Goal: Use online tool/utility: Utilize a website feature to perform a specific function

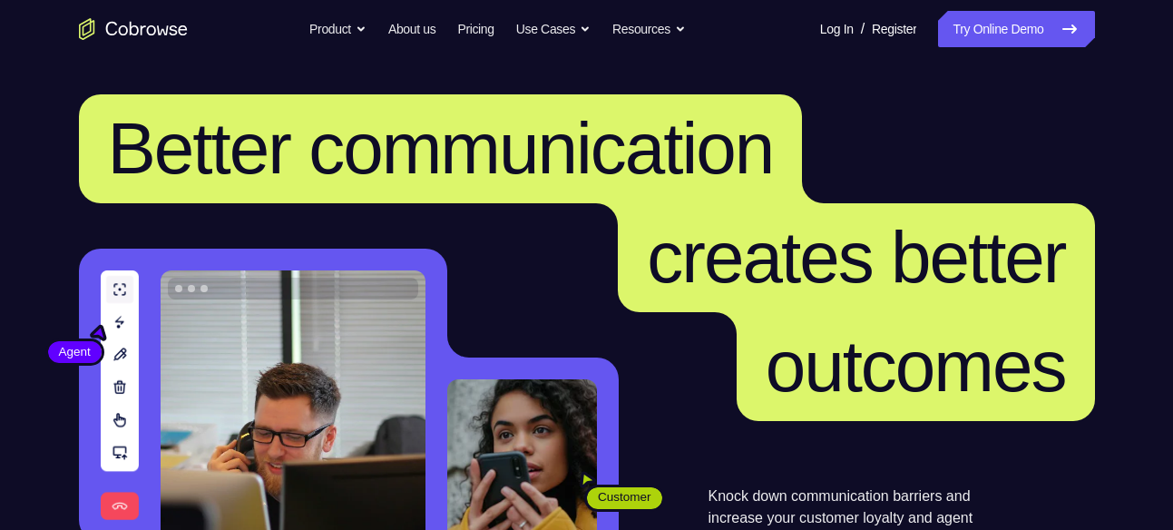
click at [1025, 15] on link "Try Online Demo" at bounding box center [1016, 29] width 156 height 36
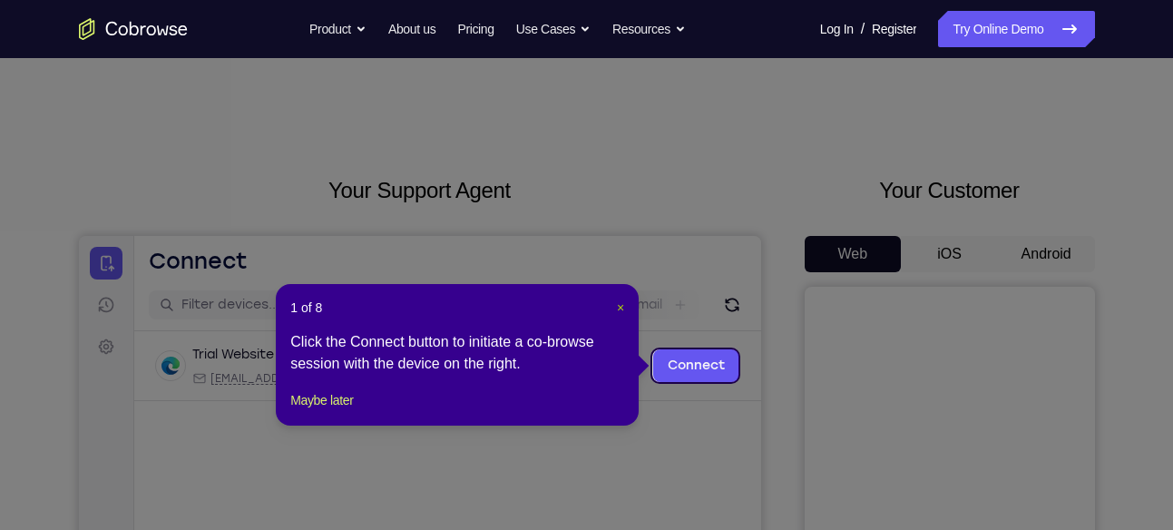
click at [624, 300] on span "×" at bounding box center [620, 307] width 7 height 15
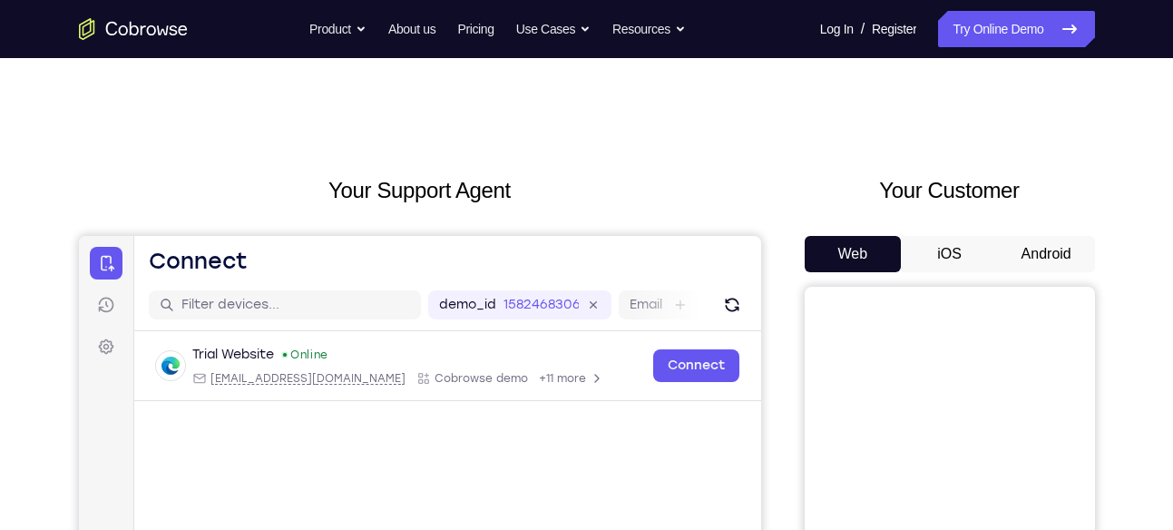
click at [1036, 246] on button "Android" at bounding box center [1046, 254] width 97 height 36
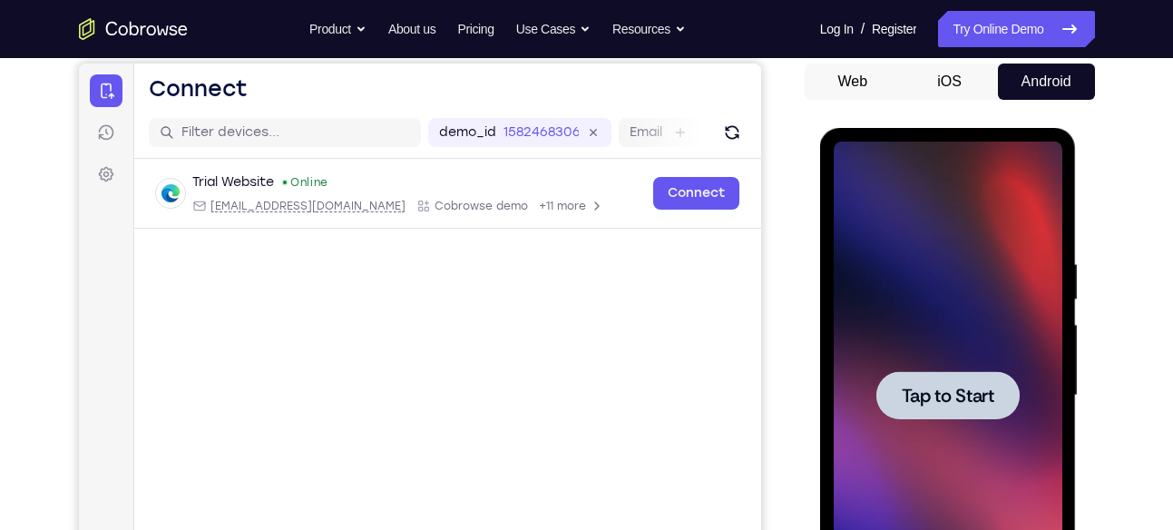
scroll to position [227, 0]
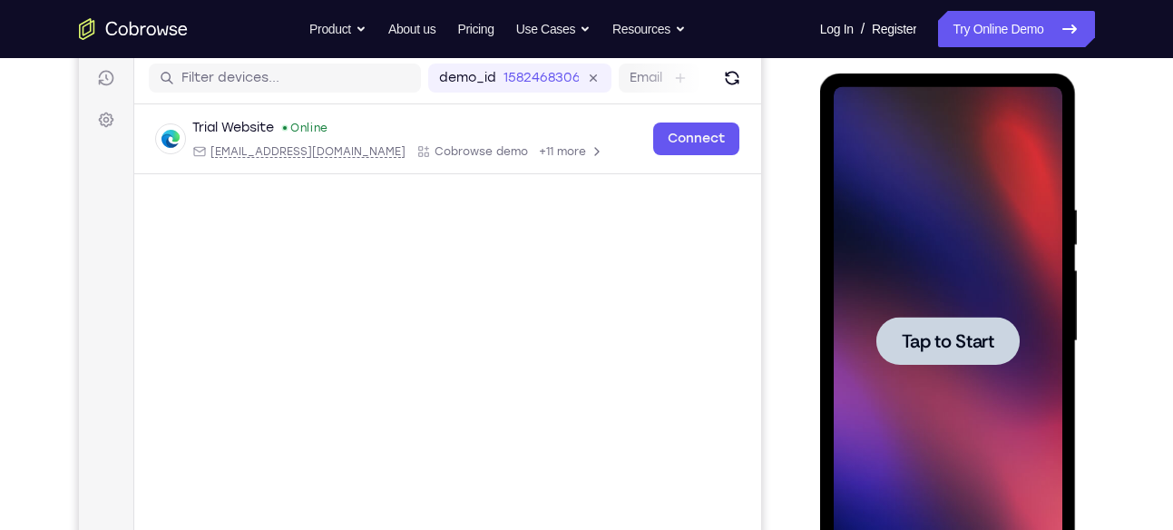
click at [990, 347] on span "Tap to Start" at bounding box center [948, 341] width 93 height 18
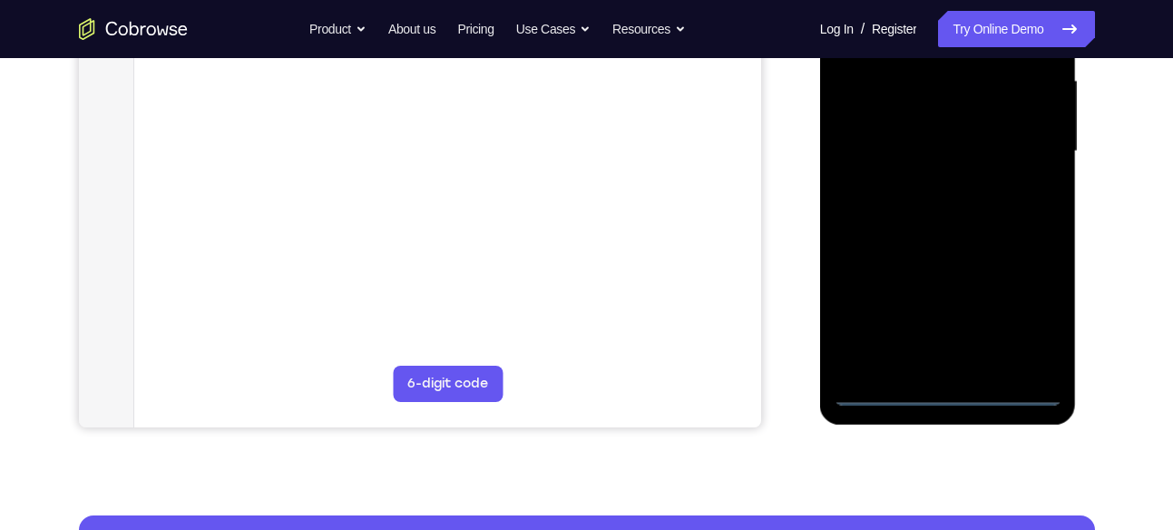
scroll to position [418, 0]
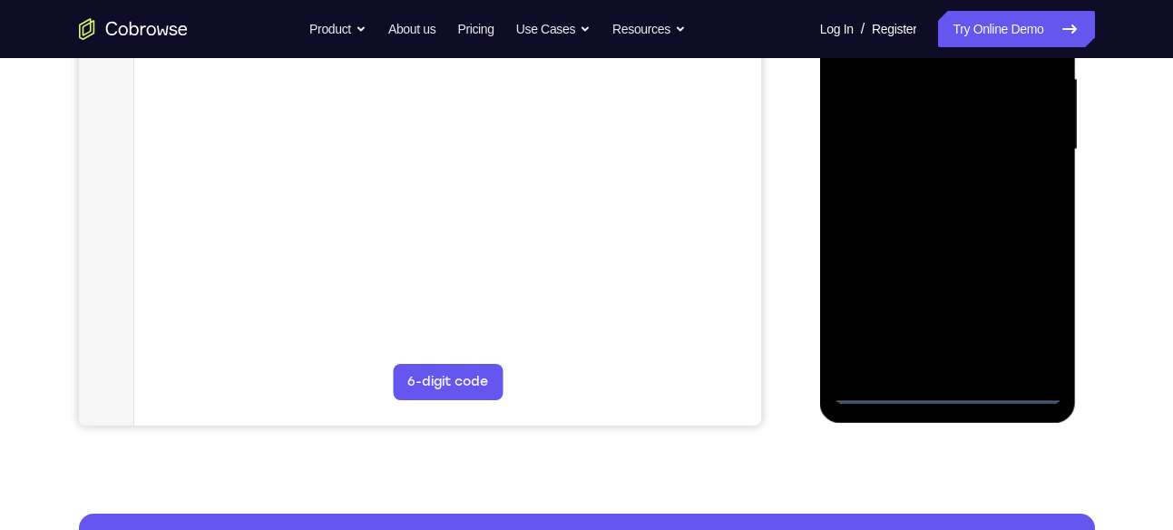
click at [936, 383] on div at bounding box center [948, 150] width 229 height 508
click at [951, 387] on div at bounding box center [948, 150] width 229 height 508
click at [1031, 322] on div at bounding box center [948, 150] width 229 height 508
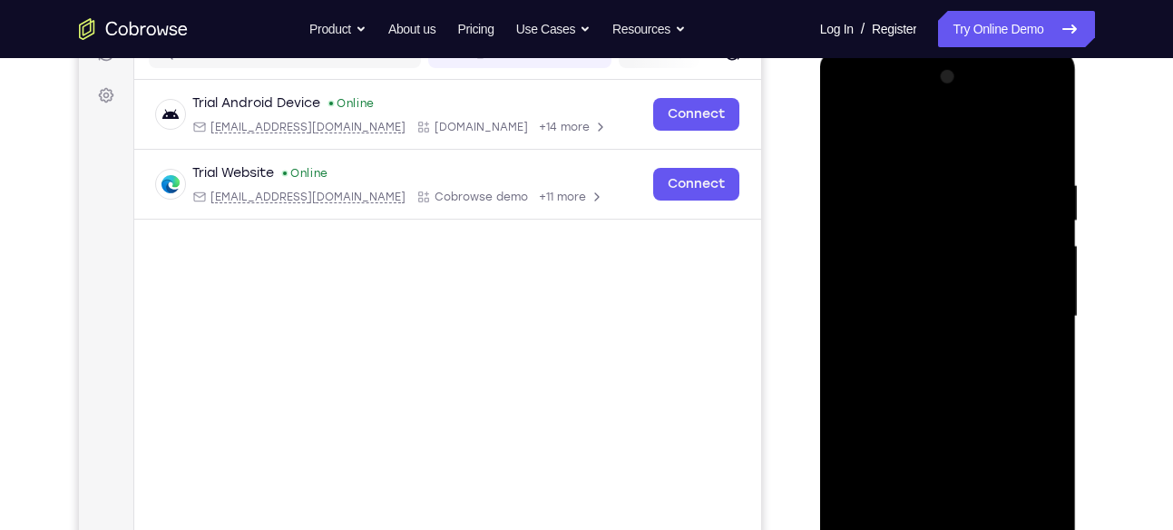
scroll to position [242, 0]
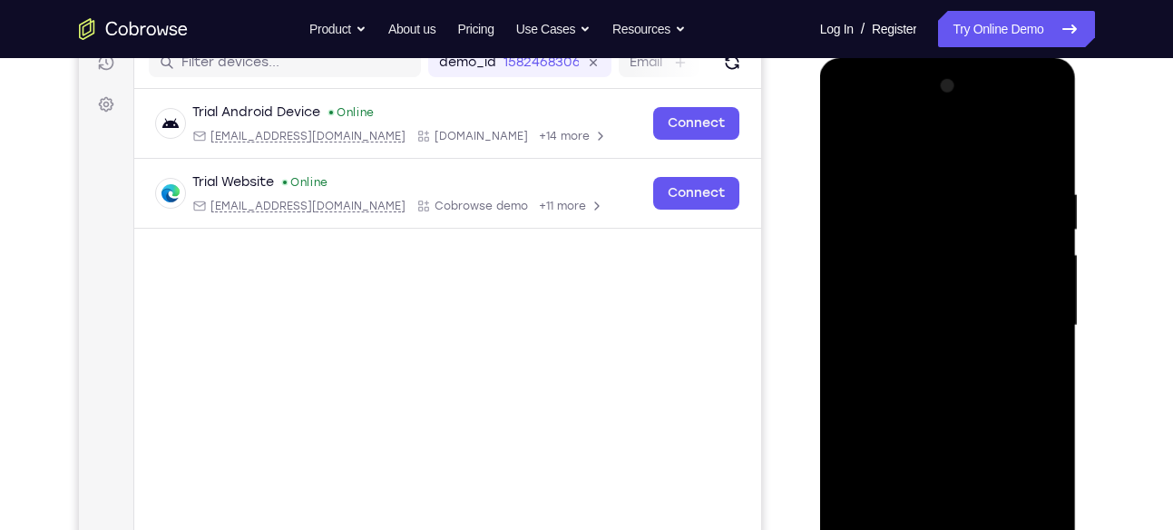
click at [1051, 105] on div at bounding box center [948, 326] width 229 height 508
click at [976, 143] on div at bounding box center [948, 326] width 229 height 508
click at [966, 103] on div at bounding box center [948, 326] width 229 height 508
click at [944, 292] on div at bounding box center [948, 326] width 229 height 508
click at [909, 430] on div at bounding box center [948, 326] width 229 height 508
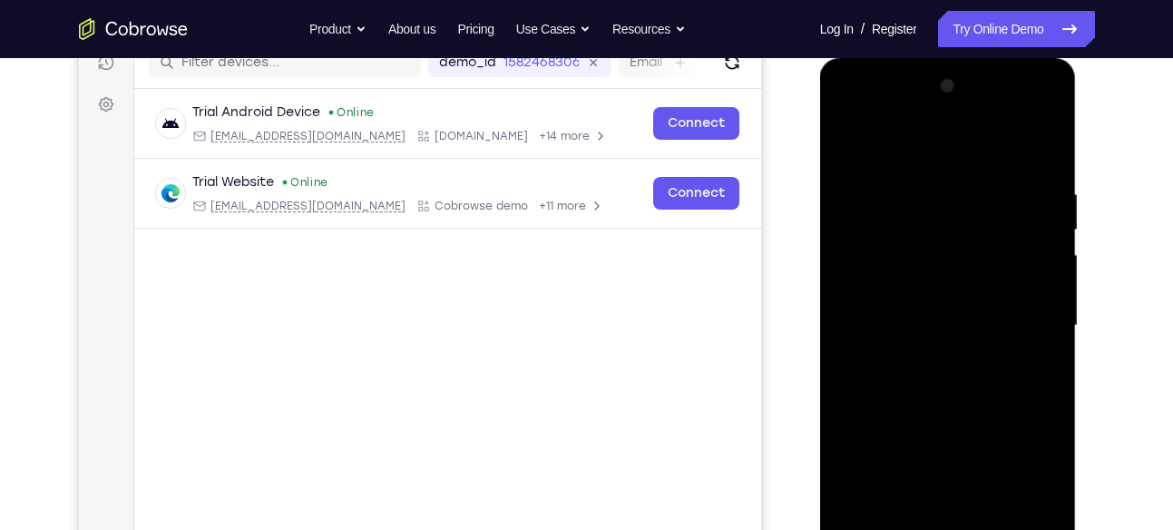
drag, startPoint x: 974, startPoint y: 360, endPoint x: 988, endPoint y: 316, distance: 46.5
click at [988, 316] on div at bounding box center [948, 326] width 229 height 508
drag, startPoint x: 1006, startPoint y: 334, endPoint x: 1049, endPoint y: 250, distance: 93.7
click at [1049, 250] on div at bounding box center [948, 326] width 229 height 508
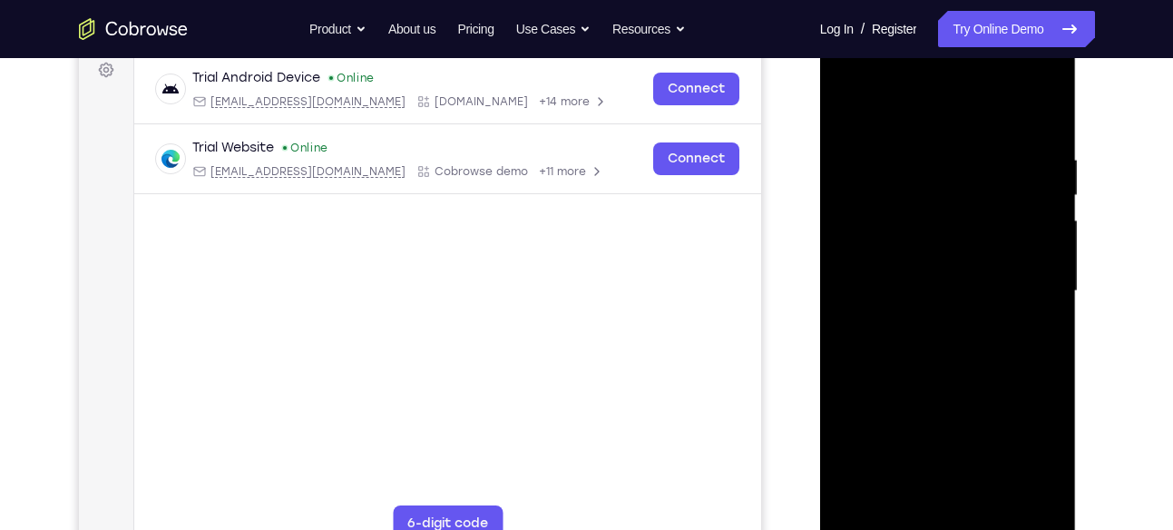
scroll to position [276, 0]
drag, startPoint x: 930, startPoint y: 354, endPoint x: 980, endPoint y: 277, distance: 91.8
click at [980, 277] on div at bounding box center [948, 292] width 229 height 508
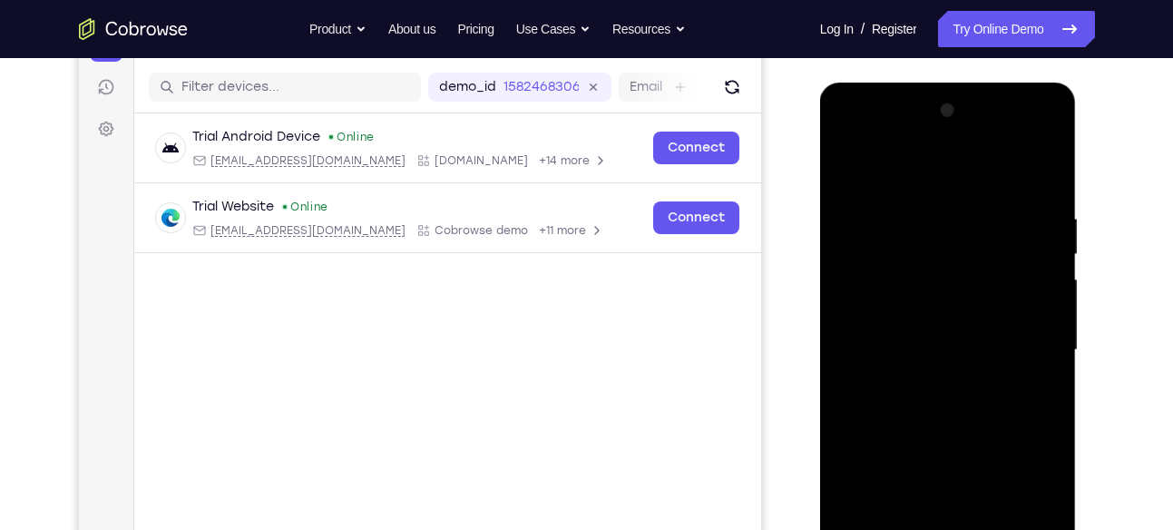
scroll to position [203, 0]
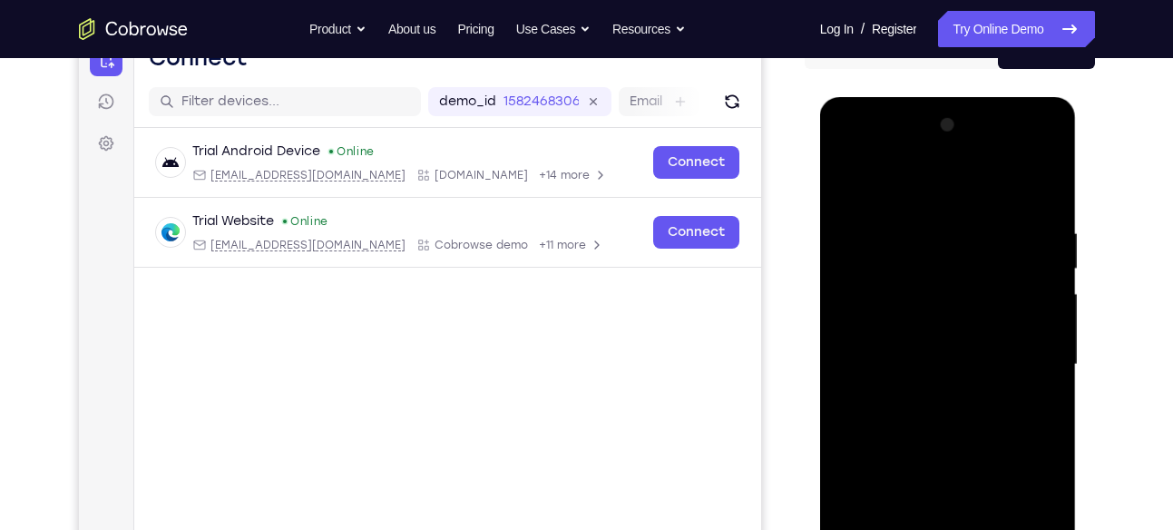
drag, startPoint x: 960, startPoint y: 323, endPoint x: 980, endPoint y: 291, distance: 37.5
click at [980, 291] on div at bounding box center [948, 365] width 229 height 508
drag, startPoint x: 980, startPoint y: 291, endPoint x: 977, endPoint y: 328, distance: 36.4
click at [977, 328] on div at bounding box center [948, 365] width 229 height 508
drag, startPoint x: 974, startPoint y: 377, endPoint x: 1018, endPoint y: 278, distance: 108.9
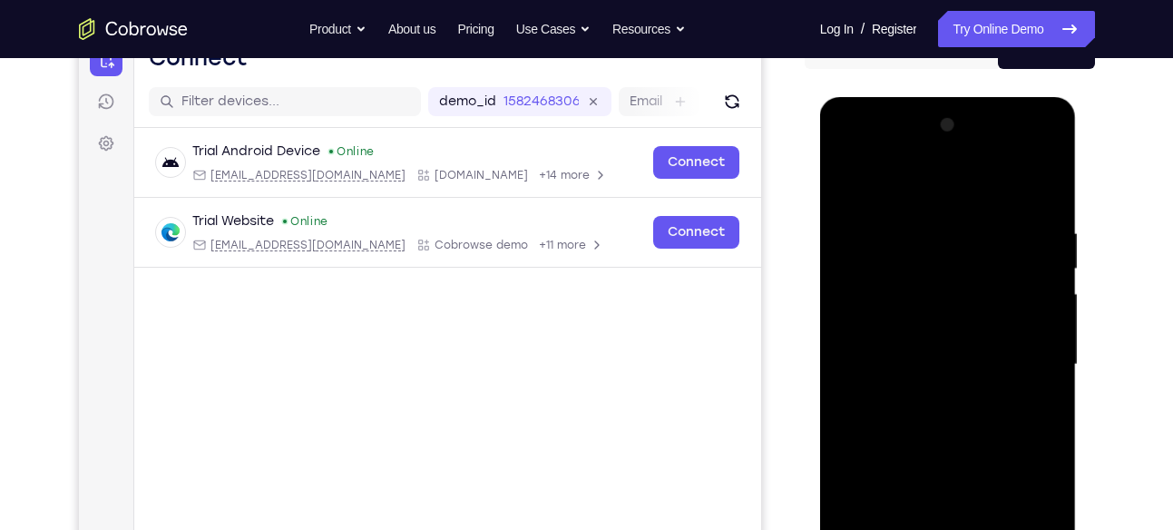
click at [1018, 278] on div at bounding box center [948, 365] width 229 height 508
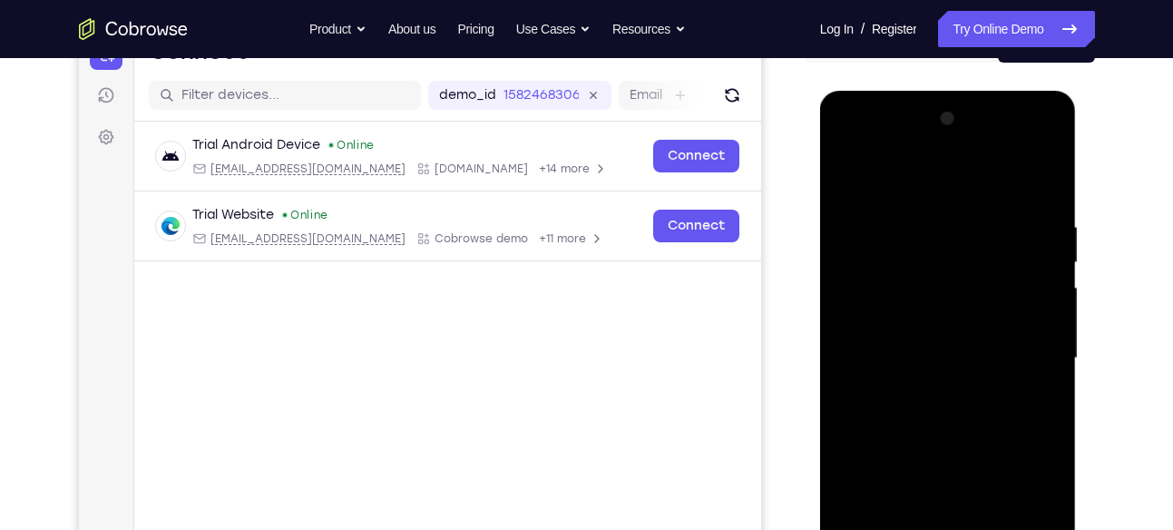
scroll to position [209, 0]
drag, startPoint x: 986, startPoint y: 320, endPoint x: 973, endPoint y: 421, distance: 101.5
click at [973, 421] on div at bounding box center [948, 359] width 229 height 508
drag, startPoint x: 971, startPoint y: 325, endPoint x: 983, endPoint y: 308, distance: 20.7
click at [983, 308] on div at bounding box center [948, 359] width 229 height 508
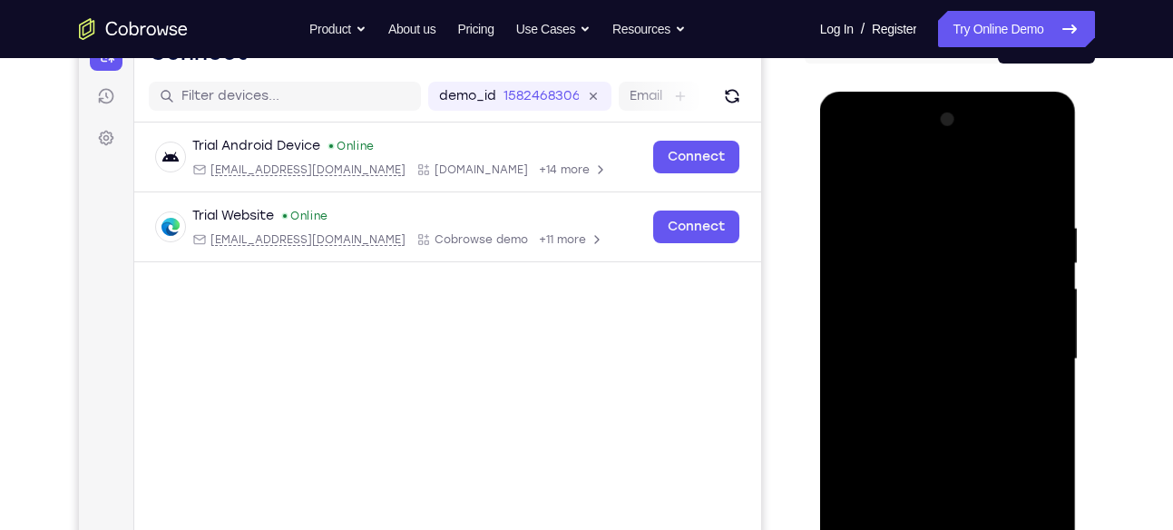
drag, startPoint x: 986, startPoint y: 380, endPoint x: 1018, endPoint y: 307, distance: 80.1
click at [1018, 307] on div at bounding box center [948, 359] width 229 height 508
drag, startPoint x: 977, startPoint y: 351, endPoint x: 1019, endPoint y: 282, distance: 80.6
click at [1019, 282] on div at bounding box center [948, 359] width 229 height 508
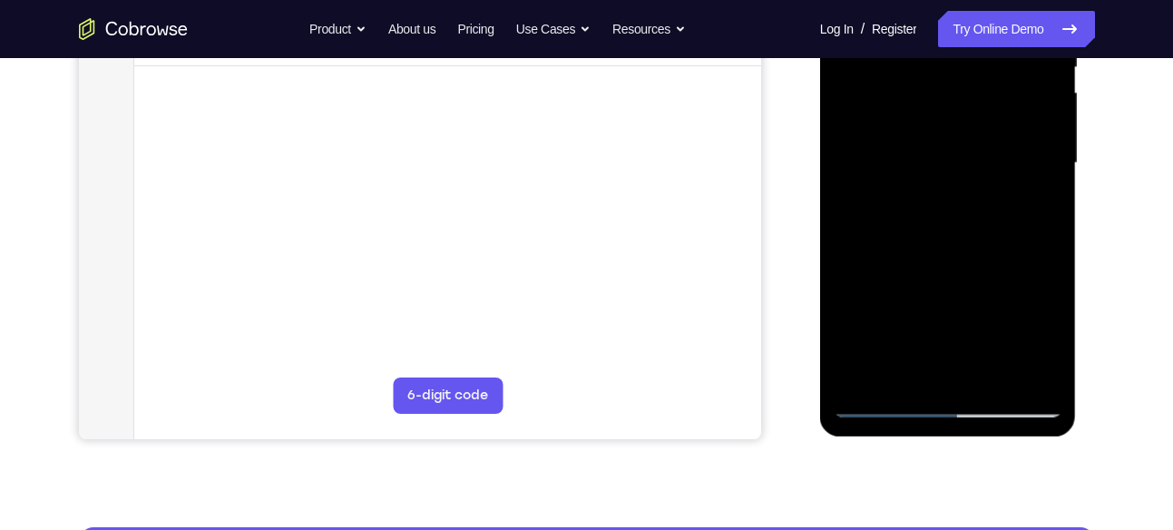
scroll to position [406, 0]
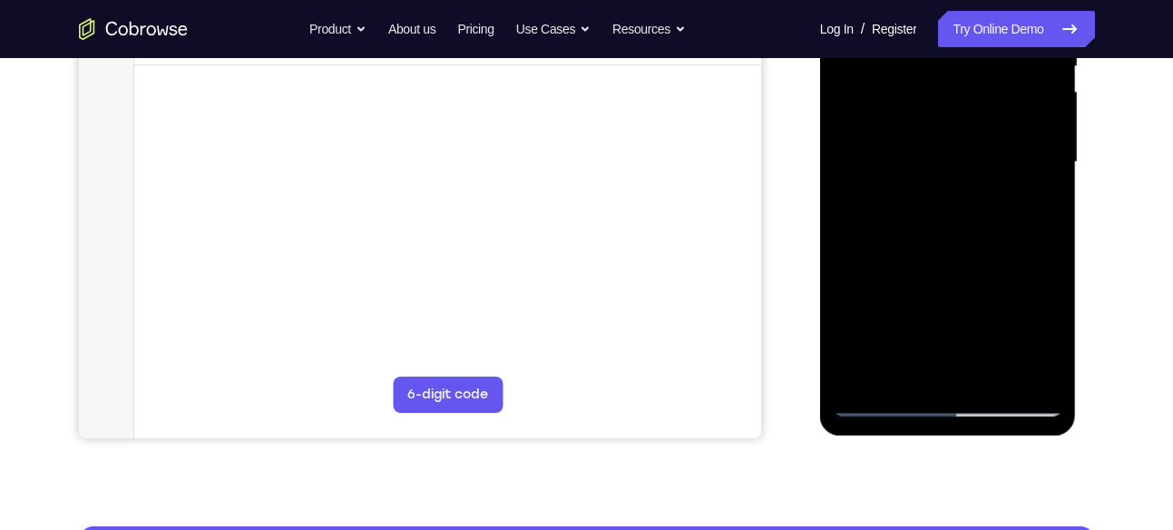
click at [1034, 298] on div at bounding box center [948, 162] width 229 height 508
click at [985, 300] on div at bounding box center [948, 162] width 229 height 508
click at [1016, 300] on div at bounding box center [948, 162] width 229 height 508
drag, startPoint x: 975, startPoint y: 314, endPoint x: 1018, endPoint y: 217, distance: 106.0
click at [1018, 217] on div at bounding box center [948, 162] width 229 height 508
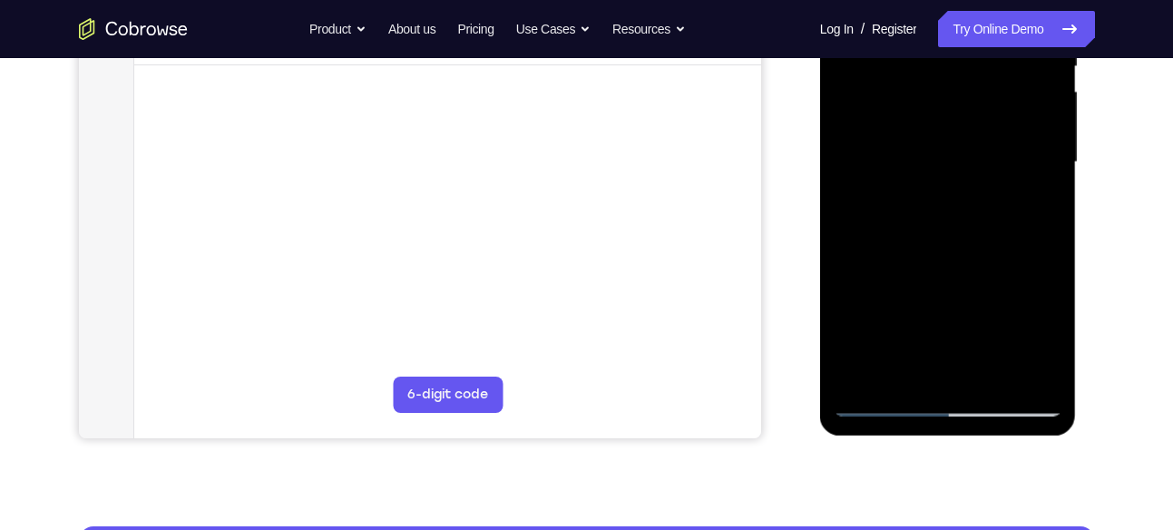
drag, startPoint x: 955, startPoint y: 318, endPoint x: 989, endPoint y: 235, distance: 89.1
click at [989, 235] on div at bounding box center [948, 162] width 229 height 508
click at [966, 299] on div at bounding box center [948, 162] width 229 height 508
click at [1031, 315] on div at bounding box center [948, 162] width 229 height 508
drag, startPoint x: 947, startPoint y: 348, endPoint x: 984, endPoint y: 211, distance: 141.9
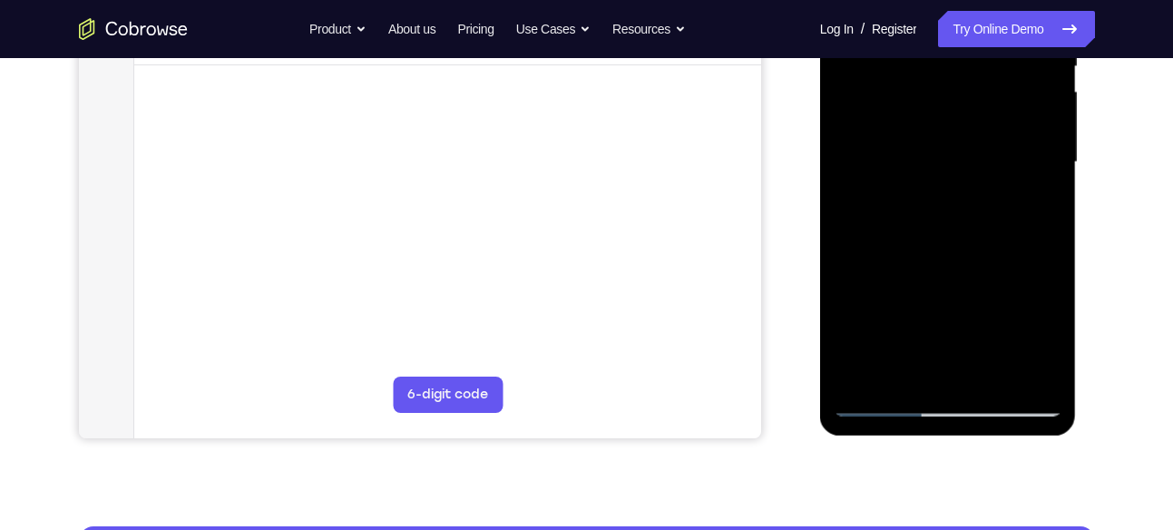
click at [984, 211] on div at bounding box center [948, 162] width 229 height 508
drag, startPoint x: 985, startPoint y: 332, endPoint x: 1009, endPoint y: 266, distance: 70.3
click at [1009, 266] on div at bounding box center [948, 162] width 229 height 508
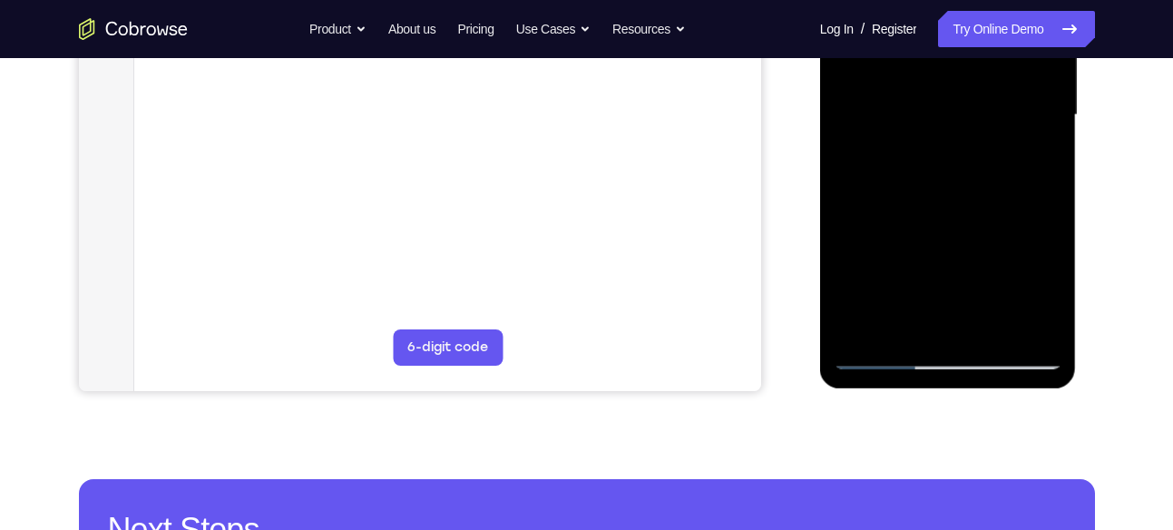
click at [885, 352] on div at bounding box center [948, 115] width 229 height 508
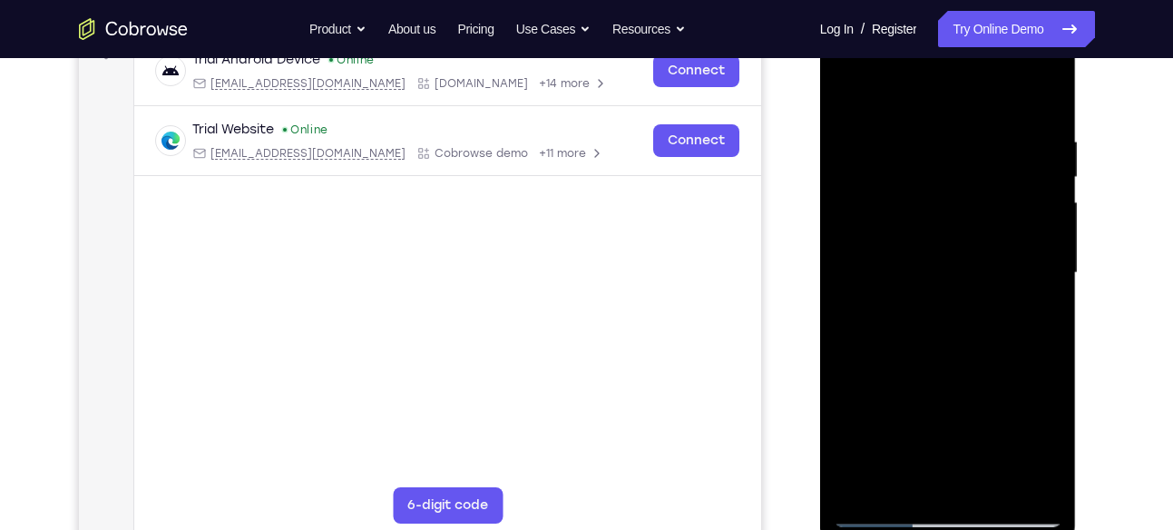
scroll to position [297, 0]
drag, startPoint x: 973, startPoint y: 360, endPoint x: 932, endPoint y: 370, distance: 42.0
click at [932, 370] on div at bounding box center [948, 271] width 229 height 508
drag, startPoint x: 948, startPoint y: 231, endPoint x: 953, endPoint y: 421, distance: 189.7
click at [953, 421] on div at bounding box center [948, 271] width 229 height 508
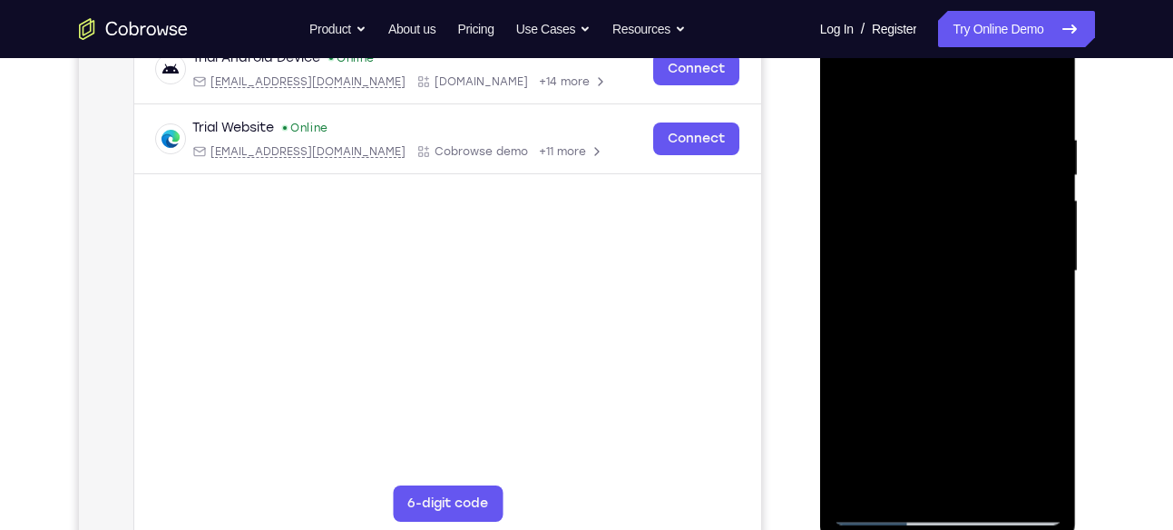
click at [970, 215] on div at bounding box center [948, 271] width 229 height 508
click at [1050, 208] on div at bounding box center [948, 271] width 229 height 508
drag, startPoint x: 920, startPoint y: 219, endPoint x: 930, endPoint y: 341, distance: 122.9
click at [930, 341] on div at bounding box center [948, 271] width 229 height 508
drag, startPoint x: 956, startPoint y: 167, endPoint x: 1002, endPoint y: 338, distance: 177.6
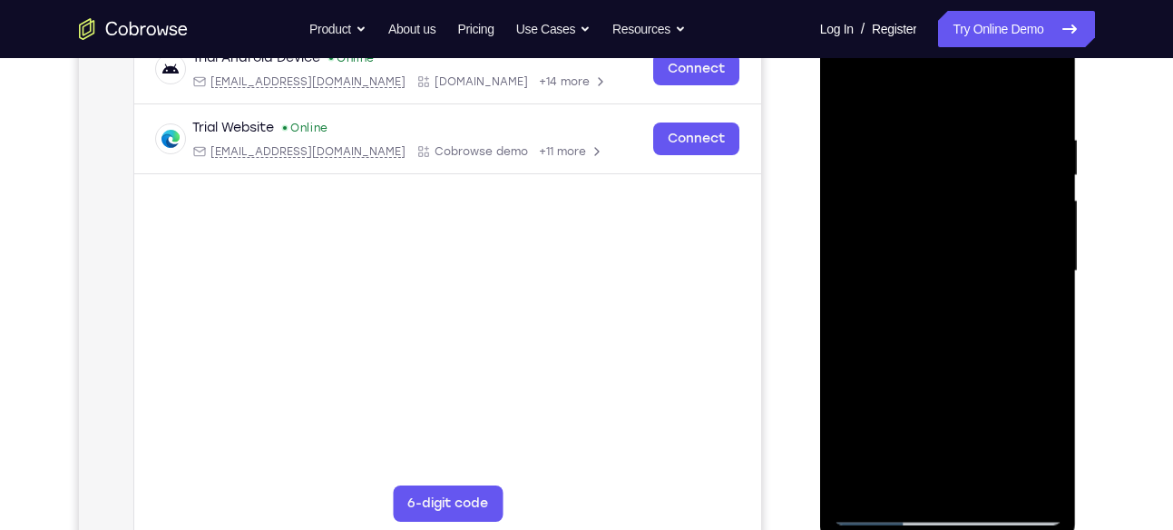
click at [1002, 338] on div at bounding box center [948, 271] width 229 height 508
drag, startPoint x: 967, startPoint y: 131, endPoint x: 957, endPoint y: 378, distance: 247.9
click at [957, 378] on div at bounding box center [948, 271] width 229 height 508
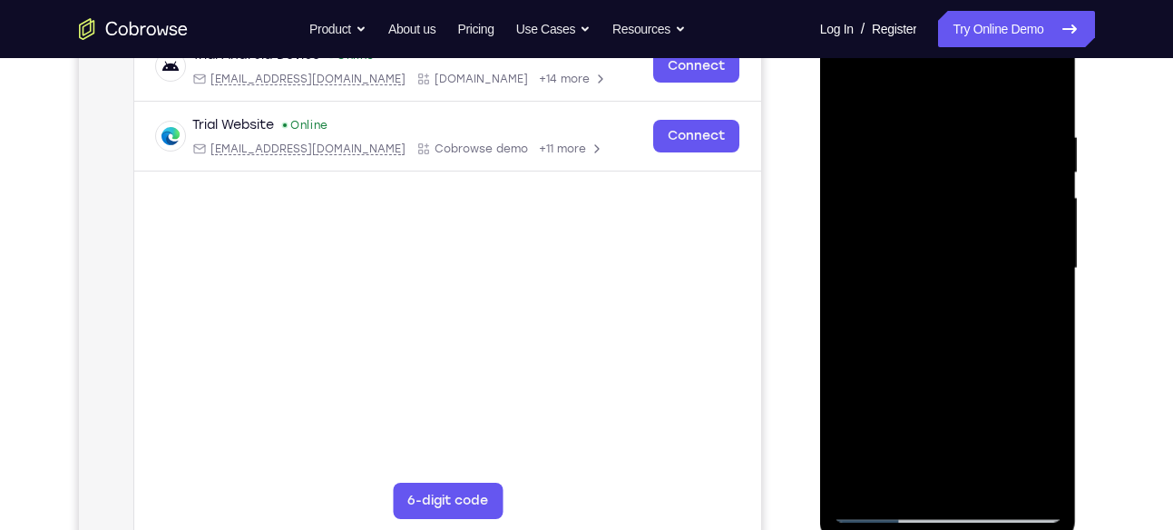
scroll to position [298, 0]
drag, startPoint x: 968, startPoint y: 167, endPoint x: 966, endPoint y: 301, distance: 134.3
click at [966, 301] on div at bounding box center [948, 269] width 229 height 508
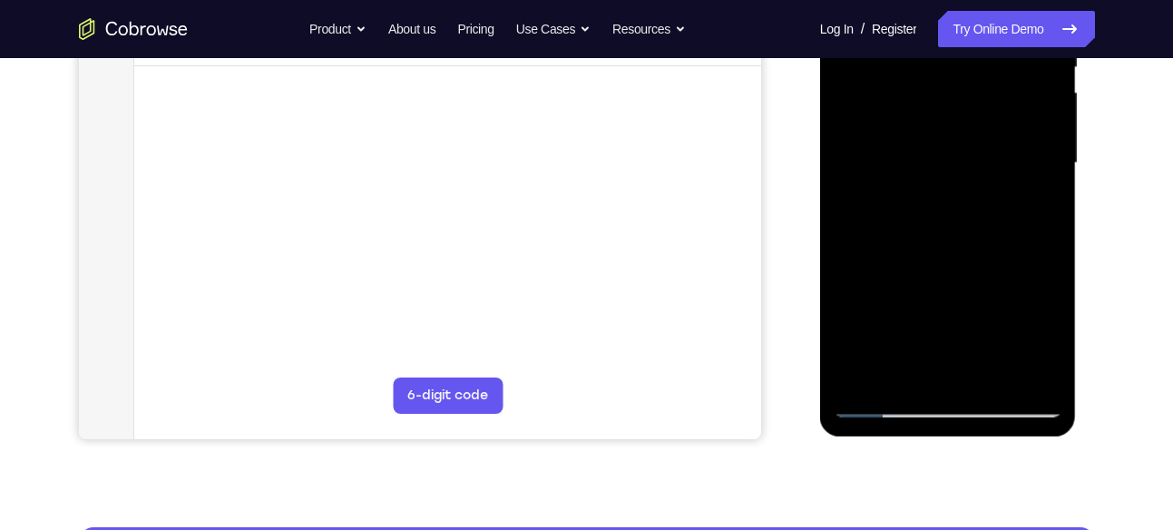
scroll to position [407, 0]
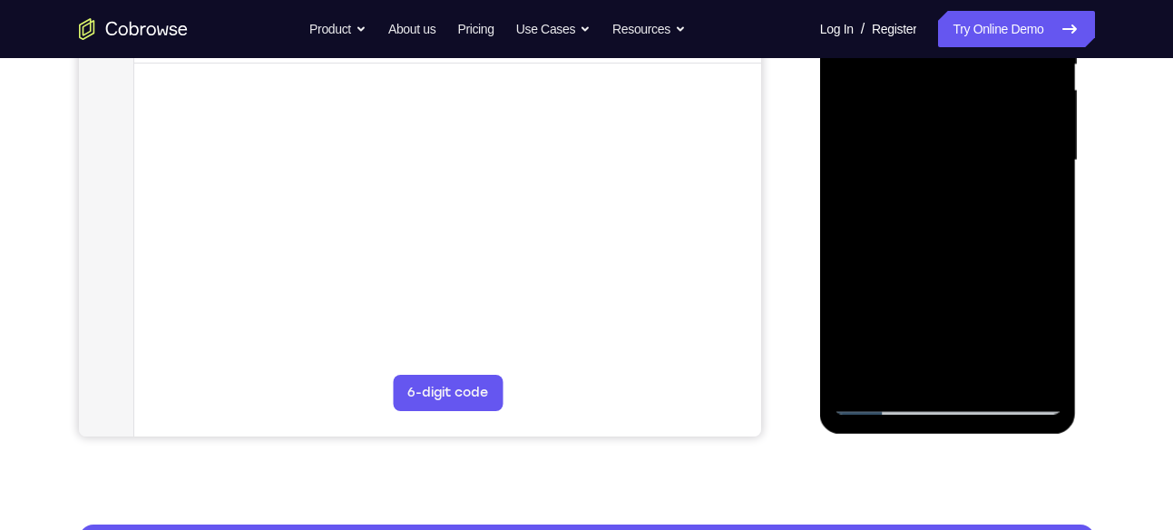
drag, startPoint x: 944, startPoint y: 202, endPoint x: 976, endPoint y: 171, distance: 44.3
click at [976, 171] on div at bounding box center [948, 161] width 229 height 508
drag, startPoint x: 954, startPoint y: 298, endPoint x: 979, endPoint y: 187, distance: 114.2
click at [979, 187] on div at bounding box center [948, 161] width 229 height 508
drag, startPoint x: 951, startPoint y: 309, endPoint x: 1010, endPoint y: 152, distance: 168.5
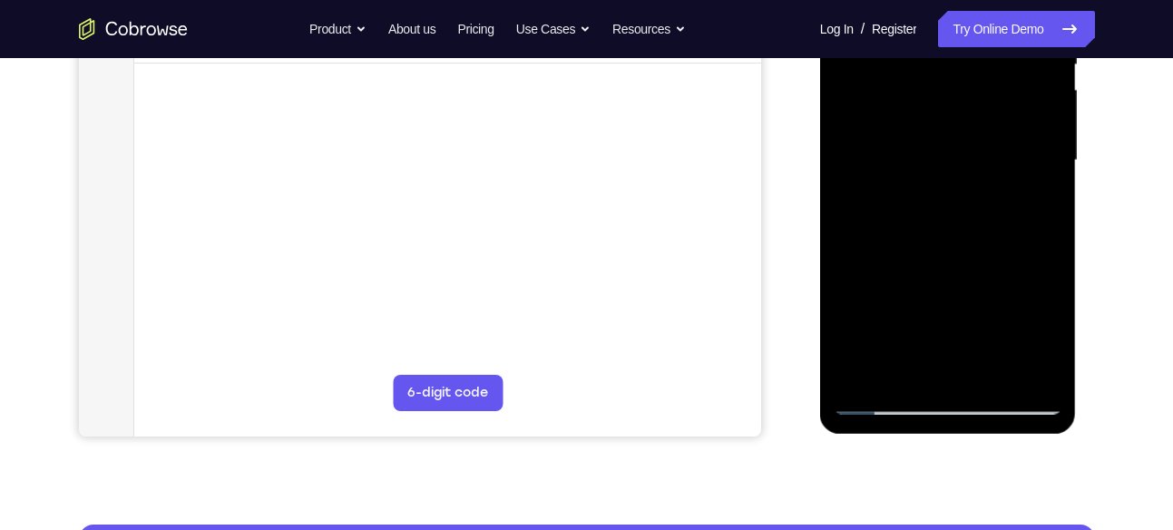
drag, startPoint x: 1010, startPoint y: 152, endPoint x: 991, endPoint y: 169, distance: 25.7
click at [991, 169] on div at bounding box center [948, 161] width 229 height 508
drag, startPoint x: 991, startPoint y: 285, endPoint x: 1059, endPoint y: 119, distance: 179.4
drag, startPoint x: 1059, startPoint y: 119, endPoint x: 1006, endPoint y: 174, distance: 76.4
click at [1006, 174] on div at bounding box center [948, 161] width 229 height 508
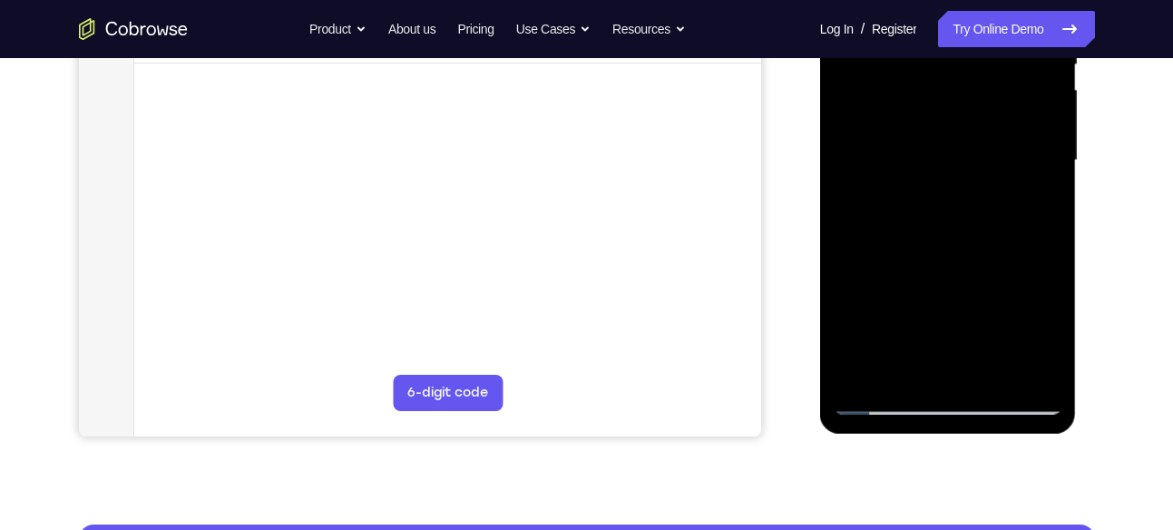
drag, startPoint x: 954, startPoint y: 318, endPoint x: 984, endPoint y: 213, distance: 108.5
click at [984, 213] on div at bounding box center [948, 161] width 229 height 508
drag, startPoint x: 921, startPoint y: 303, endPoint x: 972, endPoint y: 179, distance: 134.3
click at [972, 179] on div at bounding box center [948, 161] width 229 height 508
drag, startPoint x: 984, startPoint y: 269, endPoint x: 1016, endPoint y: 157, distance: 116.9
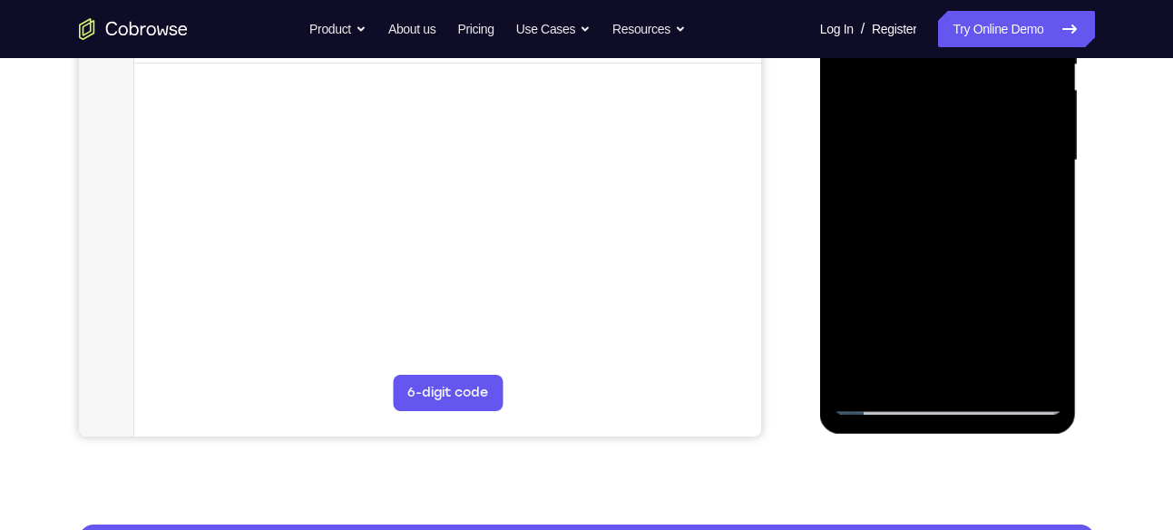
click at [1016, 157] on div at bounding box center [948, 161] width 229 height 508
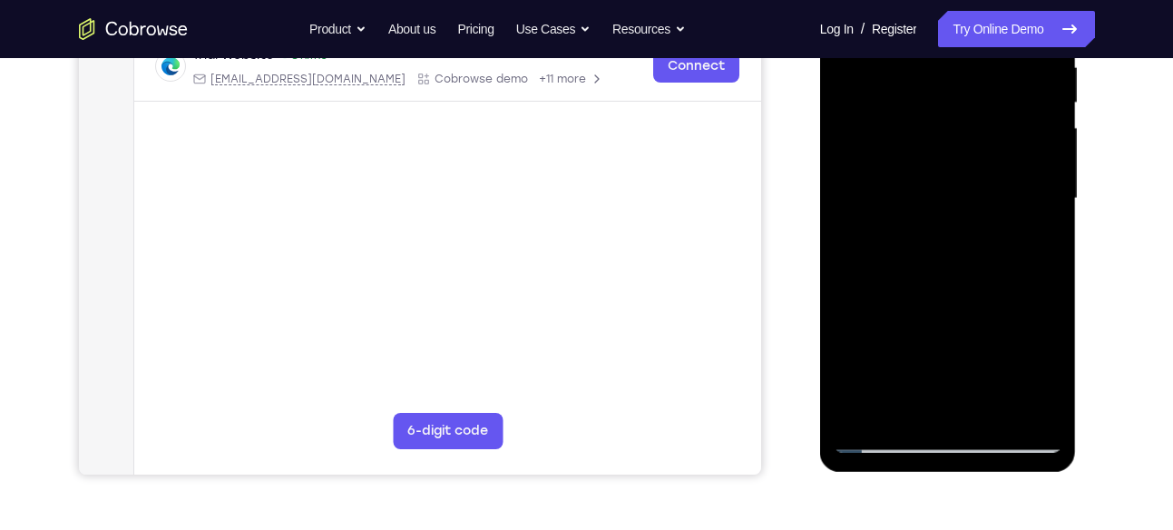
scroll to position [370, 0]
drag, startPoint x: 970, startPoint y: 317, endPoint x: 1023, endPoint y: 176, distance: 150.5
drag, startPoint x: 1023, startPoint y: 176, endPoint x: 1000, endPoint y: 200, distance: 33.4
drag, startPoint x: 1000, startPoint y: 200, endPoint x: 1017, endPoint y: 152, distance: 50.2
drag, startPoint x: 1017, startPoint y: 152, endPoint x: 967, endPoint y: 279, distance: 136.5
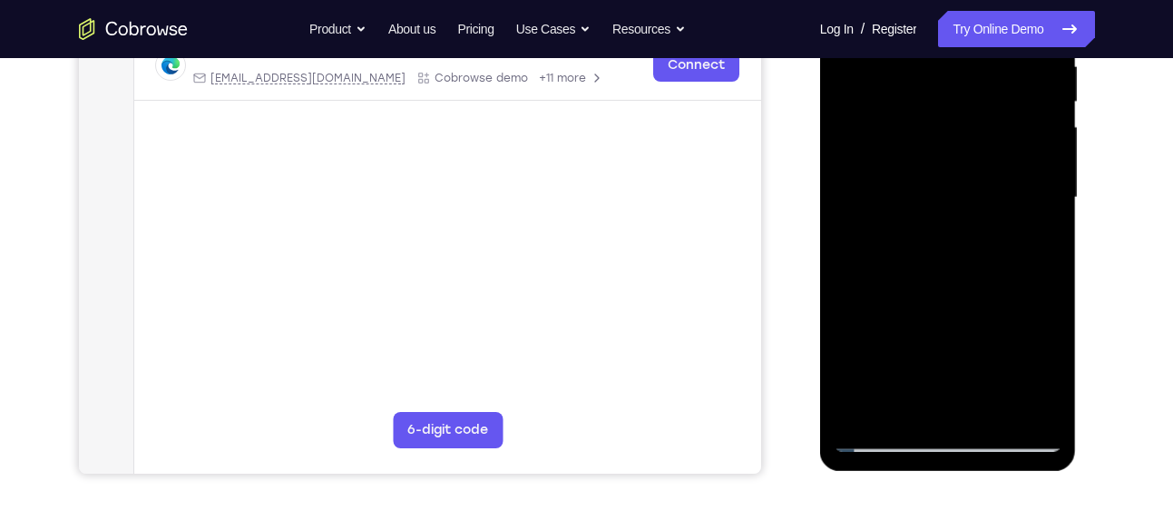
click at [967, 279] on div at bounding box center [948, 198] width 229 height 508
drag, startPoint x: 967, startPoint y: 279, endPoint x: 992, endPoint y: 176, distance: 106.3
drag, startPoint x: 992, startPoint y: 176, endPoint x: 951, endPoint y: 283, distance: 114.6
click at [951, 283] on div at bounding box center [948, 198] width 229 height 508
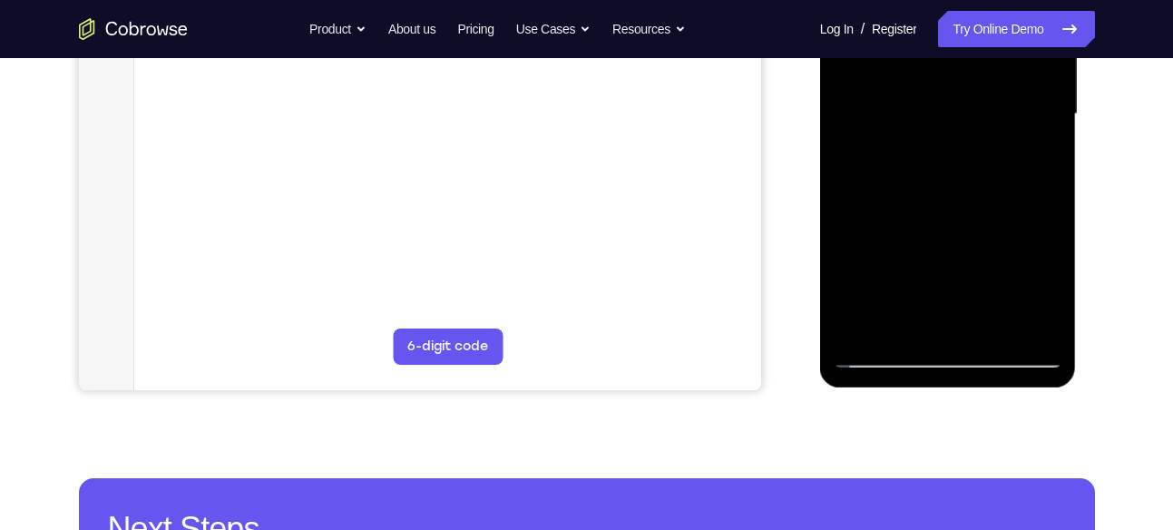
scroll to position [455, 0]
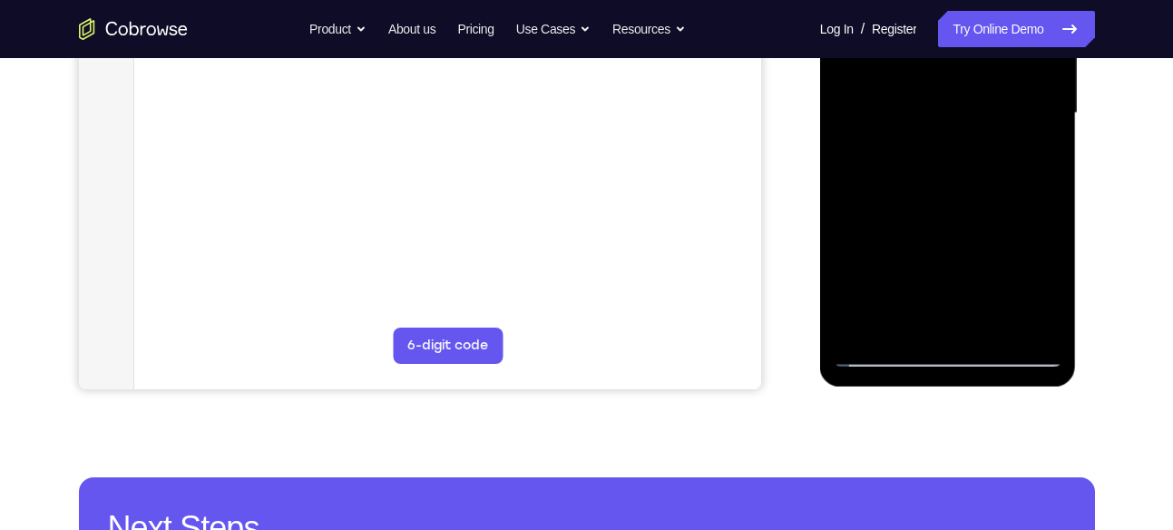
click at [883, 350] on div at bounding box center [948, 113] width 229 height 508
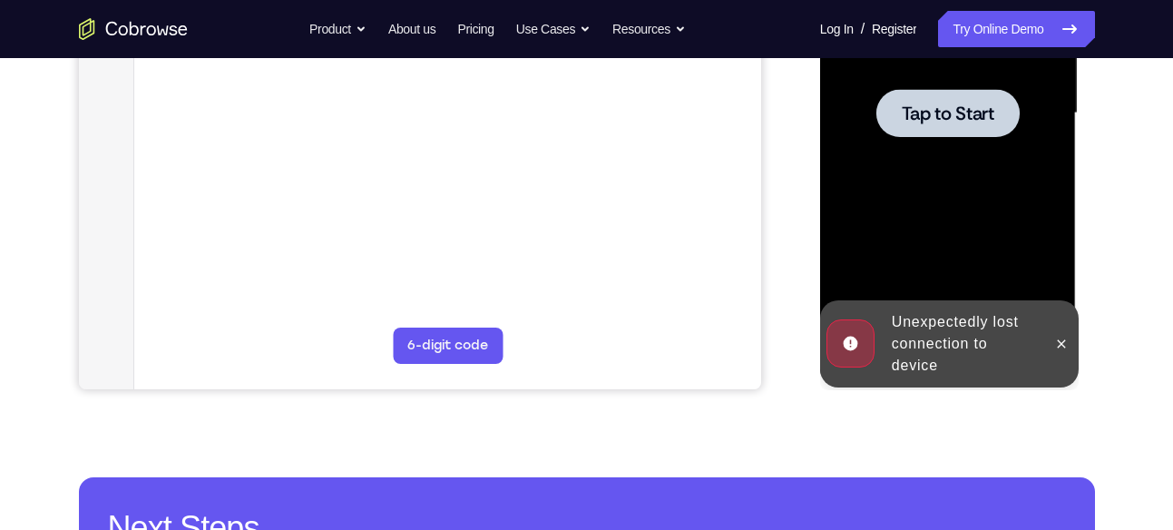
click at [945, 111] on span "Tap to Start" at bounding box center [948, 113] width 93 height 18
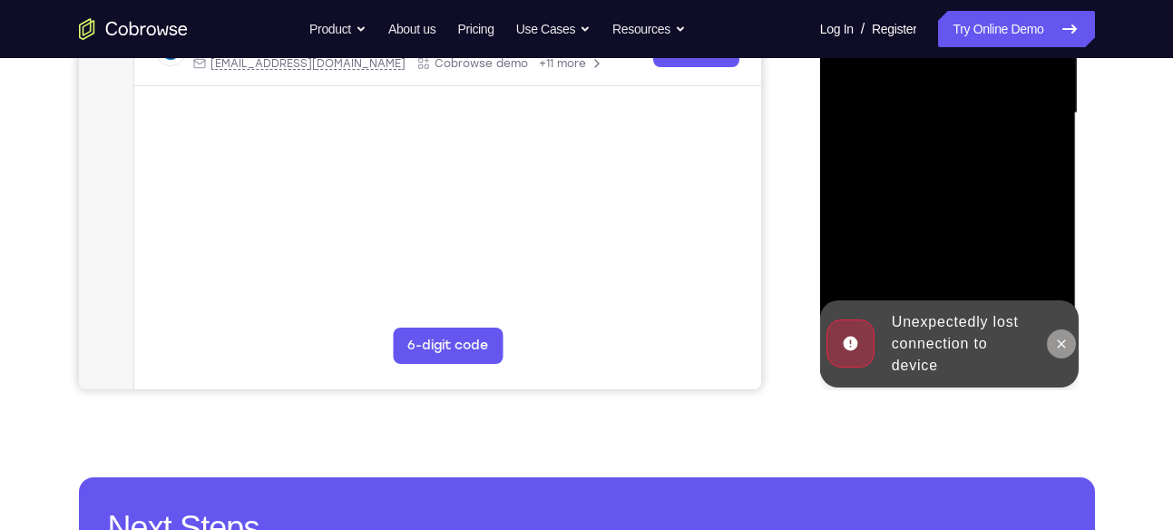
click at [1064, 349] on icon at bounding box center [1061, 344] width 15 height 15
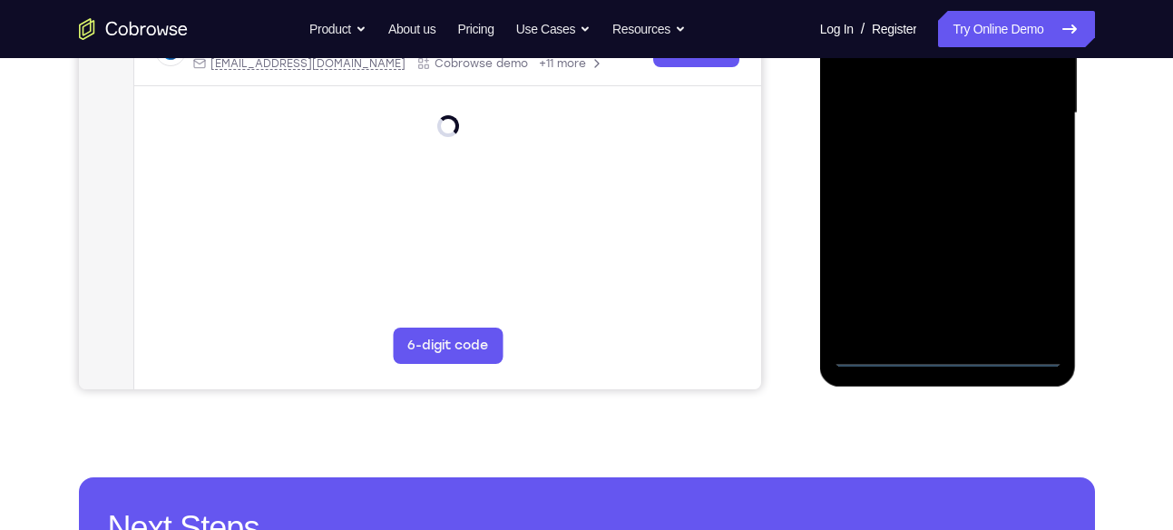
click at [950, 355] on div at bounding box center [948, 113] width 229 height 508
click at [1029, 279] on div at bounding box center [948, 113] width 229 height 508
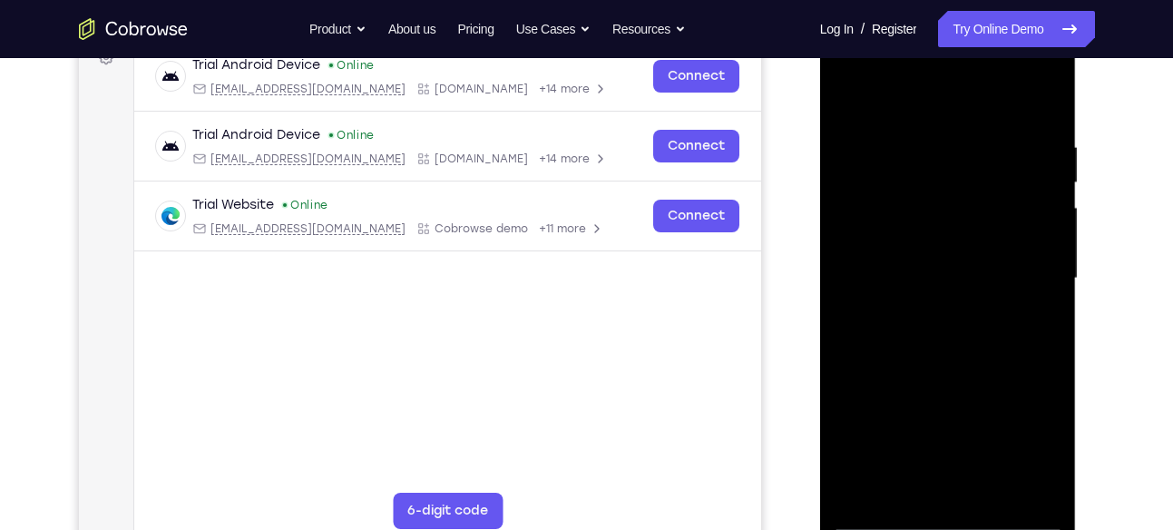
scroll to position [276, 0]
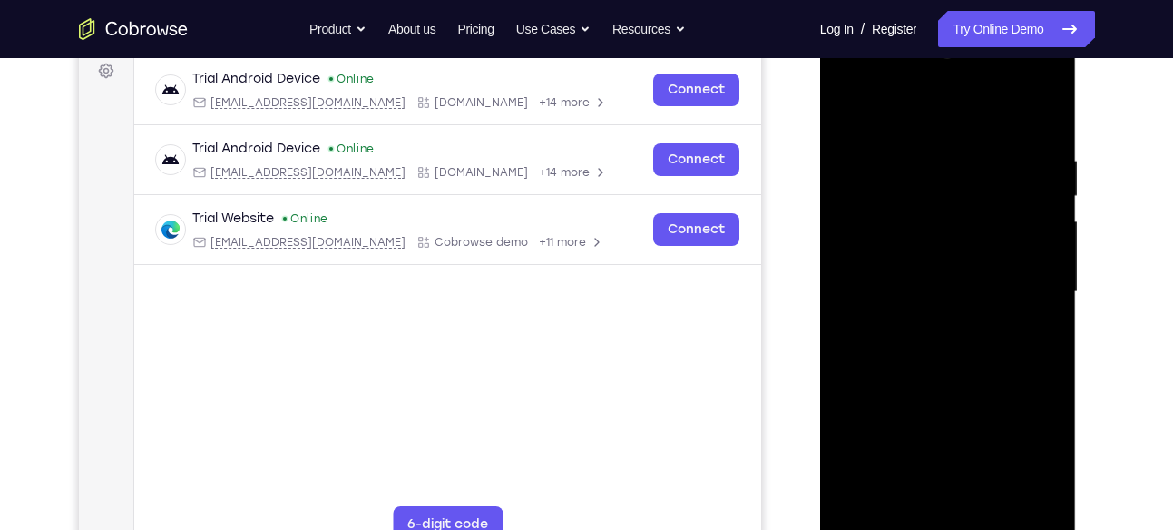
click at [1037, 78] on div at bounding box center [948, 292] width 229 height 508
click at [990, 115] on div at bounding box center [948, 292] width 229 height 508
click at [958, 86] on div at bounding box center [948, 292] width 229 height 508
click at [861, 244] on div at bounding box center [948, 292] width 229 height 508
drag, startPoint x: 970, startPoint y: 347, endPoint x: 1005, endPoint y: 196, distance: 155.6
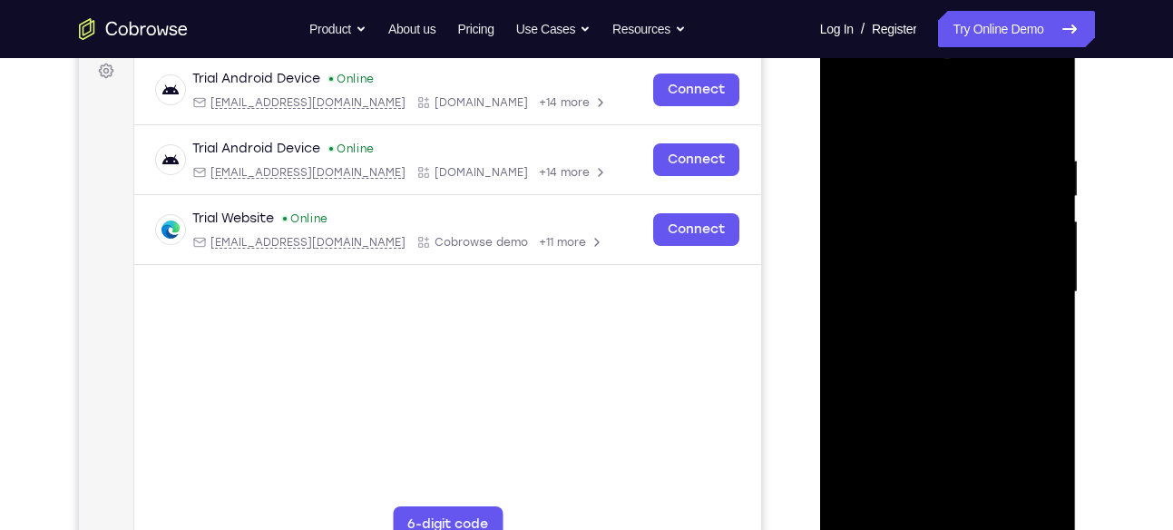
click at [1005, 196] on div at bounding box center [948, 292] width 229 height 508
drag, startPoint x: 992, startPoint y: 259, endPoint x: 1031, endPoint y: 144, distance: 121.6
click at [1031, 144] on div at bounding box center [948, 292] width 229 height 508
drag, startPoint x: 1000, startPoint y: 204, endPoint x: 1005, endPoint y: 274, distance: 70.1
click at [1005, 274] on div at bounding box center [948, 292] width 229 height 508
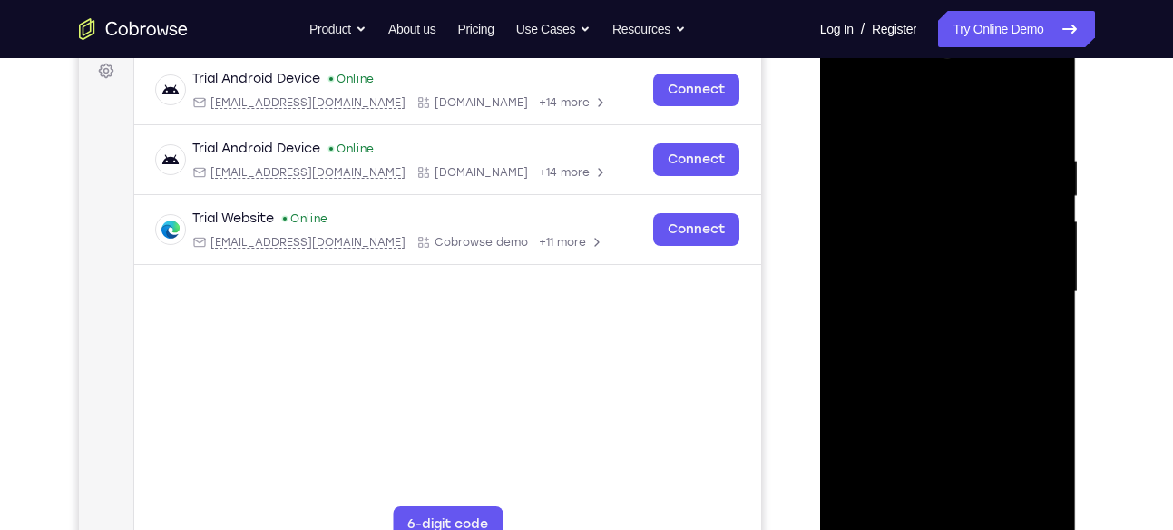
click at [993, 184] on div at bounding box center [948, 292] width 229 height 508
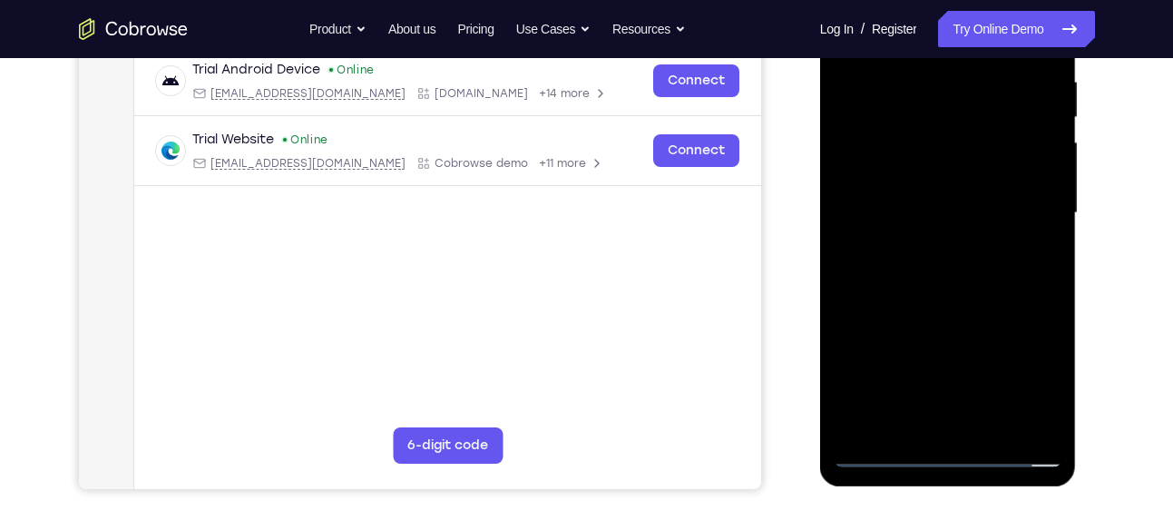
scroll to position [357, 0]
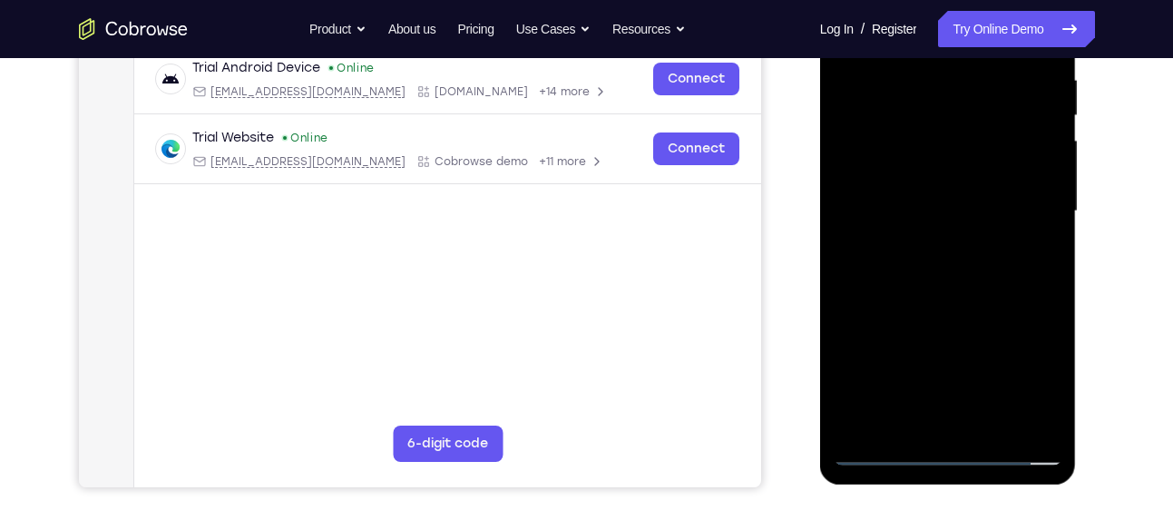
drag, startPoint x: 997, startPoint y: 156, endPoint x: 1012, endPoint y: 173, distance: 22.5
click at [1012, 173] on div at bounding box center [948, 211] width 229 height 508
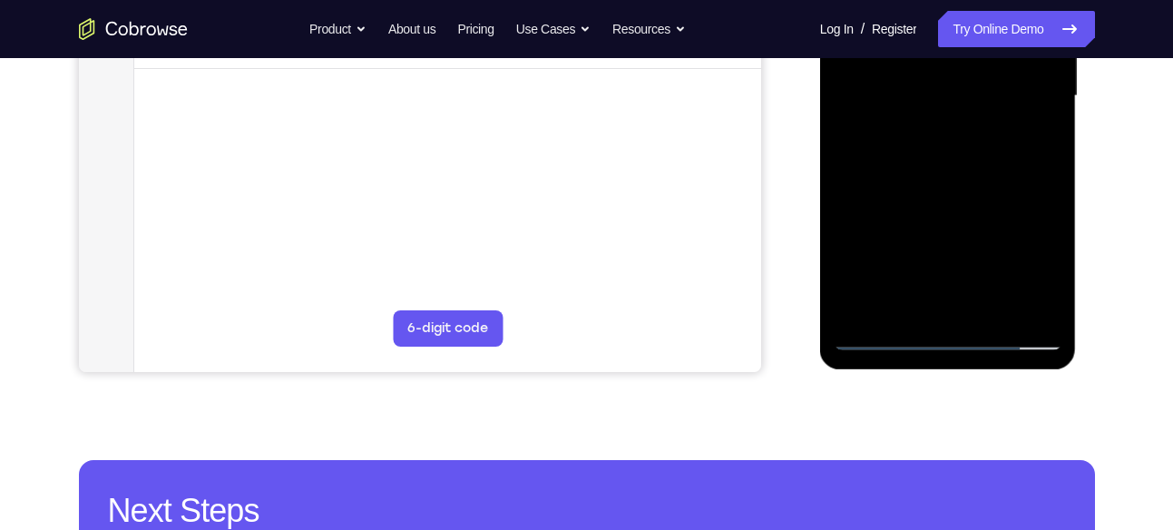
scroll to position [471, 0]
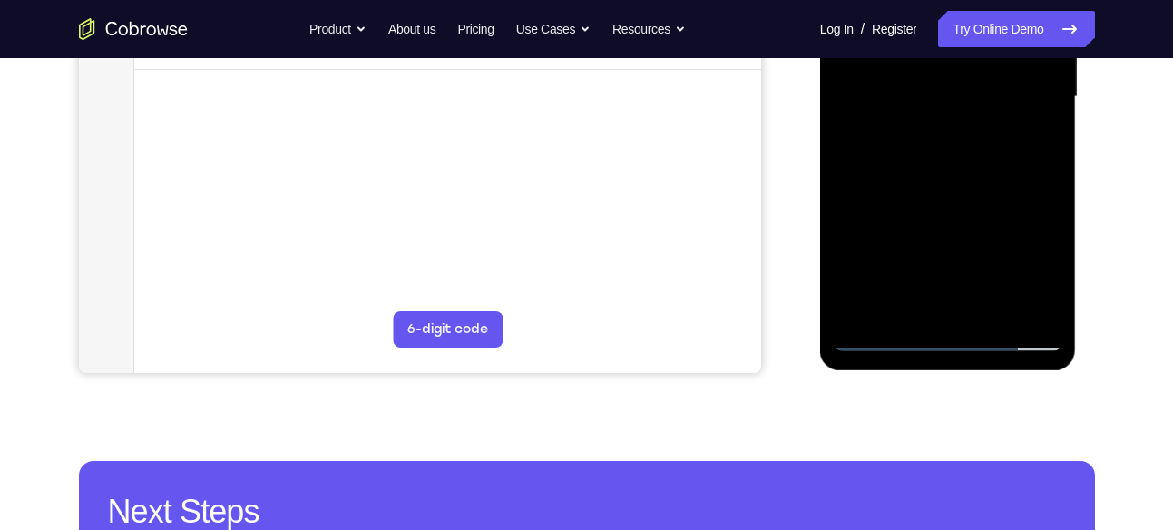
drag, startPoint x: 977, startPoint y: 122, endPoint x: 1039, endPoint y: 90, distance: 69.8
click at [1039, 90] on div at bounding box center [948, 97] width 229 height 508
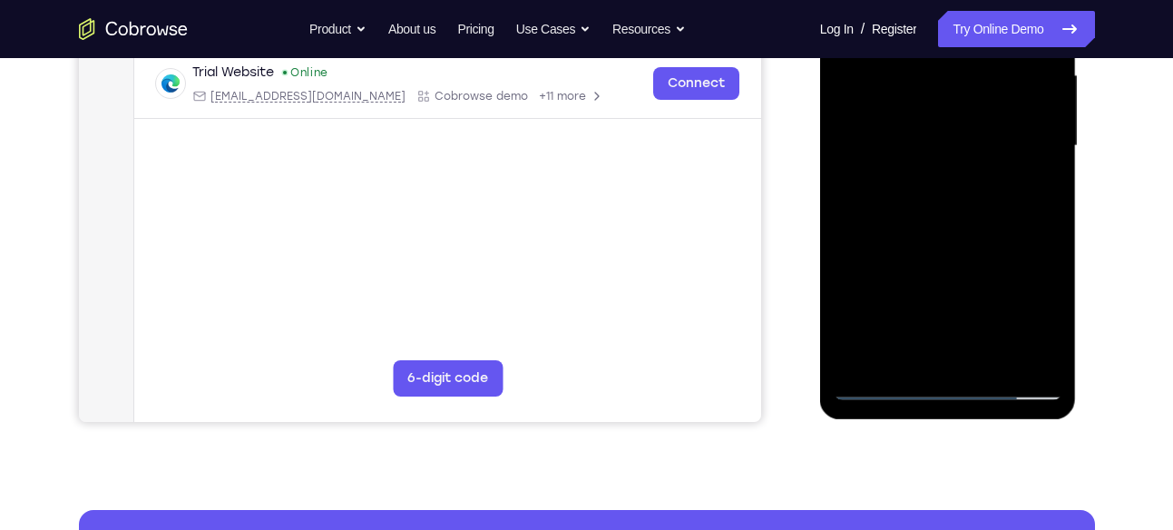
scroll to position [389, 0]
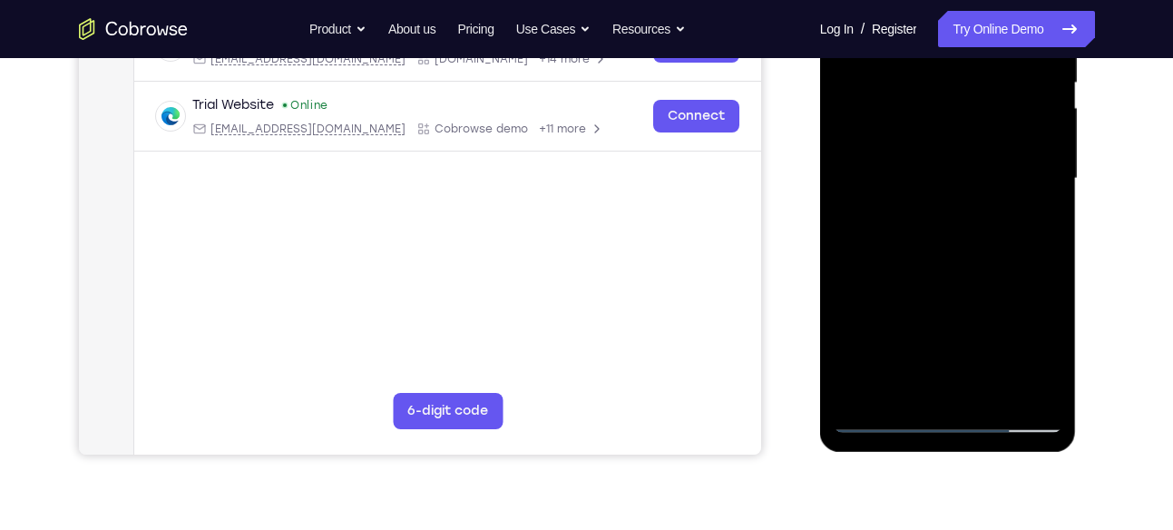
drag, startPoint x: 953, startPoint y: 223, endPoint x: 1004, endPoint y: 75, distance: 156.7
click at [1004, 75] on div at bounding box center [948, 179] width 229 height 508
drag, startPoint x: 986, startPoint y: 207, endPoint x: 1002, endPoint y: 176, distance: 34.9
click at [1002, 176] on div at bounding box center [948, 179] width 229 height 508
drag, startPoint x: 1002, startPoint y: 176, endPoint x: 1045, endPoint y: 81, distance: 104.4
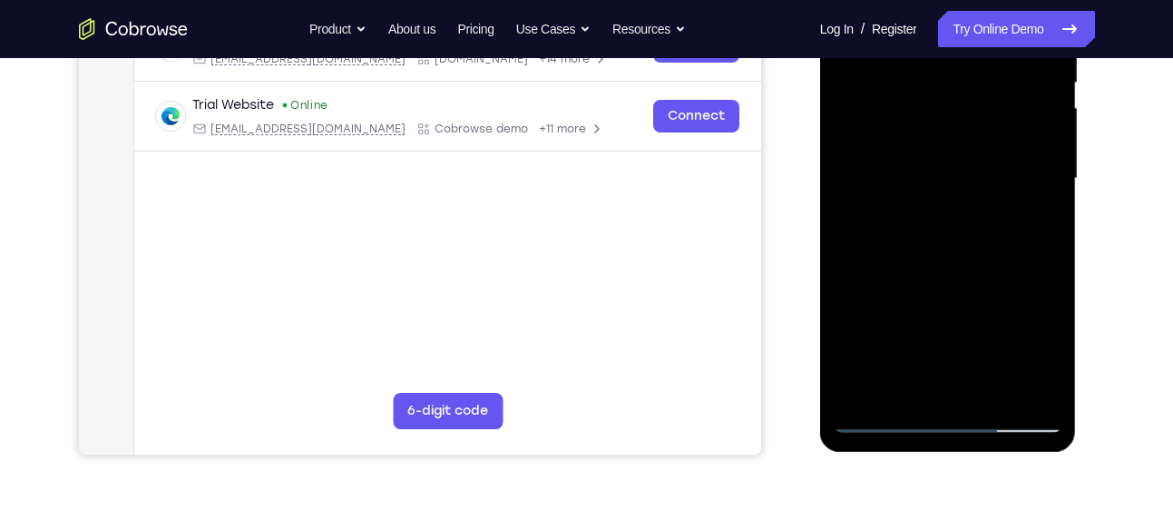
click at [1045, 81] on div at bounding box center [948, 179] width 229 height 508
drag, startPoint x: 998, startPoint y: 246, endPoint x: 1031, endPoint y: 167, distance: 85.8
click at [1031, 167] on div at bounding box center [948, 179] width 229 height 508
drag, startPoint x: 1031, startPoint y: 167, endPoint x: 1061, endPoint y: 98, distance: 75.2
click at [1061, 98] on div at bounding box center [948, 179] width 229 height 508
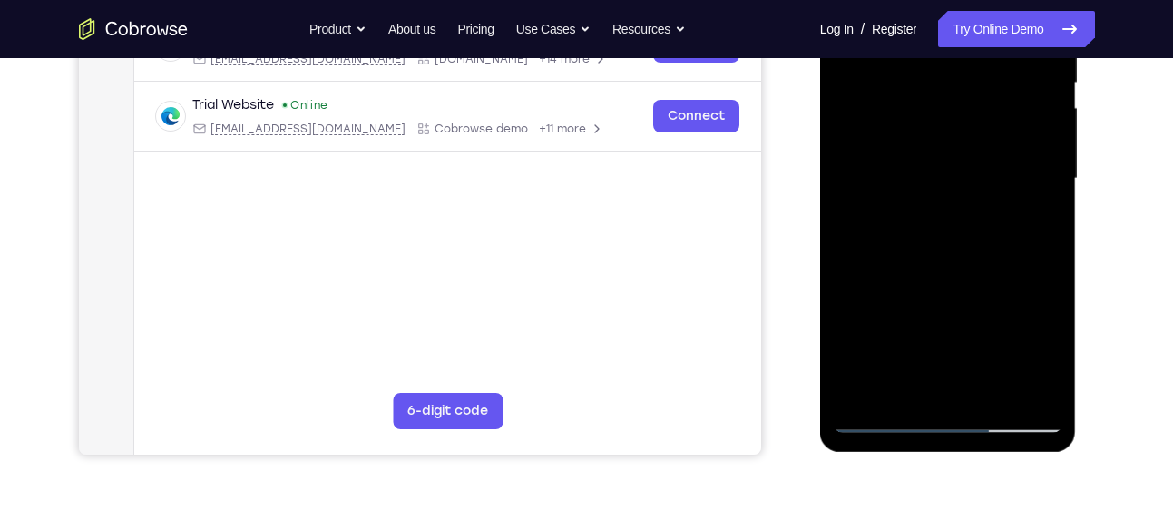
drag, startPoint x: 988, startPoint y: 233, endPoint x: 1031, endPoint y: 138, distance: 104.4
click at [1031, 138] on div at bounding box center [948, 179] width 229 height 508
drag, startPoint x: 1031, startPoint y: 138, endPoint x: 1061, endPoint y: 65, distance: 78.9
click at [1061, 65] on div at bounding box center [948, 179] width 229 height 508
click at [1026, 131] on div at bounding box center [948, 179] width 229 height 508
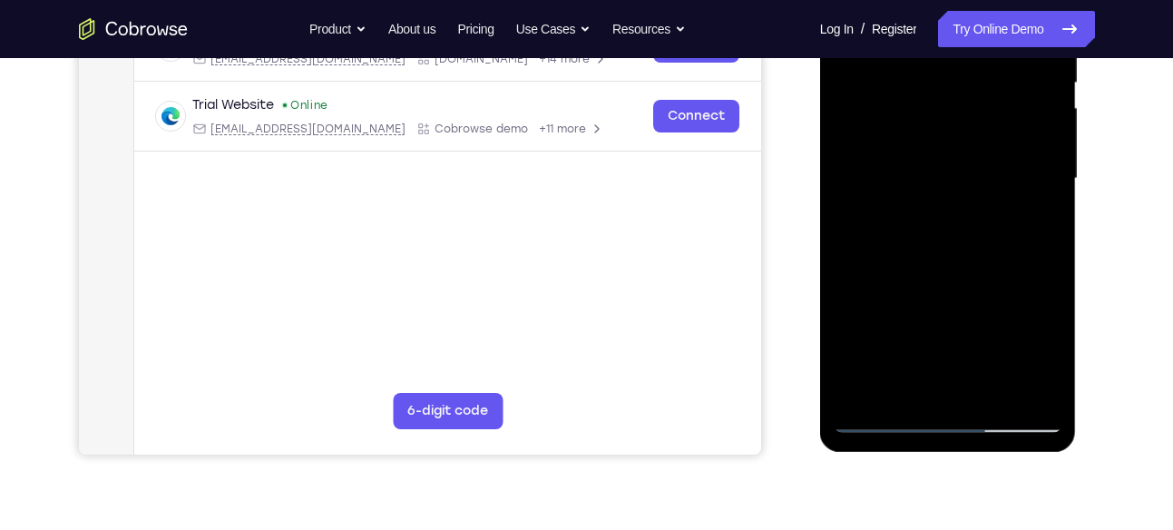
click at [1061, 144] on div at bounding box center [948, 179] width 229 height 508
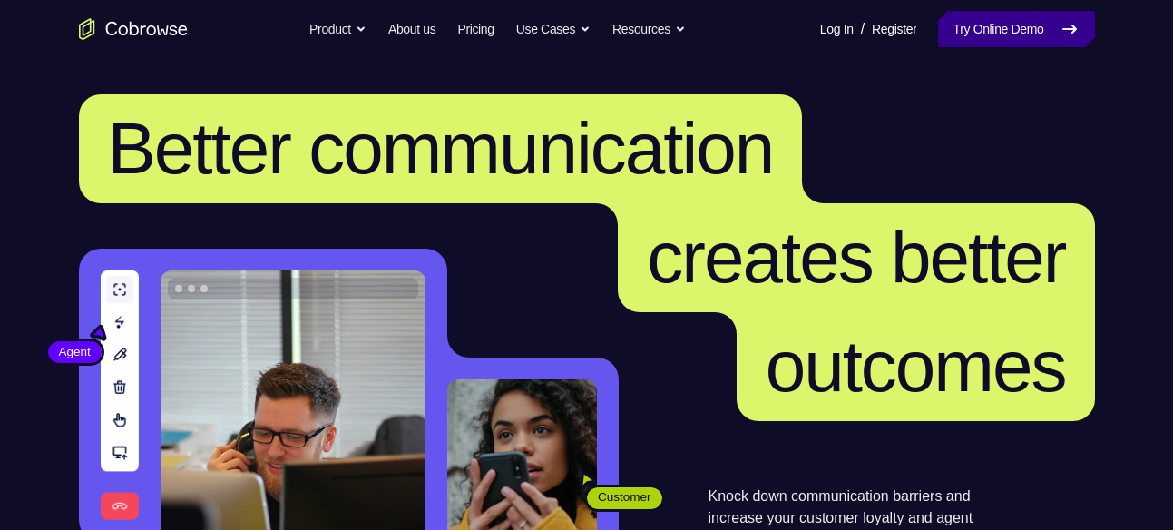
click at [1025, 34] on link "Try Online Demo" at bounding box center [1016, 29] width 156 height 36
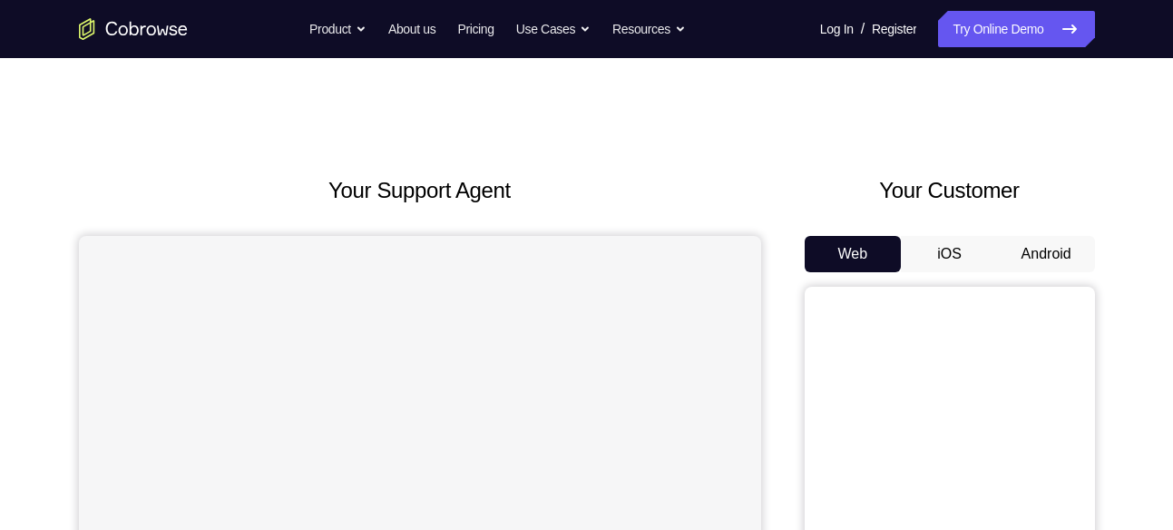
click at [1045, 252] on button "Android" at bounding box center [1046, 254] width 97 height 36
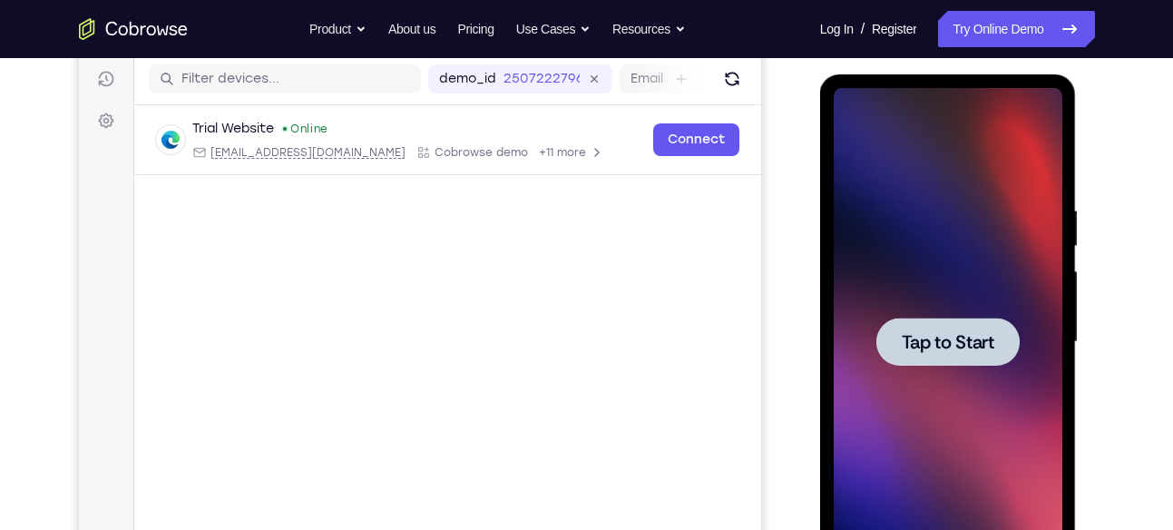
scroll to position [227, 0]
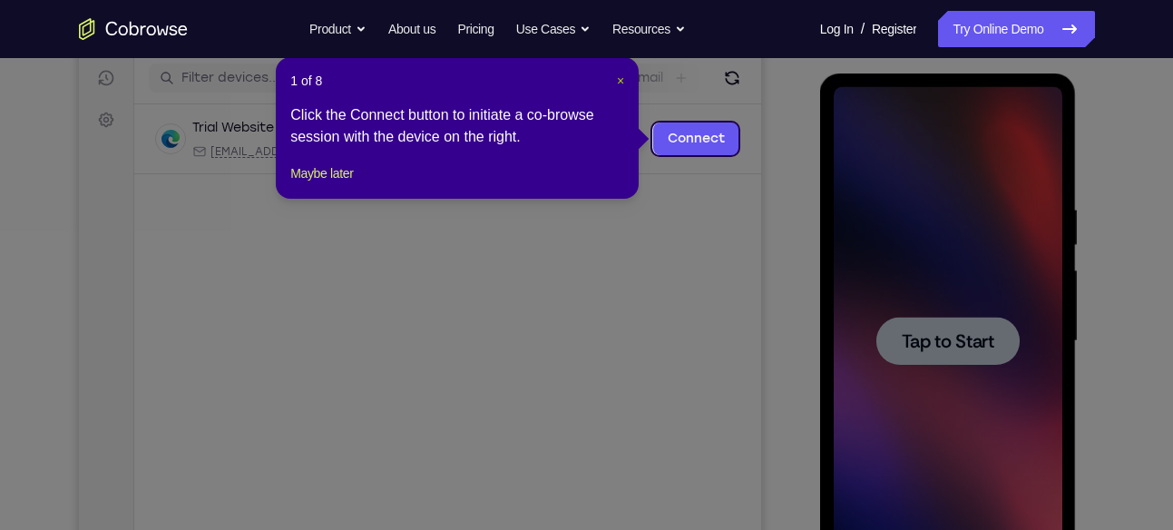
click at [619, 75] on span "×" at bounding box center [620, 80] width 7 height 15
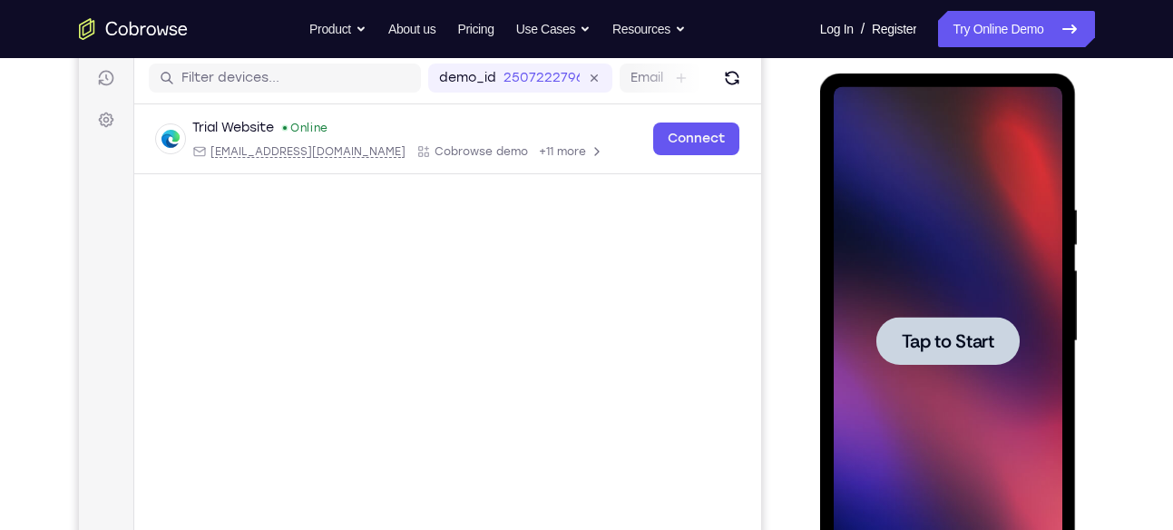
click at [962, 357] on div at bounding box center [947, 341] width 143 height 48
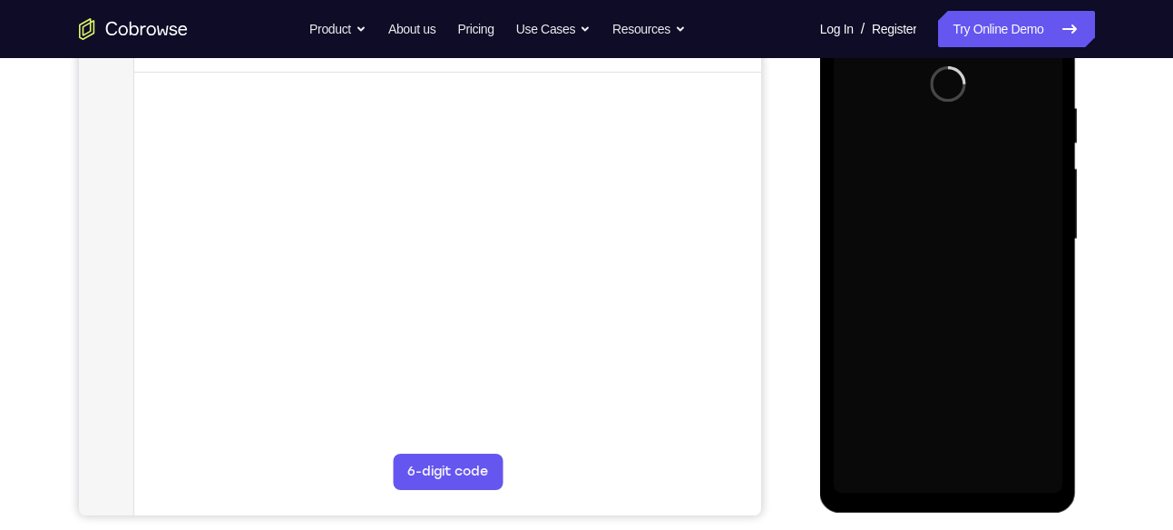
scroll to position [329, 0]
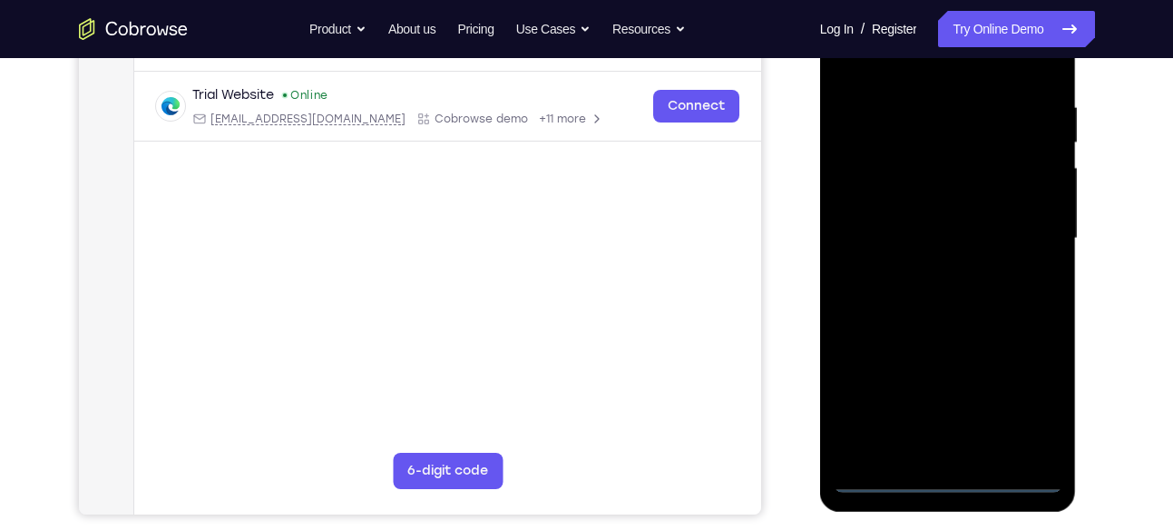
click at [944, 466] on div at bounding box center [948, 239] width 229 height 508
click at [946, 474] on div at bounding box center [948, 239] width 229 height 508
click at [1042, 396] on div at bounding box center [948, 239] width 229 height 508
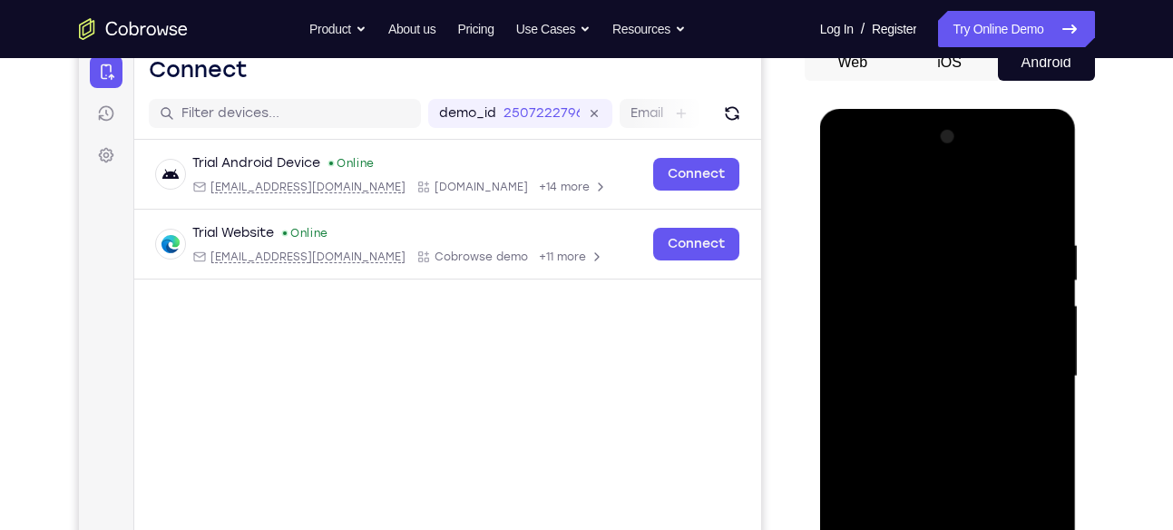
scroll to position [193, 0]
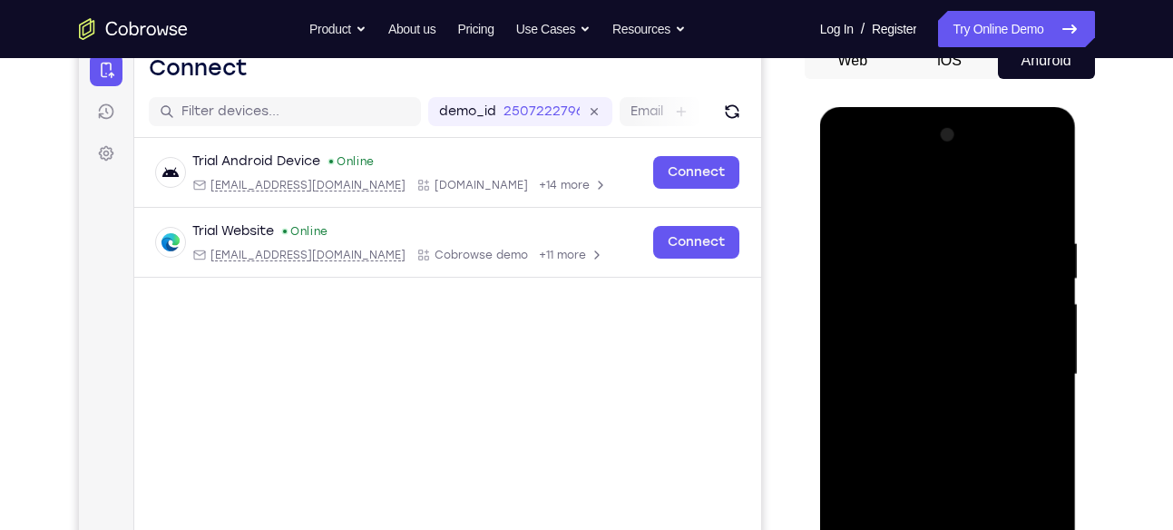
click at [1046, 161] on div at bounding box center [948, 375] width 229 height 508
click at [995, 189] on div at bounding box center [948, 375] width 229 height 508
click at [966, 159] on div at bounding box center [948, 375] width 229 height 508
click at [866, 322] on div at bounding box center [948, 375] width 229 height 508
drag, startPoint x: 1010, startPoint y: 334, endPoint x: 1027, endPoint y: 208, distance: 127.3
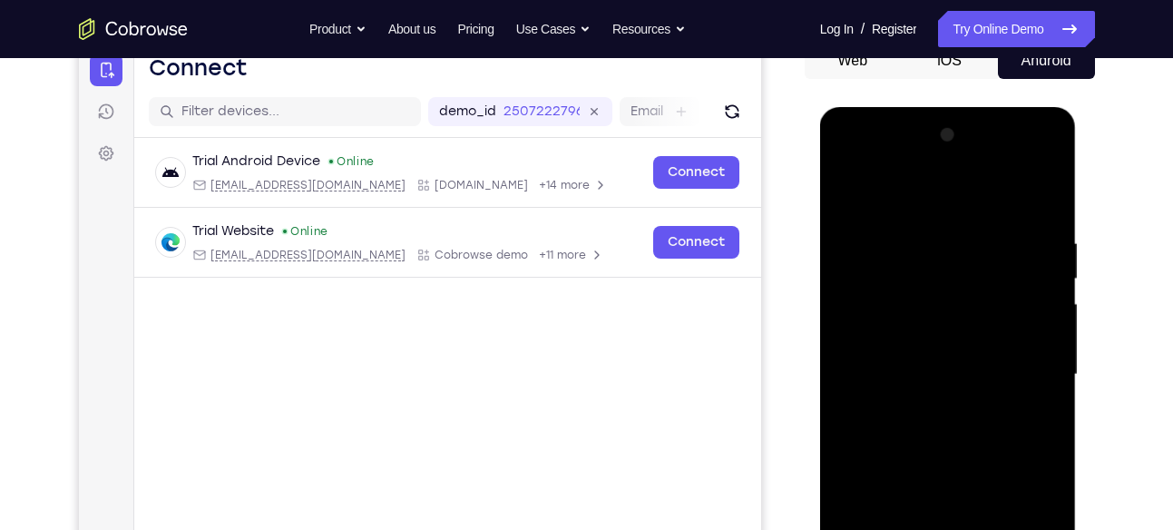
click at [1027, 208] on div at bounding box center [948, 375] width 229 height 508
drag, startPoint x: 971, startPoint y: 348, endPoint x: 1006, endPoint y: 272, distance: 84.0
click at [1006, 272] on div at bounding box center [948, 375] width 229 height 508
drag, startPoint x: 973, startPoint y: 376, endPoint x: 1015, endPoint y: 239, distance: 143.2
click at [1015, 239] on div at bounding box center [948, 375] width 229 height 508
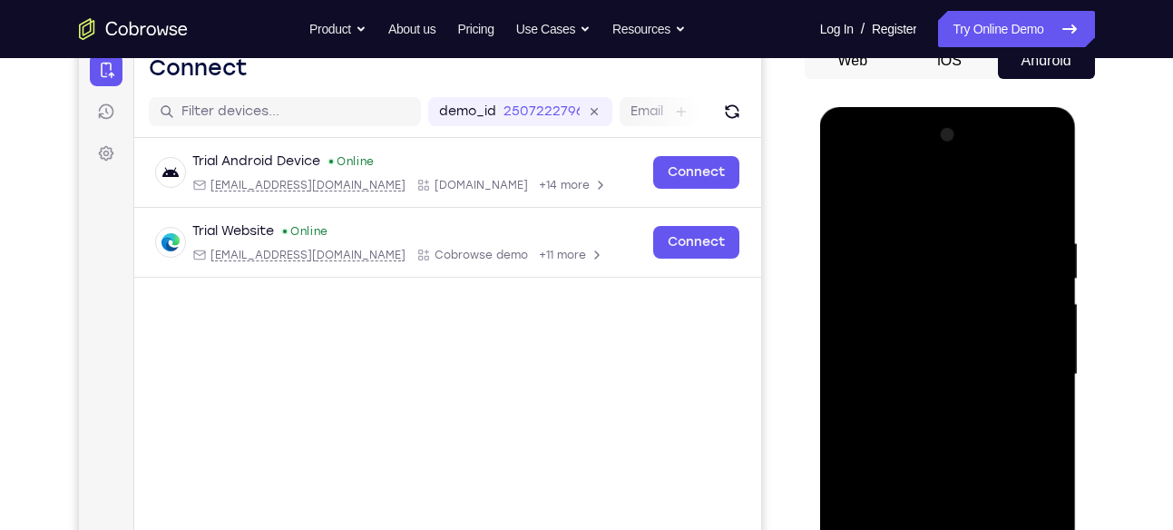
drag, startPoint x: 963, startPoint y: 384, endPoint x: 993, endPoint y: 297, distance: 92.1
click at [993, 297] on div at bounding box center [948, 375] width 229 height 508
drag, startPoint x: 967, startPoint y: 360, endPoint x: 995, endPoint y: 264, distance: 100.2
click at [995, 264] on div at bounding box center [948, 375] width 229 height 508
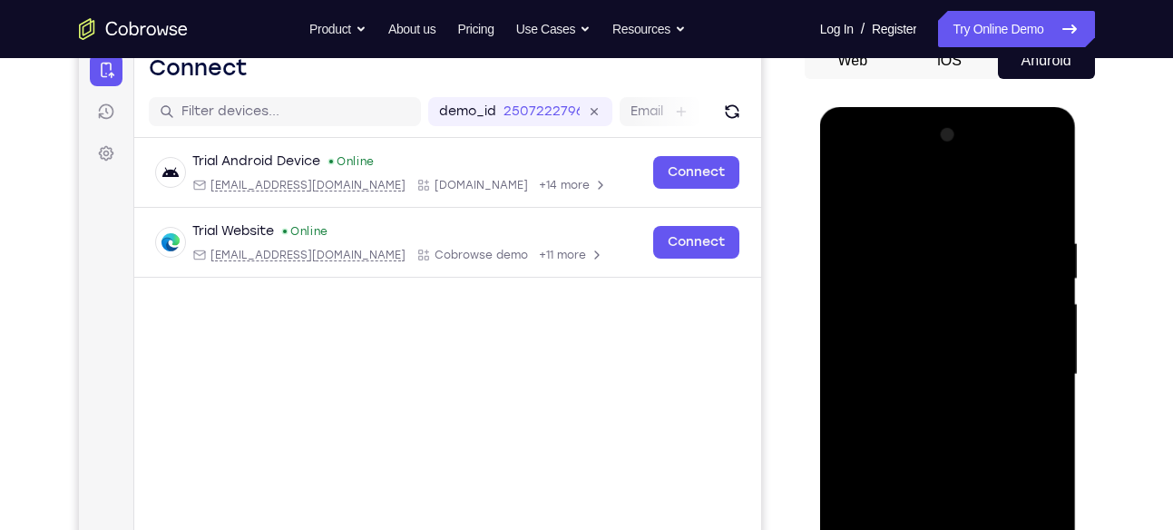
drag, startPoint x: 960, startPoint y: 383, endPoint x: 1000, endPoint y: 284, distance: 106.6
click at [1000, 284] on div at bounding box center [948, 375] width 229 height 508
drag, startPoint x: 1000, startPoint y: 268, endPoint x: 984, endPoint y: 318, distance: 53.1
click at [984, 318] on div at bounding box center [948, 375] width 229 height 508
drag, startPoint x: 984, startPoint y: 318, endPoint x: 1000, endPoint y: 393, distance: 76.0
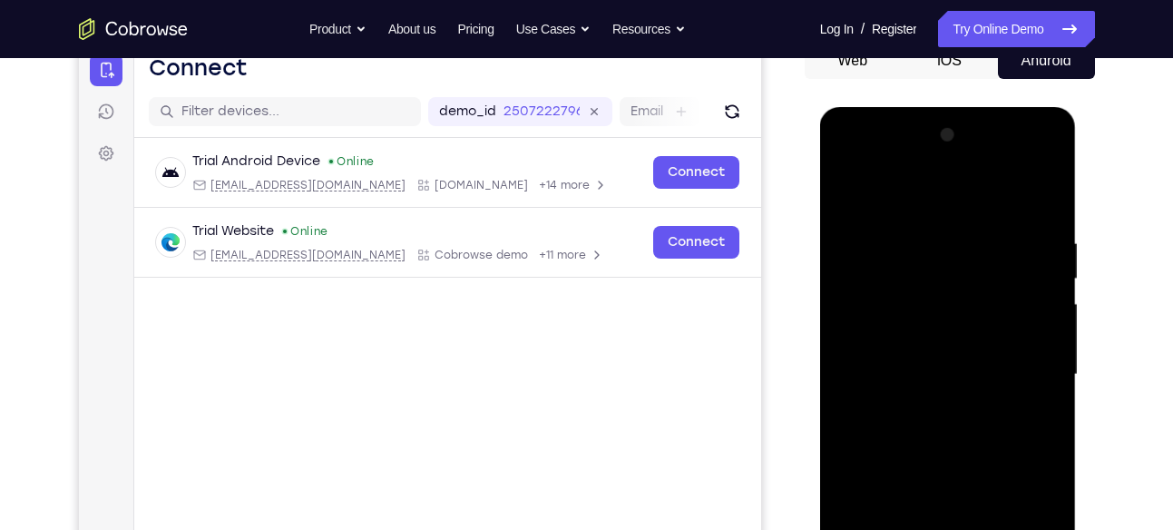
click at [1000, 393] on div at bounding box center [948, 375] width 229 height 508
drag, startPoint x: 969, startPoint y: 258, endPoint x: 971, endPoint y: 340, distance: 82.6
click at [971, 340] on div at bounding box center [948, 375] width 229 height 508
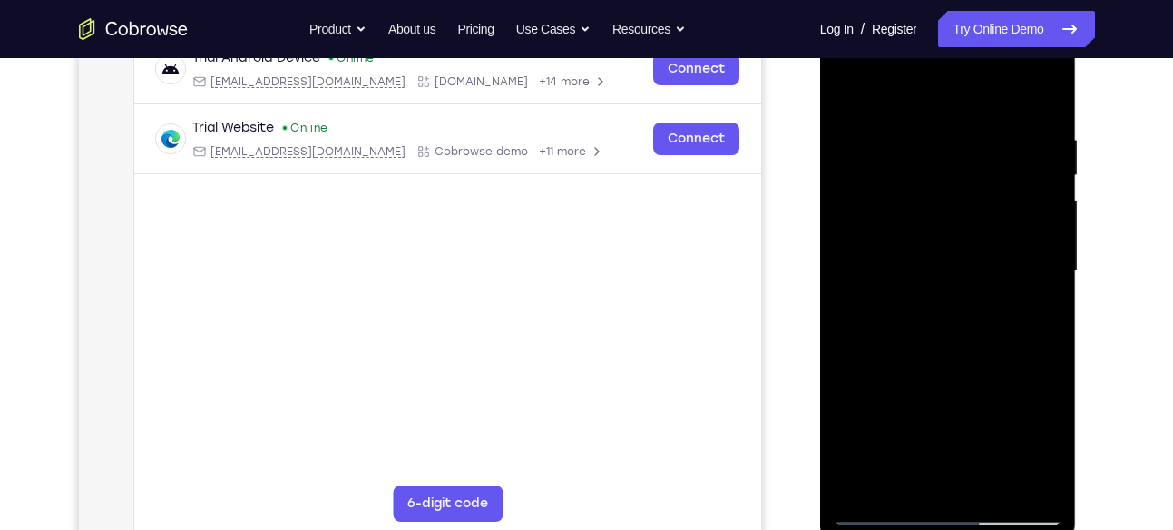
scroll to position [298, 0]
drag, startPoint x: 963, startPoint y: 357, endPoint x: 981, endPoint y: 256, distance: 102.2
click at [981, 256] on div at bounding box center [948, 269] width 229 height 508
drag, startPoint x: 952, startPoint y: 324, endPoint x: 986, endPoint y: 205, distance: 123.7
click at [986, 205] on div at bounding box center [948, 269] width 229 height 508
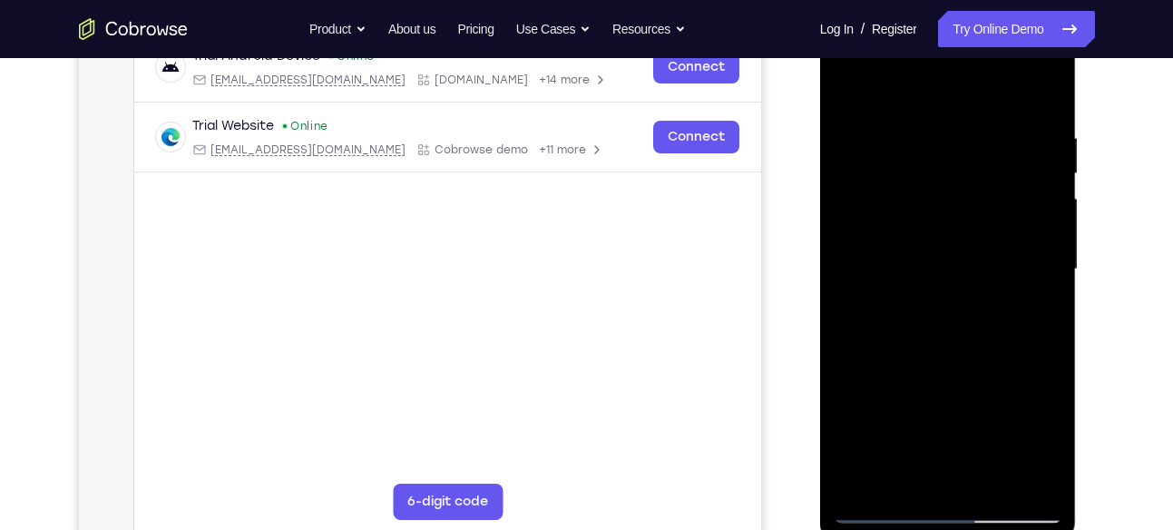
drag, startPoint x: 966, startPoint y: 318, endPoint x: 968, endPoint y: 289, distance: 29.1
click at [968, 289] on div at bounding box center [948, 269] width 229 height 508
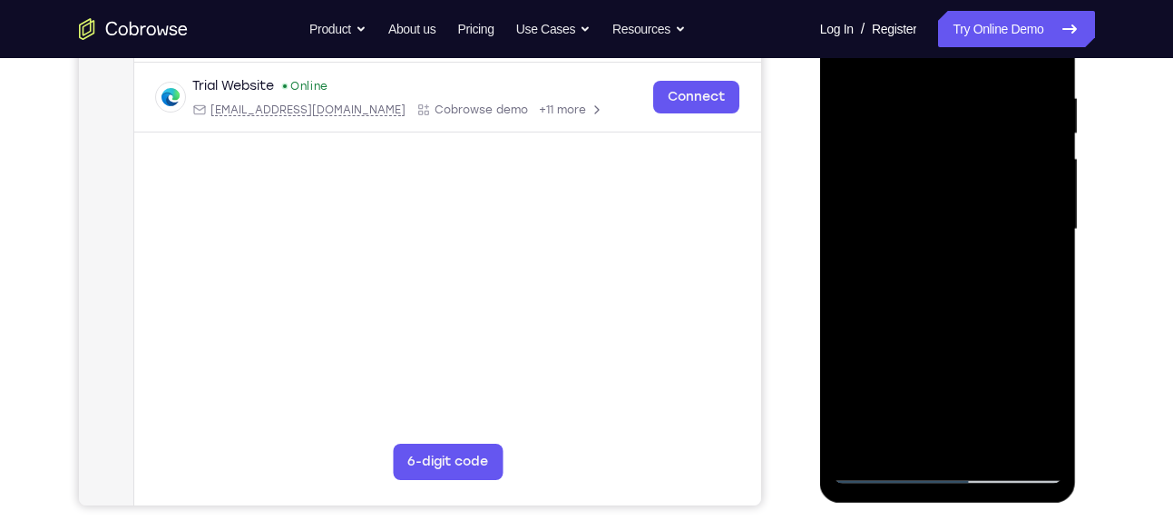
scroll to position [337, 0]
drag, startPoint x: 961, startPoint y: 421, endPoint x: 988, endPoint y: 181, distance: 241.9
drag, startPoint x: 988, startPoint y: 181, endPoint x: 948, endPoint y: 284, distance: 110.9
click at [948, 284] on div at bounding box center [948, 230] width 229 height 508
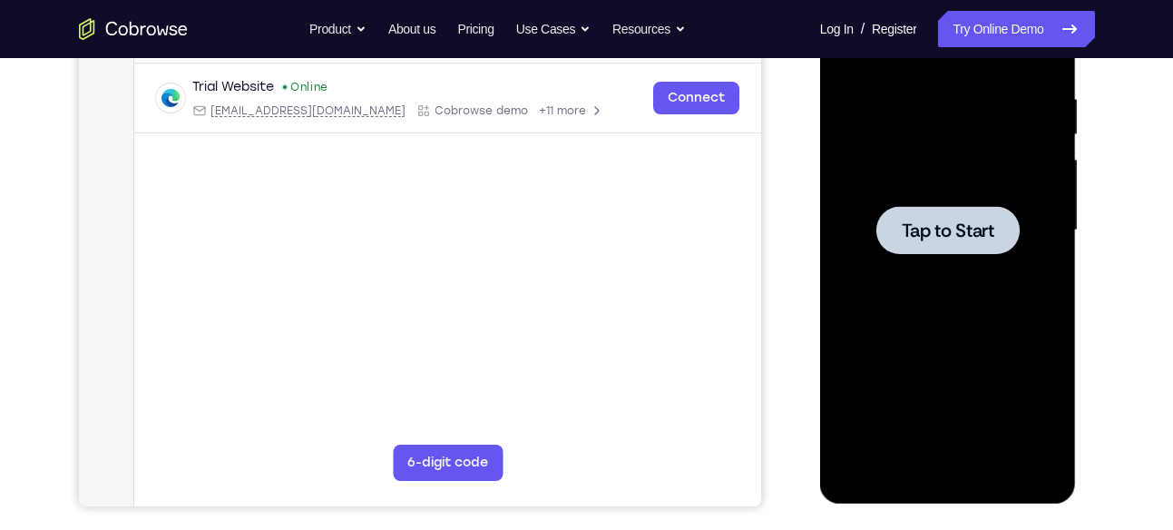
click at [915, 229] on span "Tap to Start" at bounding box center [948, 230] width 93 height 18
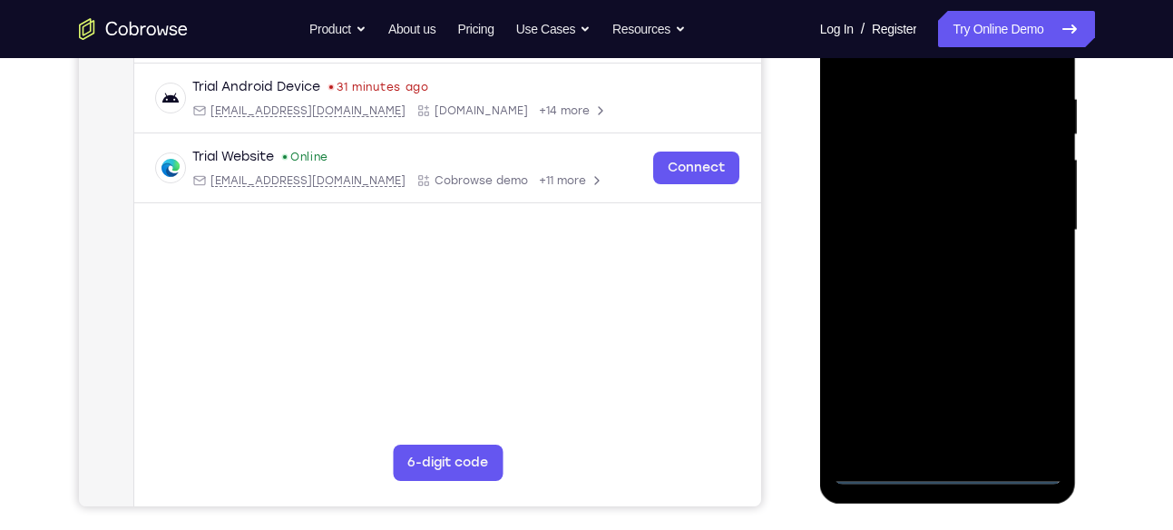
click at [941, 465] on div at bounding box center [948, 230] width 229 height 508
click at [1017, 389] on div at bounding box center [948, 230] width 229 height 508
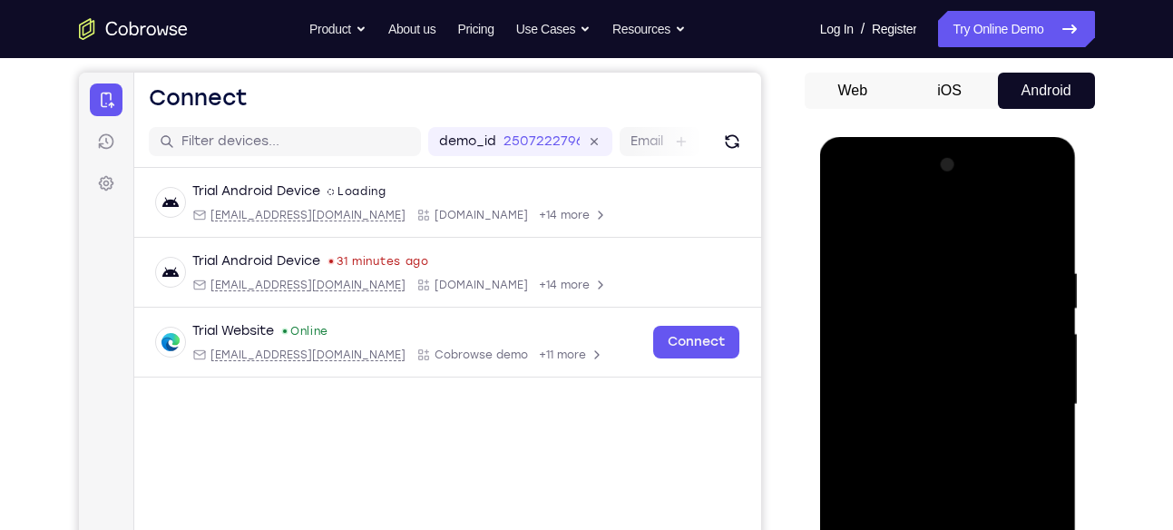
scroll to position [164, 0]
click at [1044, 181] on div at bounding box center [948, 404] width 229 height 508
click at [974, 218] on div at bounding box center [948, 404] width 229 height 508
click at [963, 194] on div at bounding box center [948, 404] width 229 height 508
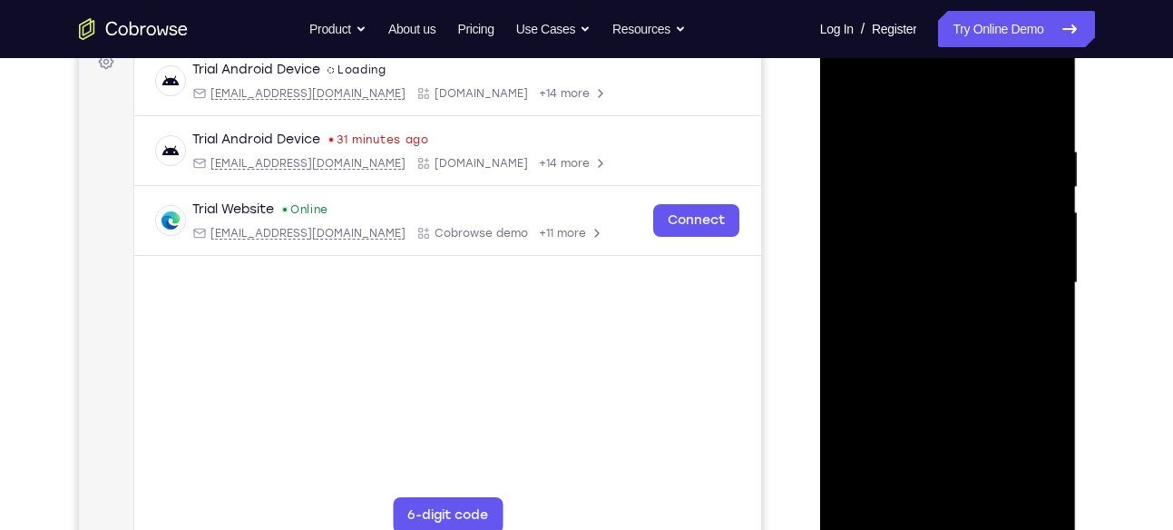
scroll to position [286, 0]
click at [921, 250] on div at bounding box center [948, 282] width 229 height 508
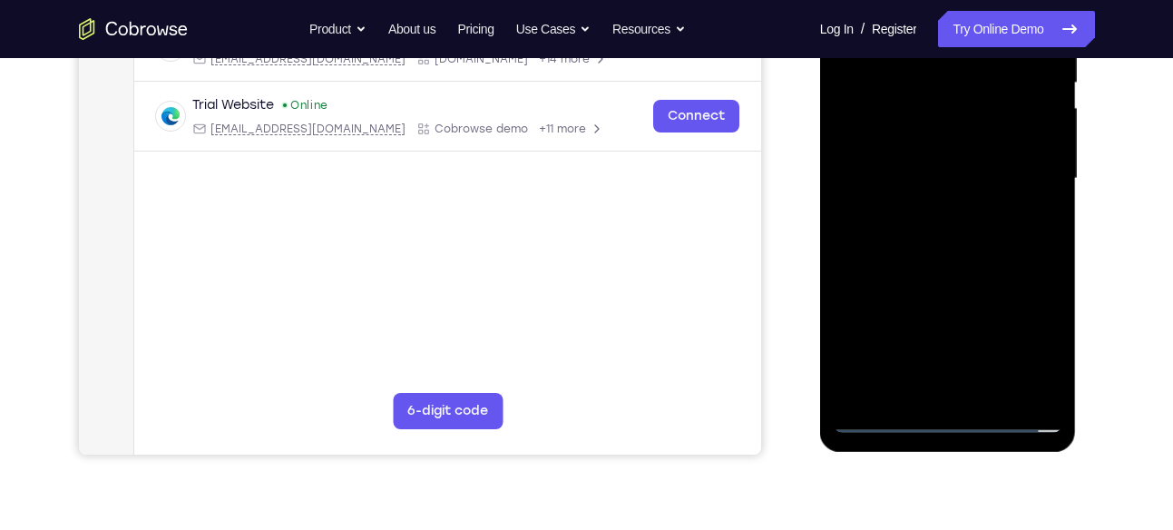
scroll to position [388, 0]
drag, startPoint x: 969, startPoint y: 175, endPoint x: 968, endPoint y: 280, distance: 105.2
click at [968, 280] on div at bounding box center [948, 180] width 229 height 508
click at [982, 366] on div at bounding box center [948, 180] width 229 height 508
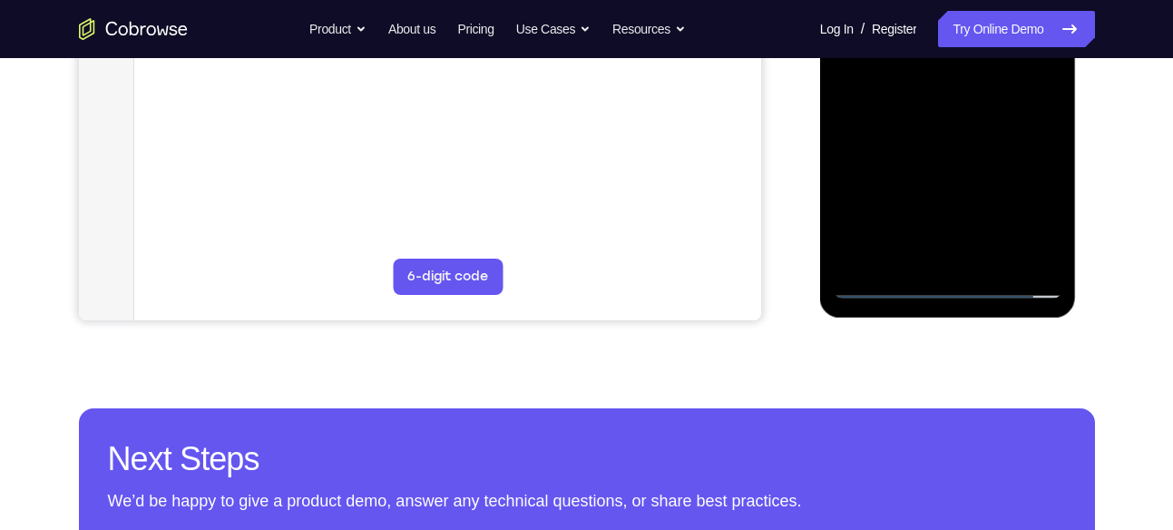
scroll to position [536, 0]
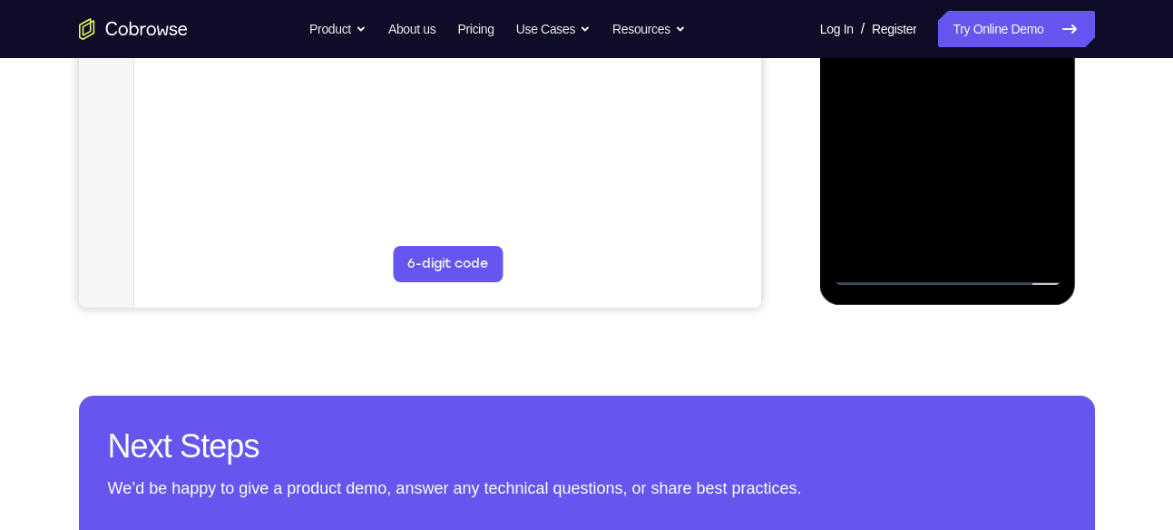
click at [870, 272] on div at bounding box center [948, 32] width 229 height 508
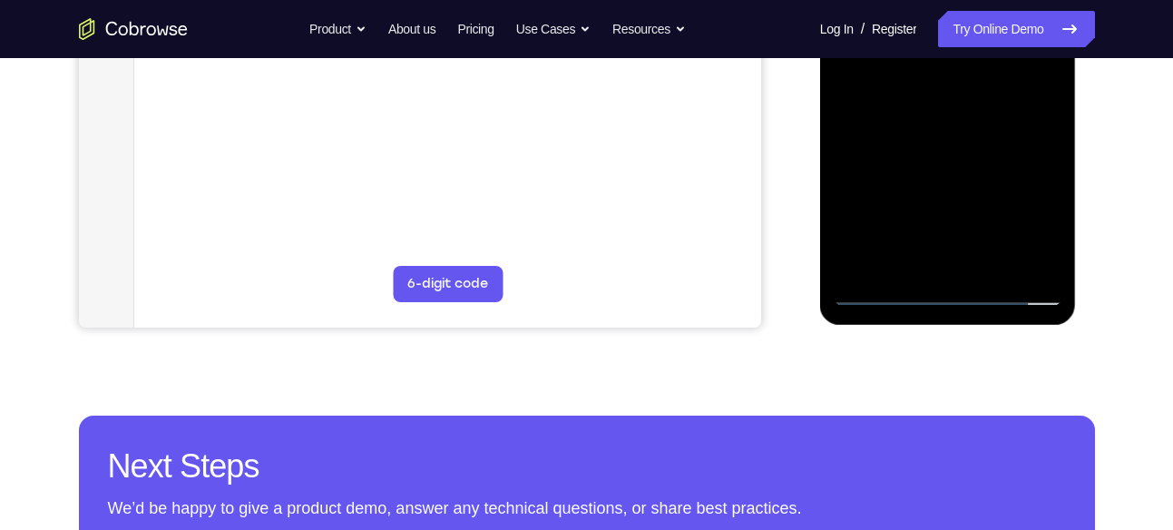
scroll to position [520, 0]
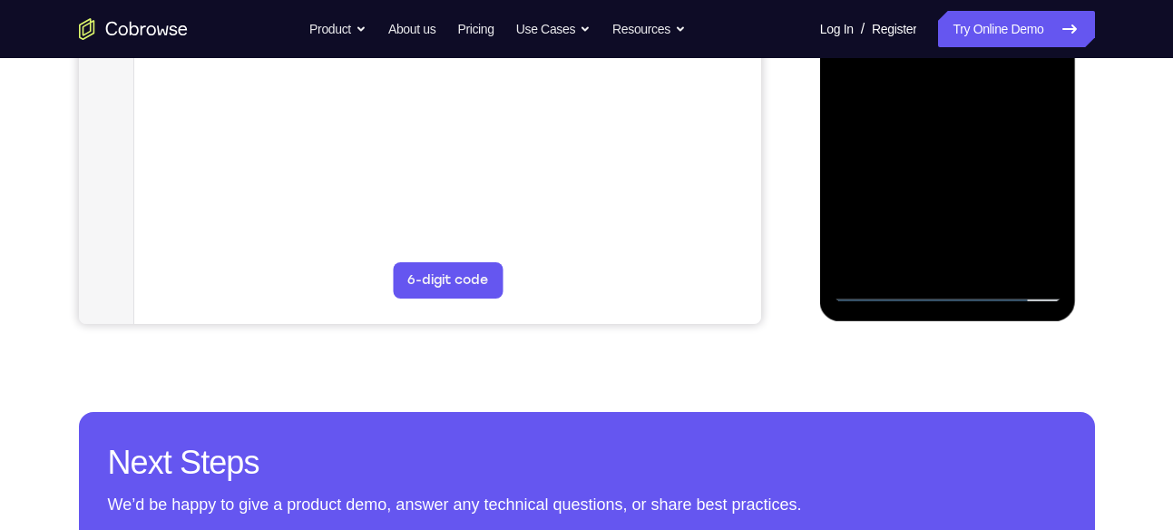
click at [883, 283] on div at bounding box center [948, 48] width 229 height 508
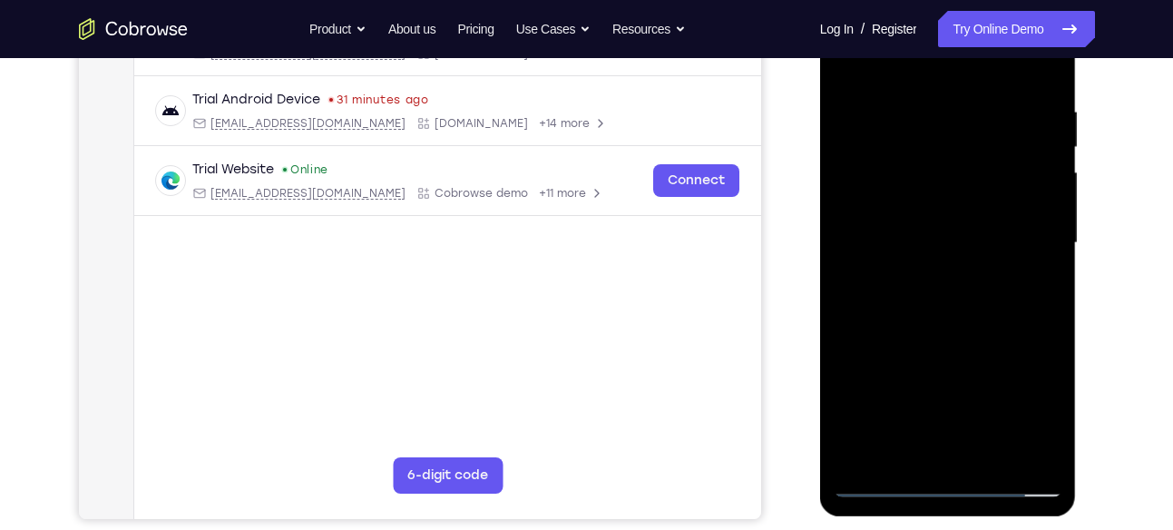
scroll to position [323, 0]
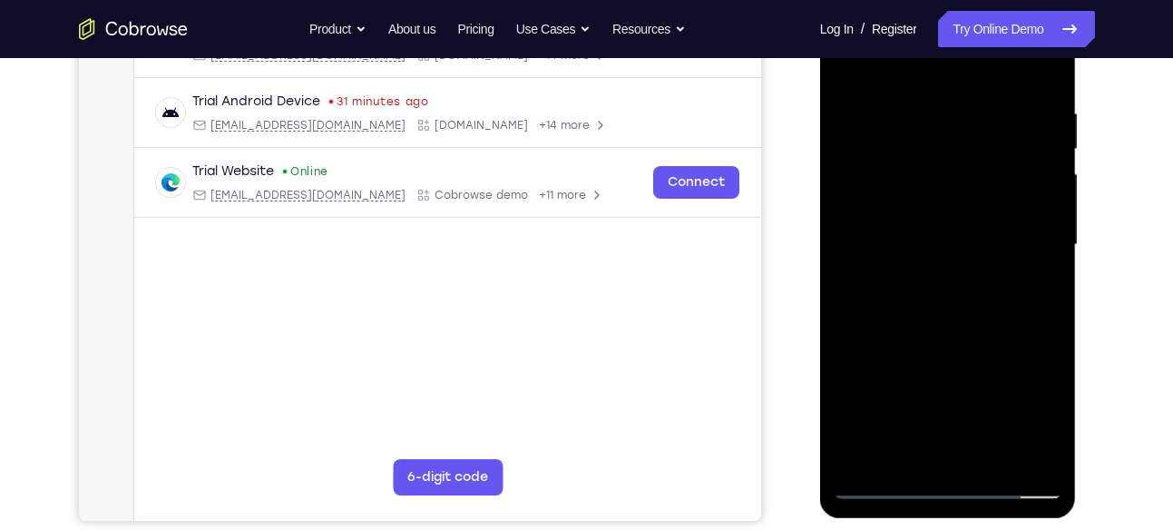
drag, startPoint x: 919, startPoint y: 280, endPoint x: 947, endPoint y: 244, distance: 45.9
click at [947, 244] on div at bounding box center [948, 245] width 229 height 508
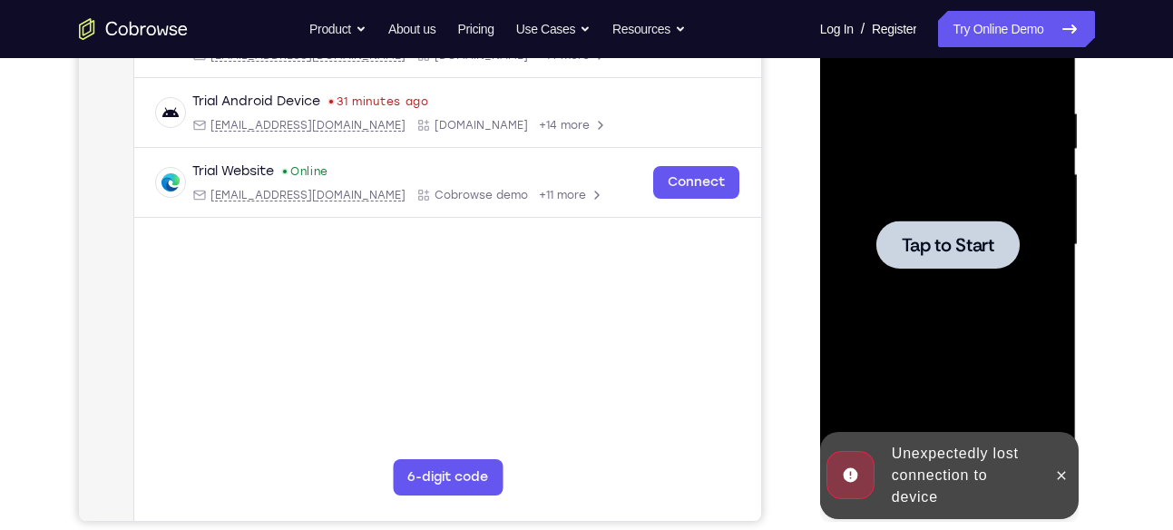
click at [947, 244] on span "Tap to Start" at bounding box center [948, 245] width 93 height 18
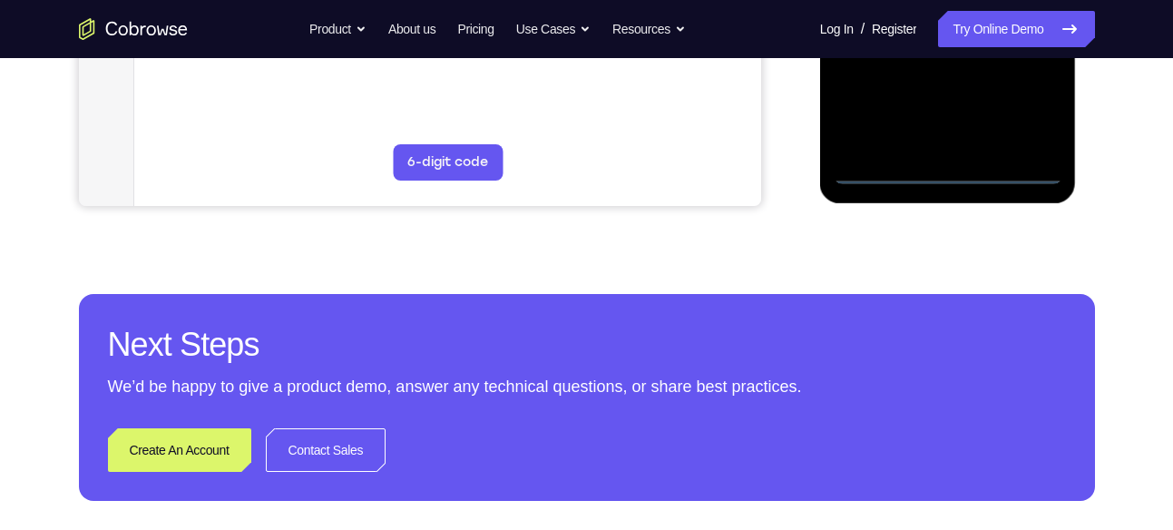
scroll to position [637, 0]
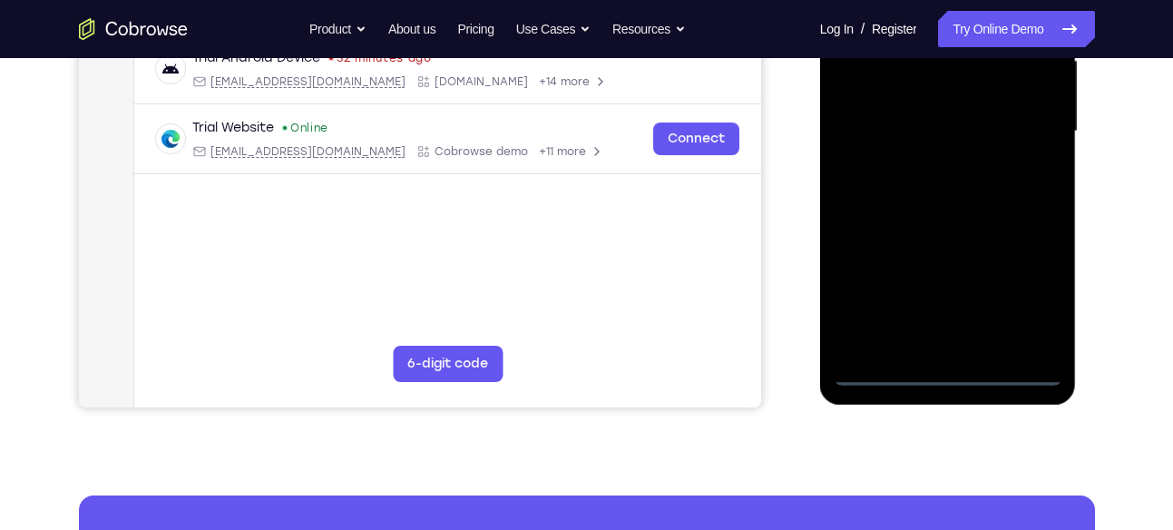
scroll to position [435, 0]
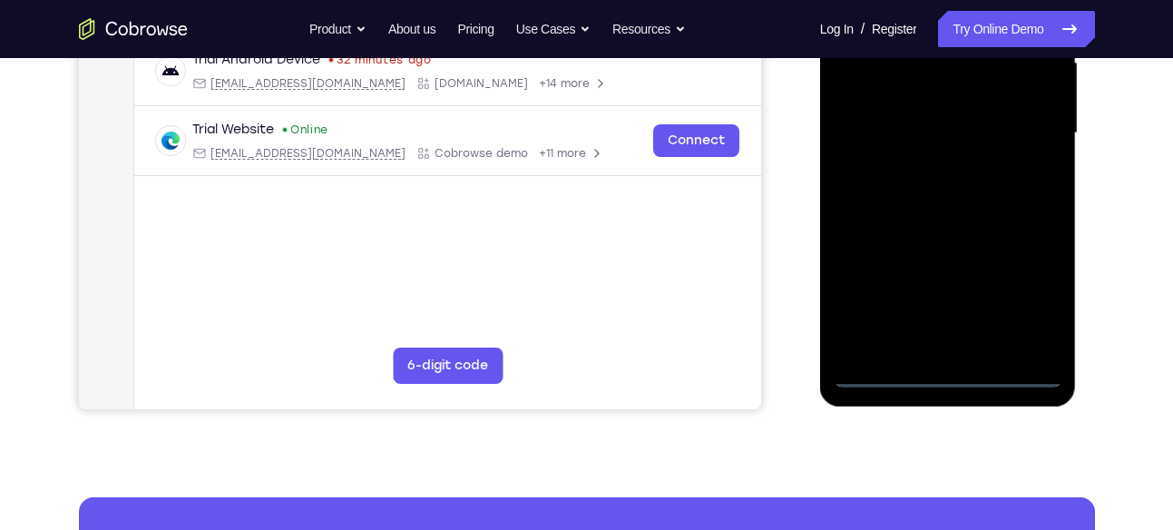
click at [1028, 311] on div at bounding box center [948, 133] width 229 height 508
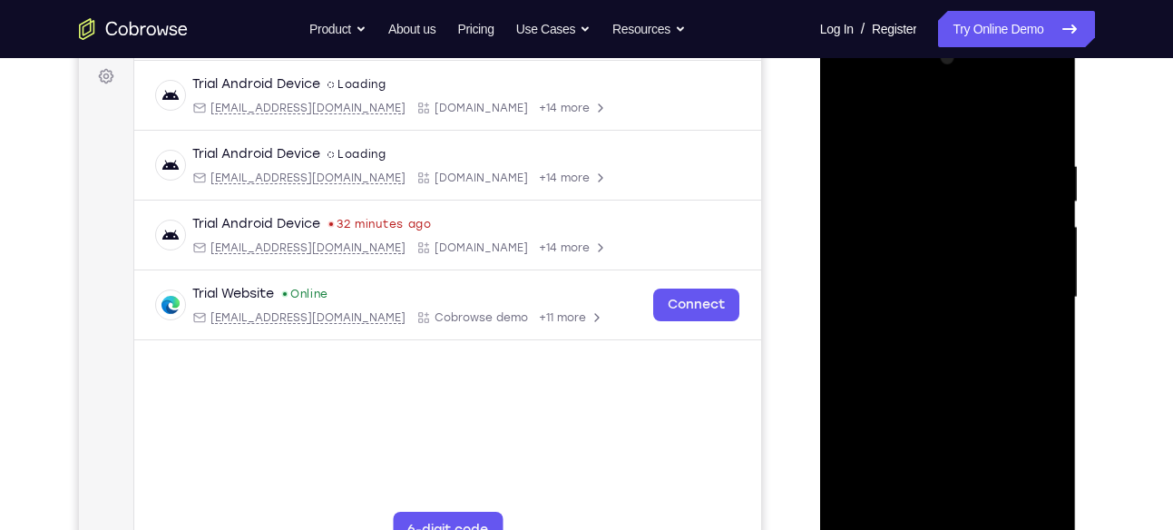
scroll to position [264, 0]
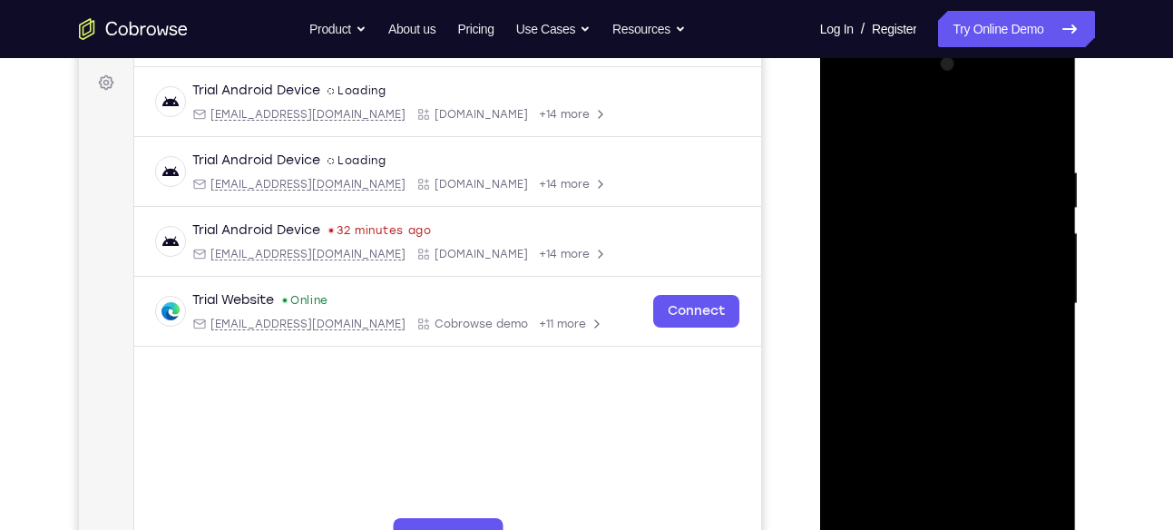
click at [1051, 84] on div at bounding box center [948, 304] width 229 height 508
click at [1009, 116] on div at bounding box center [948, 304] width 229 height 508
click at [973, 87] on div at bounding box center [948, 304] width 229 height 508
click at [917, 257] on div at bounding box center [948, 304] width 229 height 508
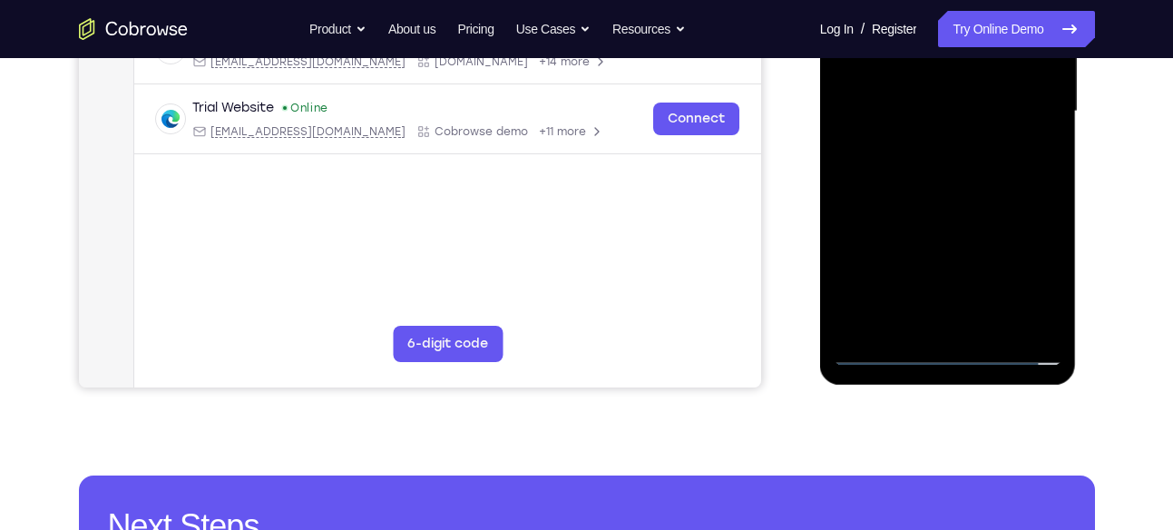
scroll to position [460, 0]
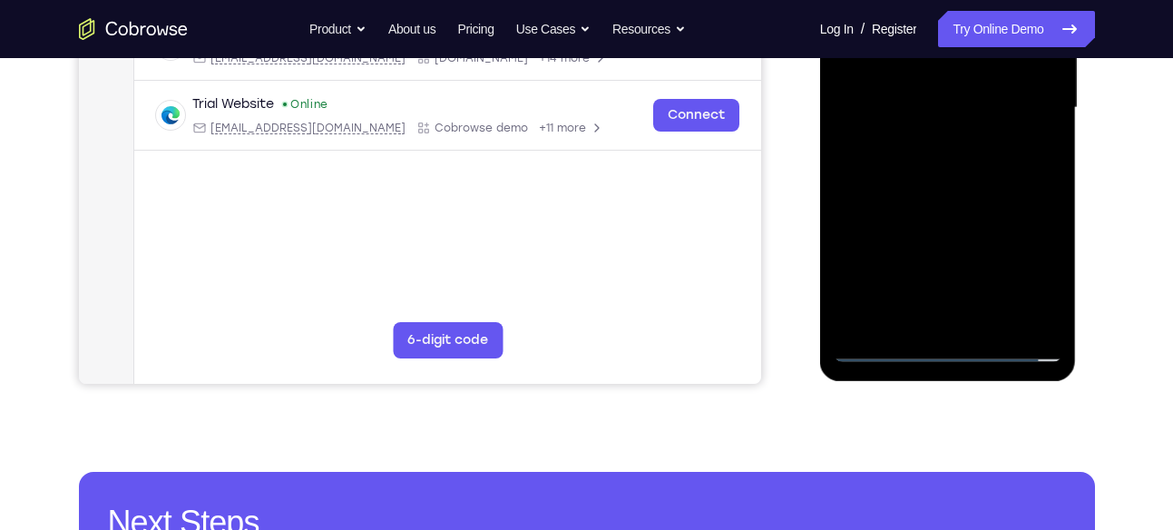
click at [933, 226] on div at bounding box center [948, 108] width 229 height 508
click at [961, 132] on div at bounding box center [948, 108] width 229 height 508
click at [1068, 174] on div at bounding box center [948, 110] width 257 height 541
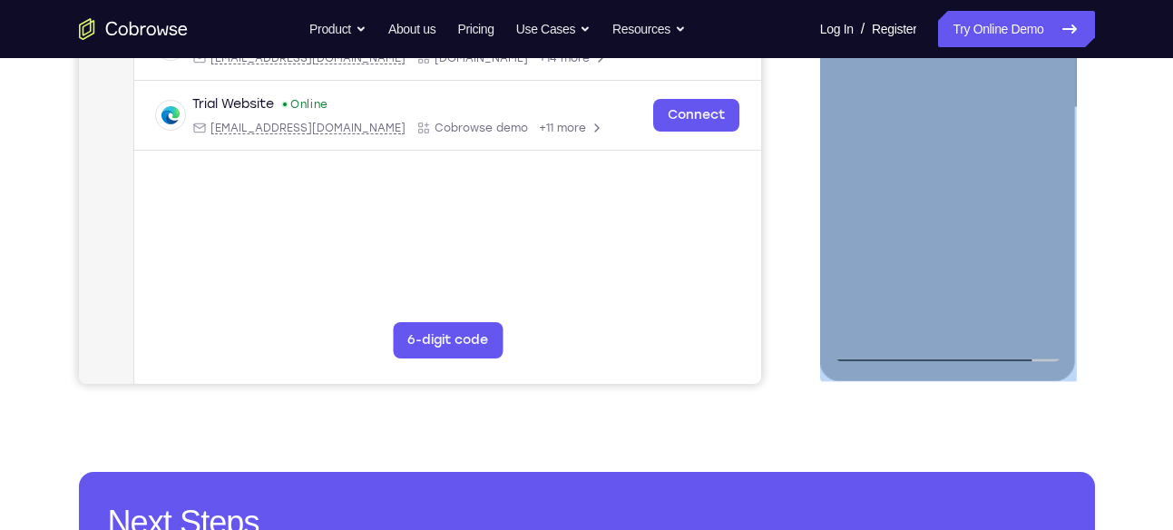
drag, startPoint x: 1065, startPoint y: 170, endPoint x: 1056, endPoint y: 164, distance: 10.6
click at [1056, 164] on div at bounding box center [948, 110] width 257 height 541
click at [1056, 164] on div at bounding box center [948, 108] width 229 height 508
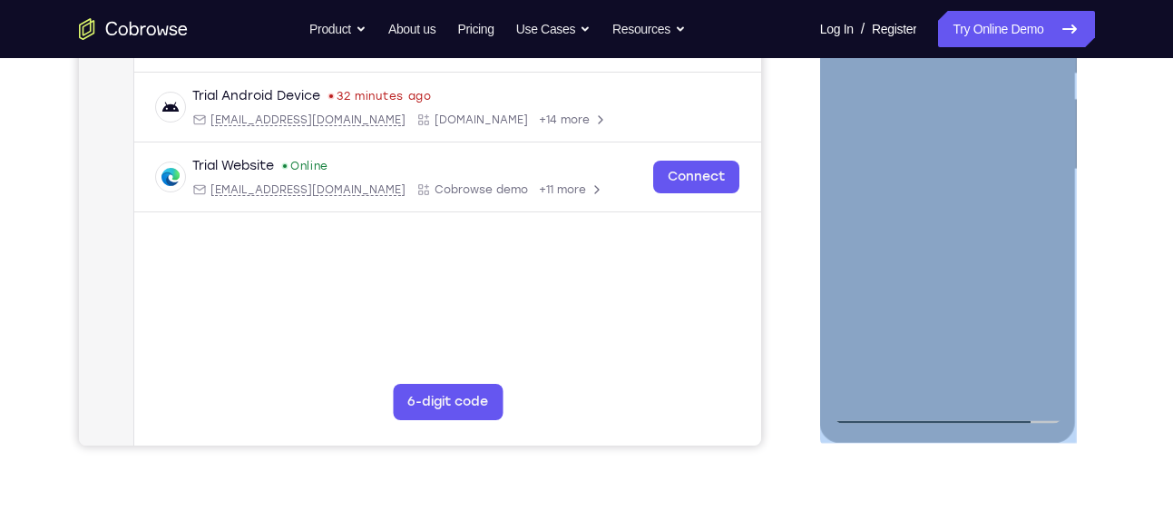
scroll to position [397, 0]
click at [1049, 128] on div at bounding box center [948, 171] width 229 height 508
click at [1055, 135] on div at bounding box center [948, 171] width 229 height 508
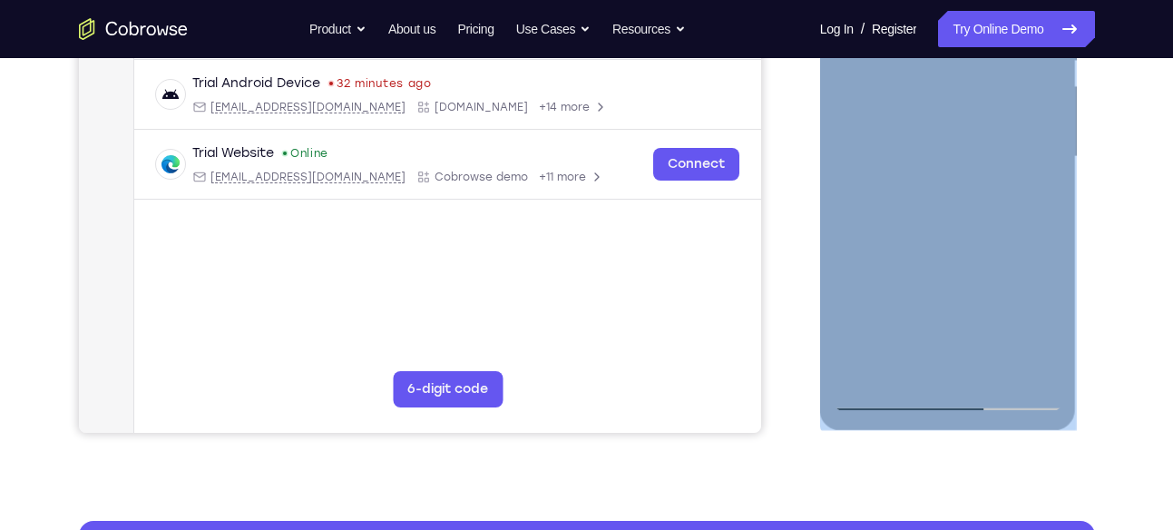
scroll to position [412, 0]
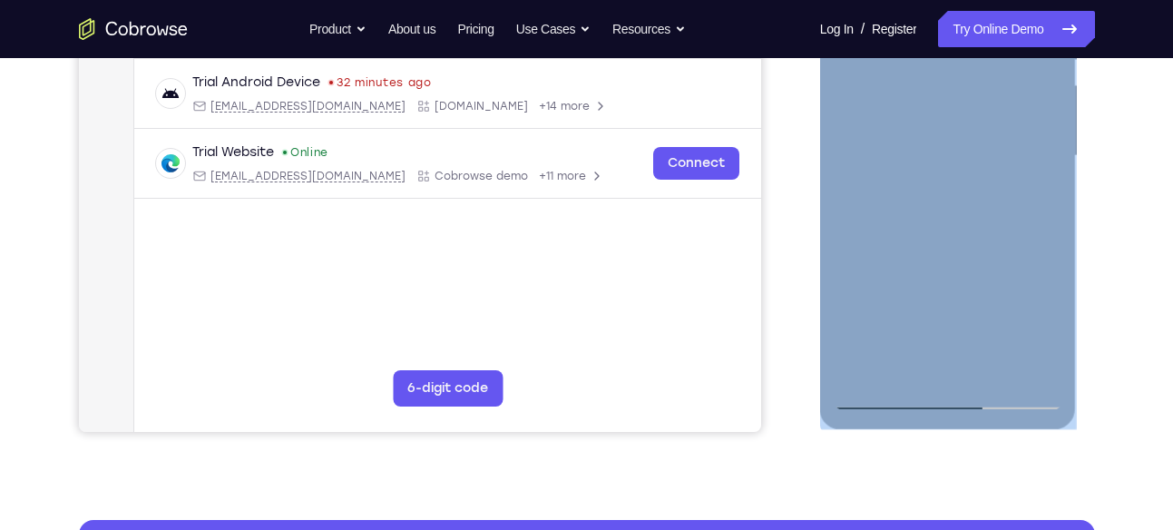
click at [1053, 243] on div at bounding box center [948, 156] width 229 height 508
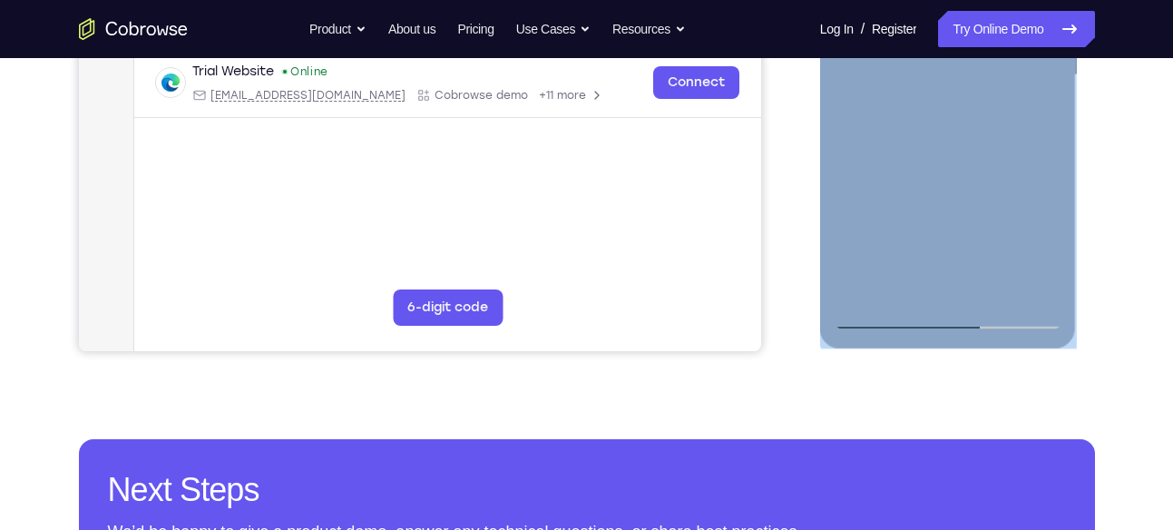
scroll to position [492, 0]
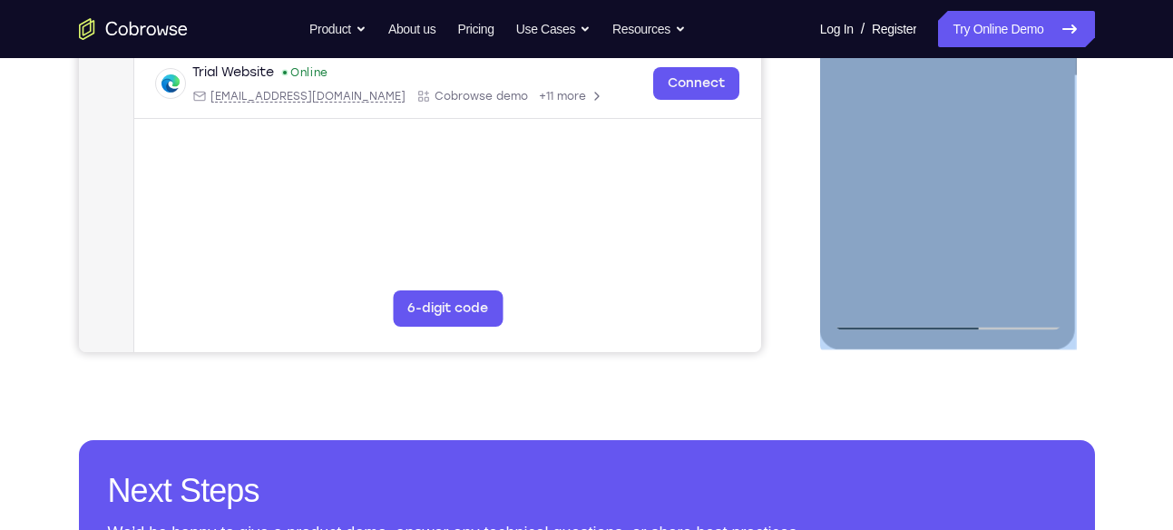
click at [1035, 208] on div at bounding box center [948, 76] width 229 height 508
click at [1033, 213] on div at bounding box center [948, 76] width 229 height 508
click at [1061, 121] on div at bounding box center [948, 76] width 229 height 508
click at [1055, 122] on div at bounding box center [948, 76] width 229 height 508
click at [1043, 145] on div at bounding box center [948, 76] width 229 height 508
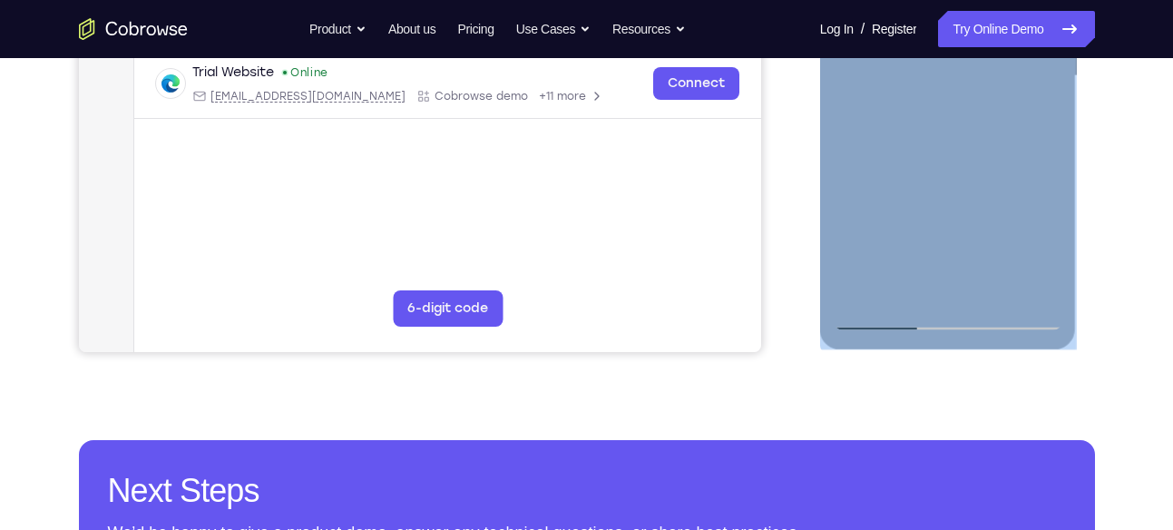
click at [1043, 145] on div at bounding box center [948, 76] width 229 height 508
click at [1058, 141] on div at bounding box center [948, 76] width 229 height 508
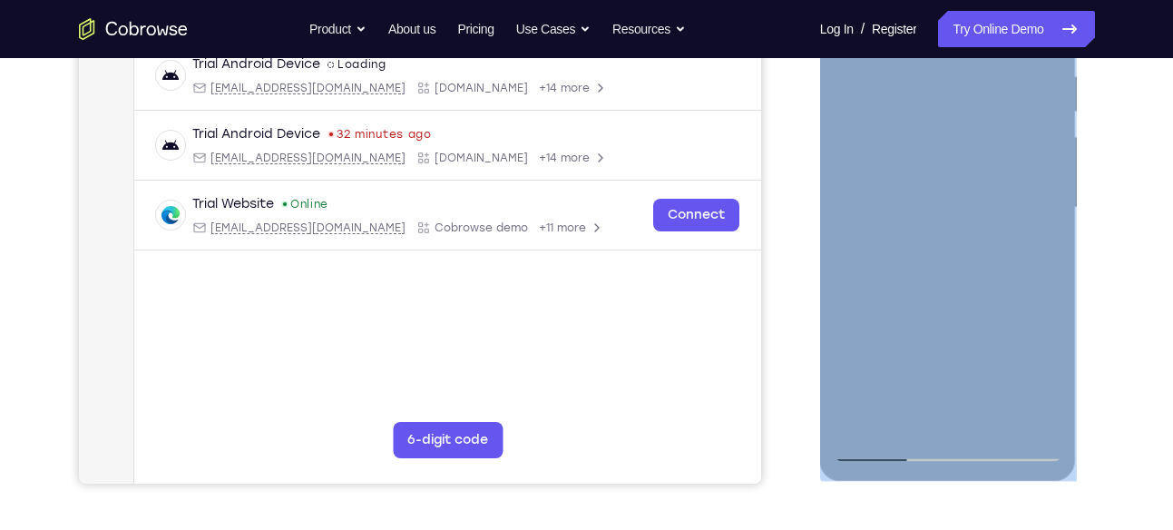
scroll to position [350, 0]
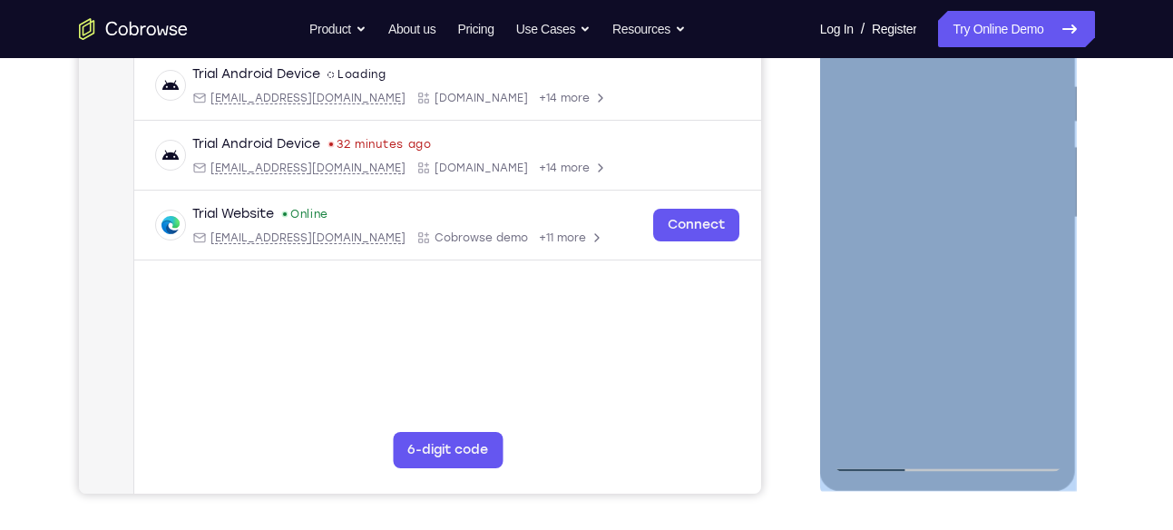
click at [1056, 181] on div at bounding box center [948, 218] width 229 height 508
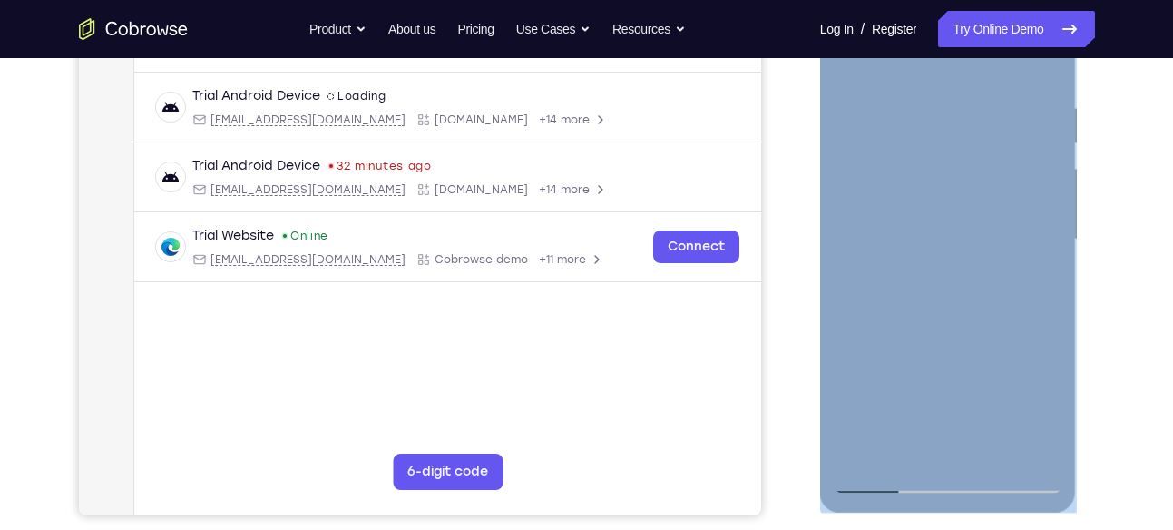
scroll to position [353, 0]
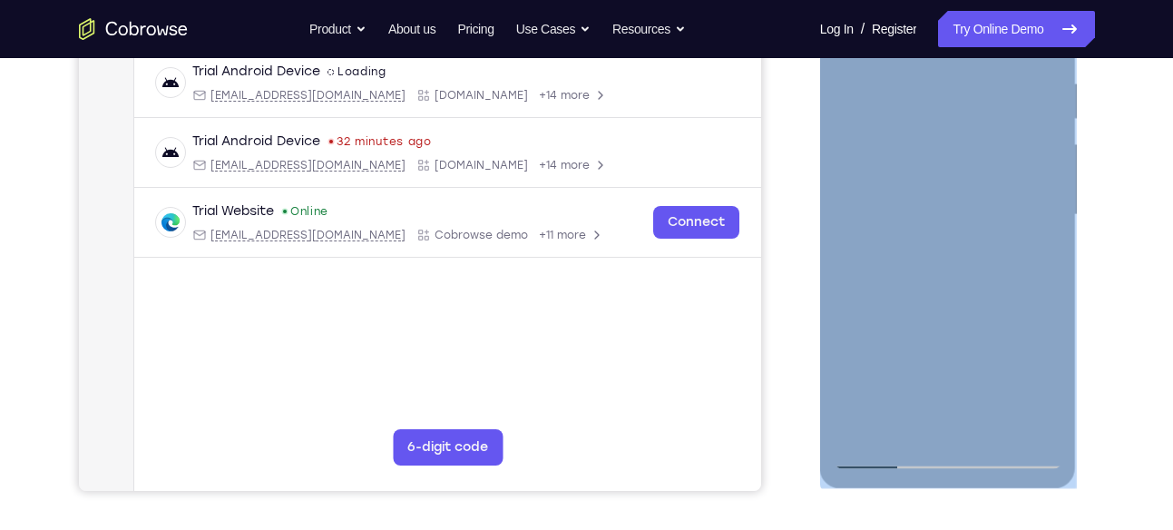
drag, startPoint x: 1010, startPoint y: 292, endPoint x: 1048, endPoint y: 165, distance: 132.6
drag, startPoint x: 1048, startPoint y: 165, endPoint x: 1022, endPoint y: 183, distance: 32.0
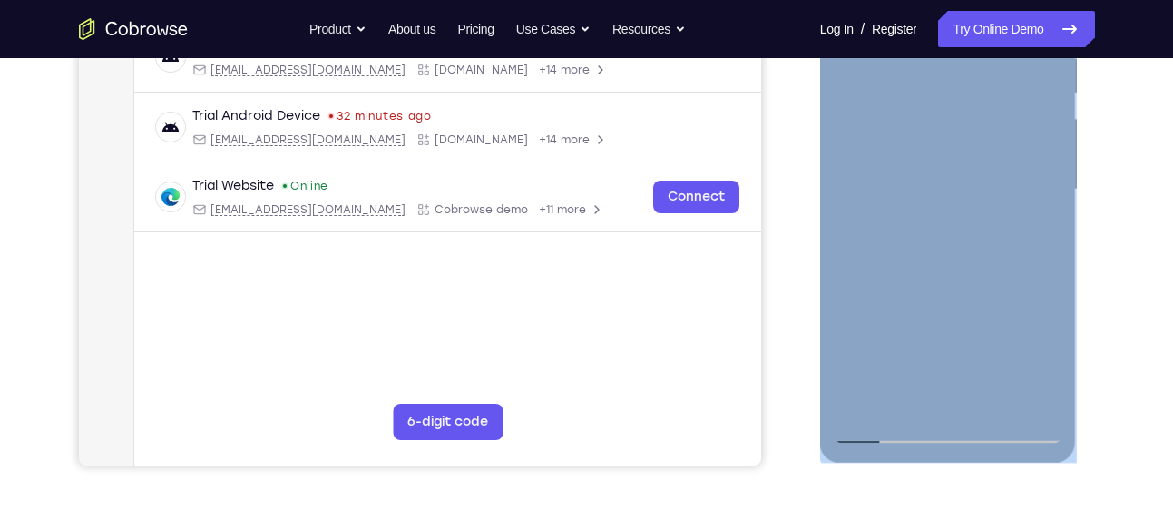
scroll to position [377, 0]
drag, startPoint x: 1021, startPoint y: 351, endPoint x: 1059, endPoint y: 168, distance: 187.2
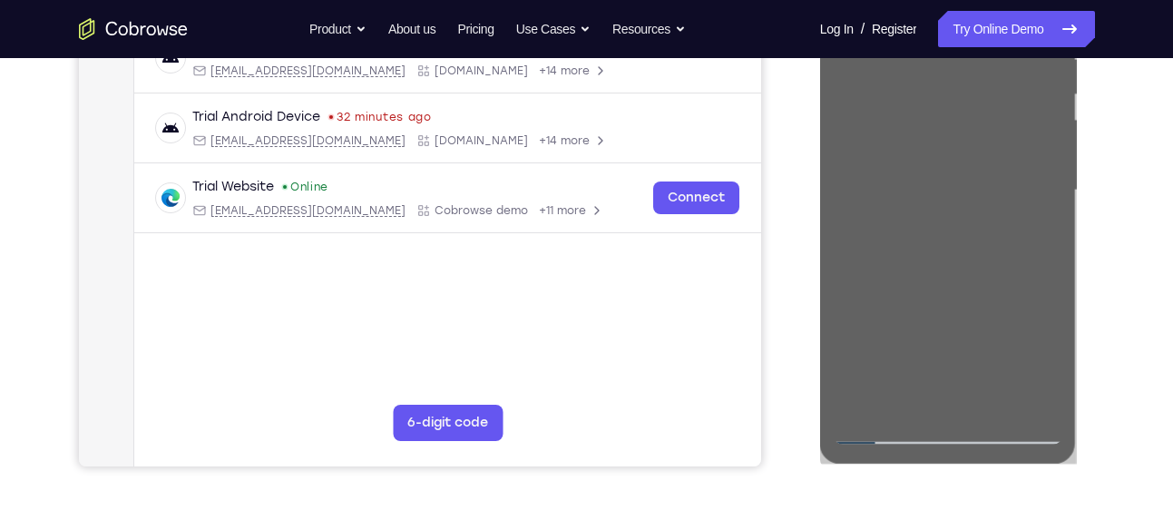
drag, startPoint x: 239, startPoint y: 245, endPoint x: 1120, endPoint y: 129, distance: 889.4
click at [1120, 129] on div "Your Support Agent Your Customer Web iOS Android Next Steps We’d be happy to gi…" at bounding box center [586, 279] width 1161 height 1197
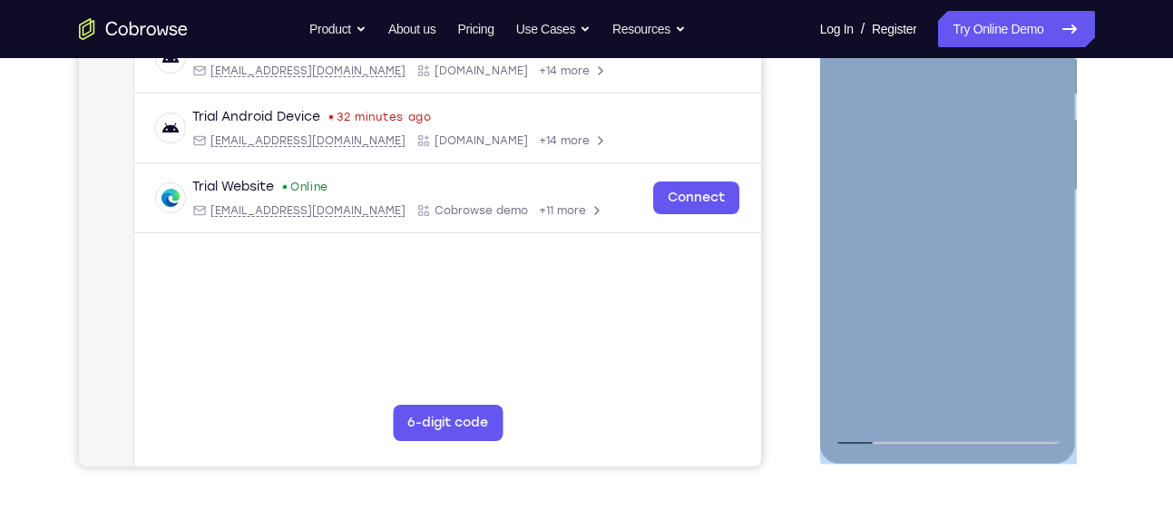
drag, startPoint x: 993, startPoint y: 309, endPoint x: 1018, endPoint y: 236, distance: 77.5
drag, startPoint x: 1018, startPoint y: 236, endPoint x: 1062, endPoint y: 192, distance: 62.2
click at [1062, 192] on div at bounding box center [948, 193] width 257 height 541
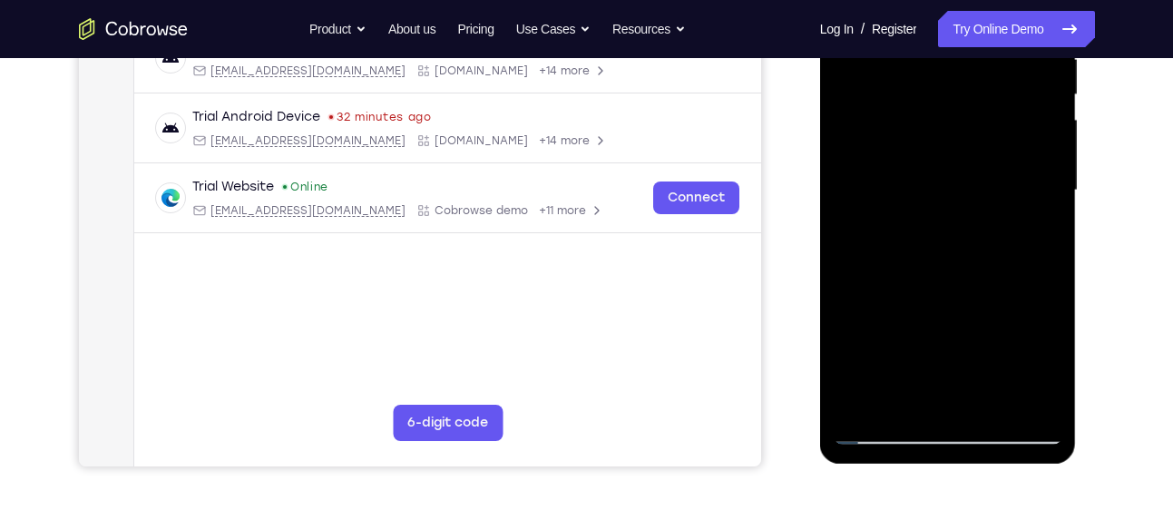
drag, startPoint x: 1068, startPoint y: 320, endPoint x: 1070, endPoint y: 196, distance: 124.3
click at [1070, 196] on div at bounding box center [948, 193] width 257 height 541
drag, startPoint x: 1008, startPoint y: 298, endPoint x: 1023, endPoint y: 173, distance: 125.2
click at [1023, 173] on div at bounding box center [948, 190] width 229 height 508
drag, startPoint x: 992, startPoint y: 288, endPoint x: 1001, endPoint y: 226, distance: 63.3
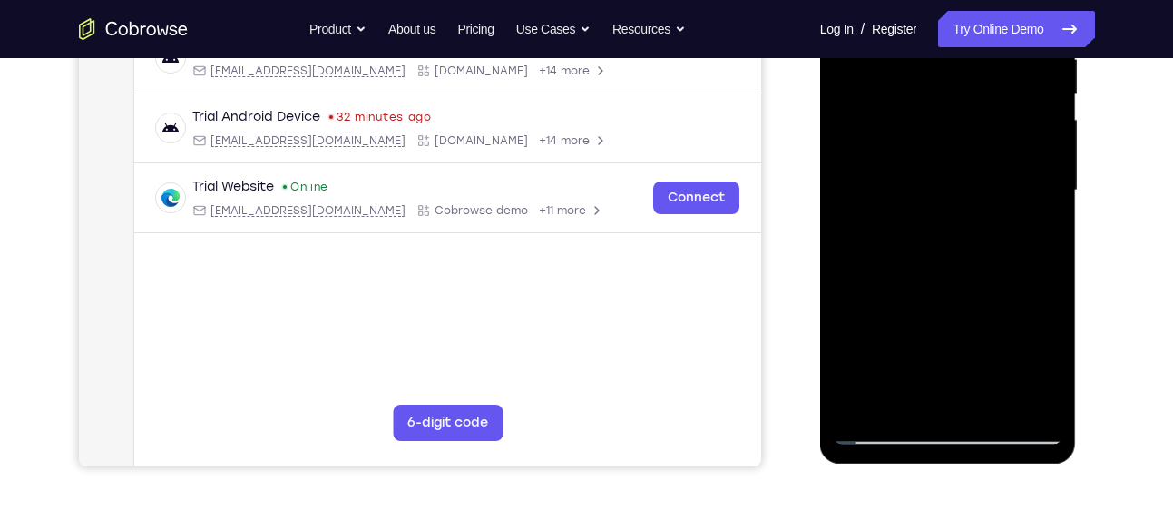
click at [1001, 226] on div at bounding box center [948, 190] width 229 height 508
drag, startPoint x: 992, startPoint y: 363, endPoint x: 1004, endPoint y: 183, distance: 180.1
click at [1004, 183] on div at bounding box center [948, 190] width 229 height 508
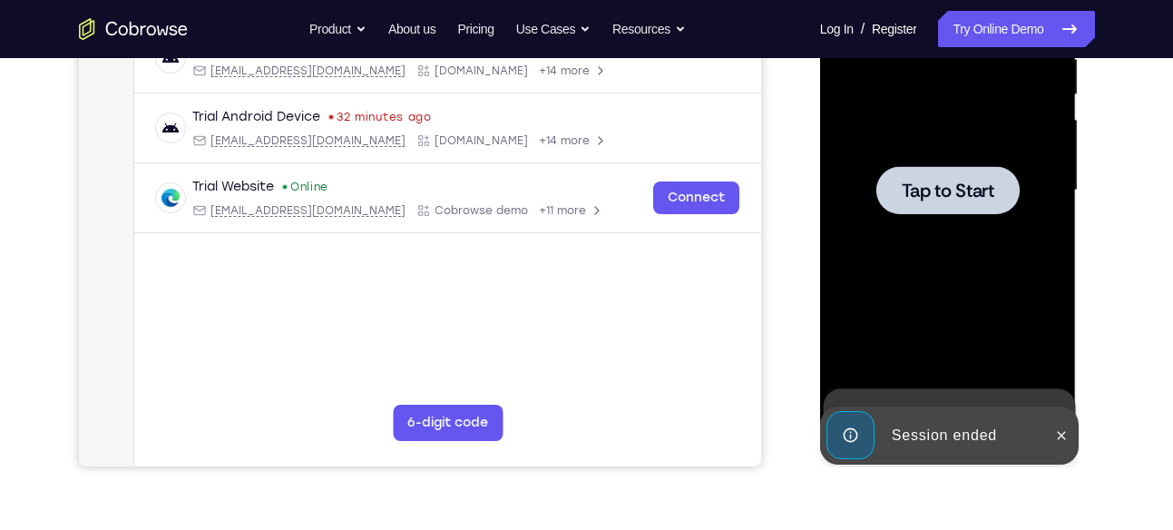
click at [983, 188] on span "Tap to Start" at bounding box center [948, 190] width 93 height 18
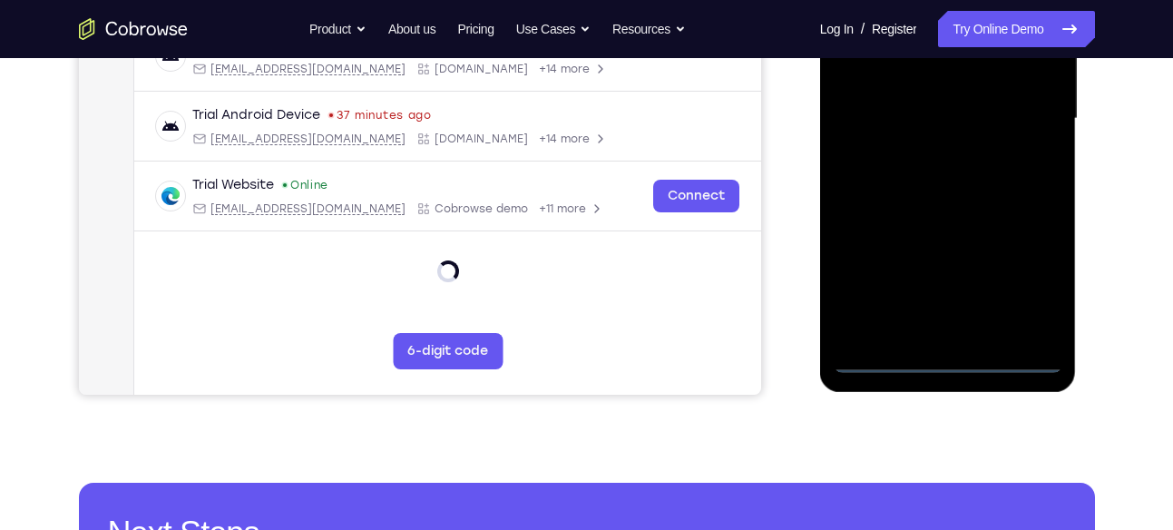
scroll to position [450, 0]
click at [946, 357] on div at bounding box center [948, 118] width 229 height 508
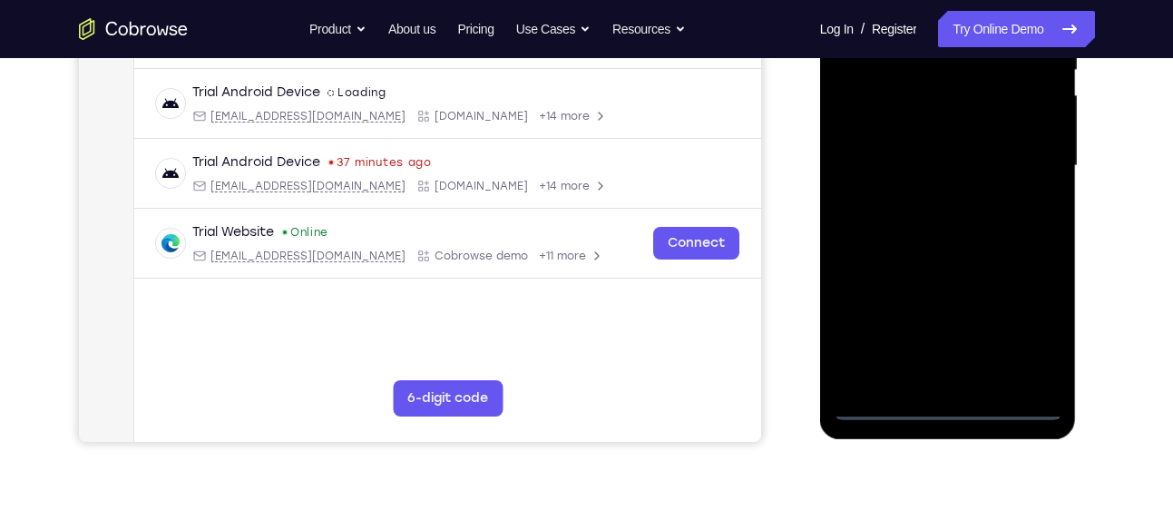
click at [1023, 315] on div at bounding box center [948, 166] width 229 height 508
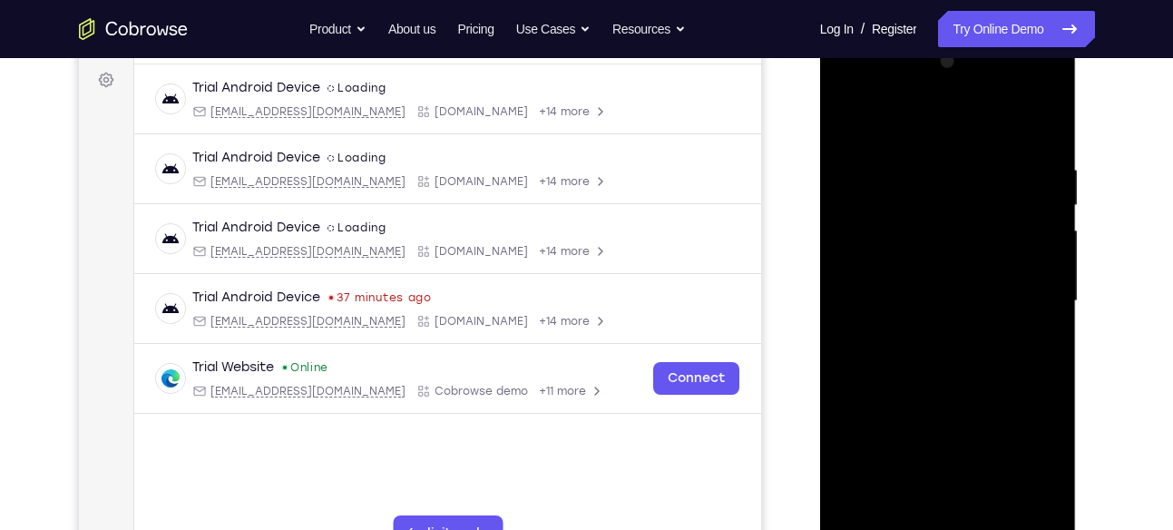
scroll to position [266, 0]
click at [1044, 89] on div at bounding box center [948, 302] width 229 height 508
click at [1007, 119] on div at bounding box center [948, 302] width 229 height 508
click at [972, 89] on div at bounding box center [948, 302] width 229 height 508
click at [970, 262] on div at bounding box center [948, 302] width 229 height 508
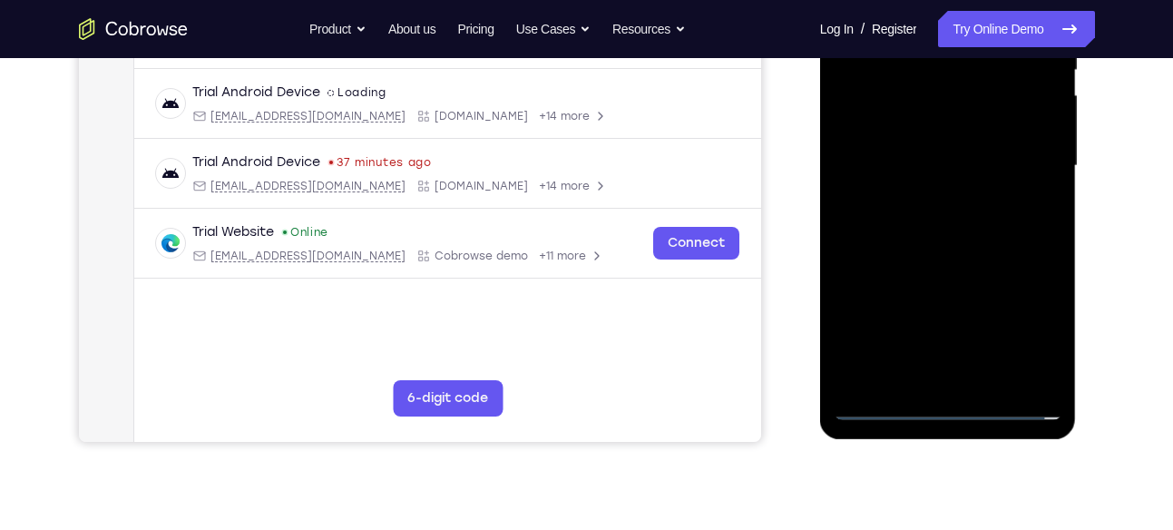
scroll to position [403, 0]
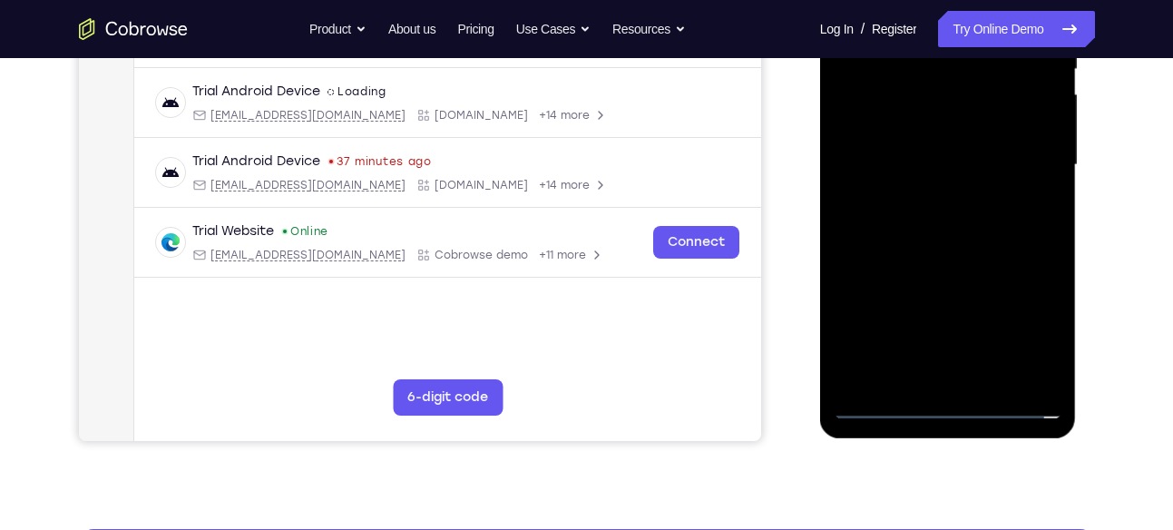
click at [952, 279] on div at bounding box center [948, 165] width 229 height 508
drag, startPoint x: 1004, startPoint y: 216, endPoint x: 1005, endPoint y: 194, distance: 21.8
click at [1005, 194] on div at bounding box center [948, 165] width 229 height 508
click at [1031, 300] on div at bounding box center [948, 165] width 229 height 508
drag, startPoint x: 980, startPoint y: 348, endPoint x: 1026, endPoint y: 215, distance: 141.2
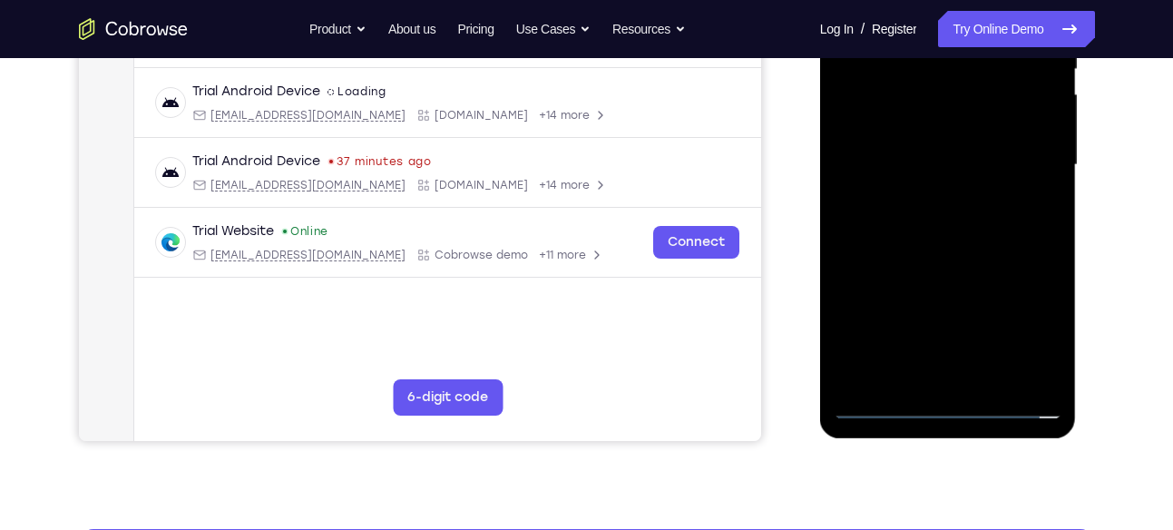
click at [1026, 215] on div at bounding box center [948, 165] width 229 height 508
drag, startPoint x: 1017, startPoint y: 245, endPoint x: 1110, endPoint y: 45, distance: 220.4
click at [1079, 45] on html "Online web based iOS Simulators and Android Emulators. Run iPhone, iPad, Mobile…" at bounding box center [949, 169] width 259 height 544
drag, startPoint x: 1039, startPoint y: 230, endPoint x: 1039, endPoint y: 262, distance: 32.7
click at [1039, 262] on div at bounding box center [948, 165] width 229 height 508
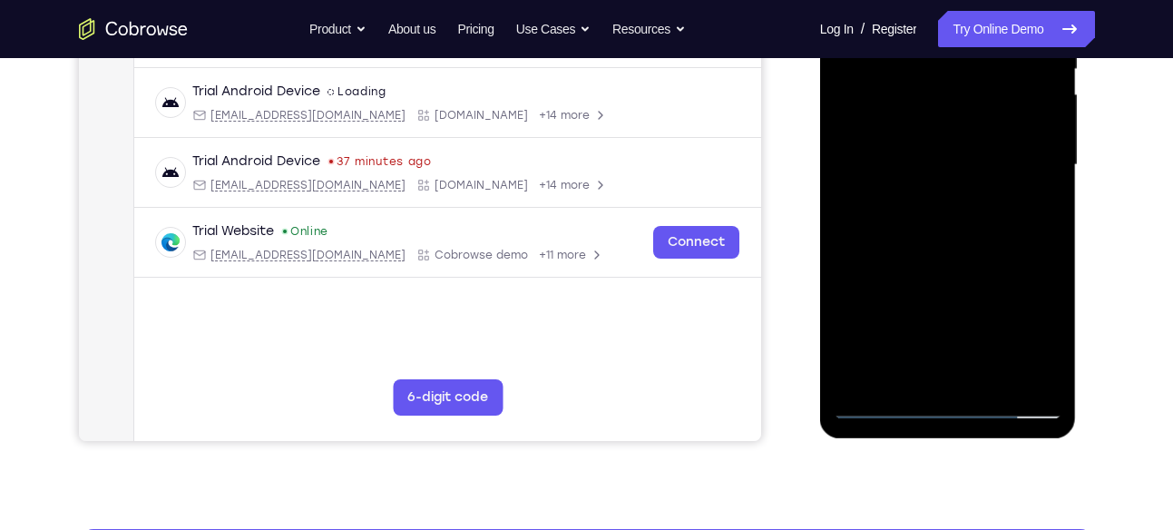
scroll to position [400, 0]
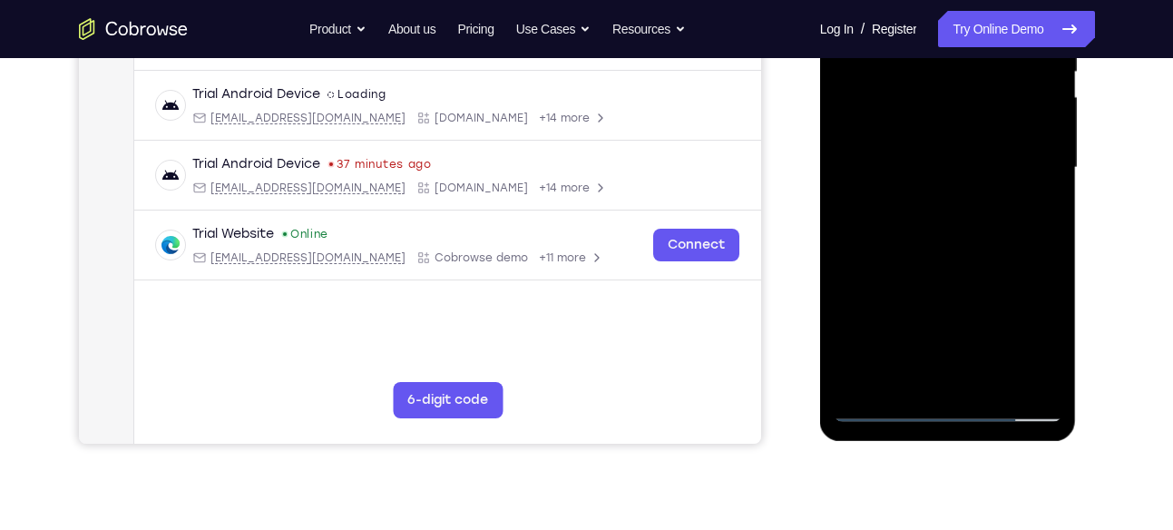
drag, startPoint x: 998, startPoint y: 241, endPoint x: 1017, endPoint y: 369, distance: 129.3
click at [1017, 369] on div at bounding box center [948, 168] width 229 height 508
drag, startPoint x: 996, startPoint y: 198, endPoint x: 995, endPoint y: 328, distance: 130.6
click at [995, 328] on div at bounding box center [948, 168] width 229 height 508
